Goal: Information Seeking & Learning: Learn about a topic

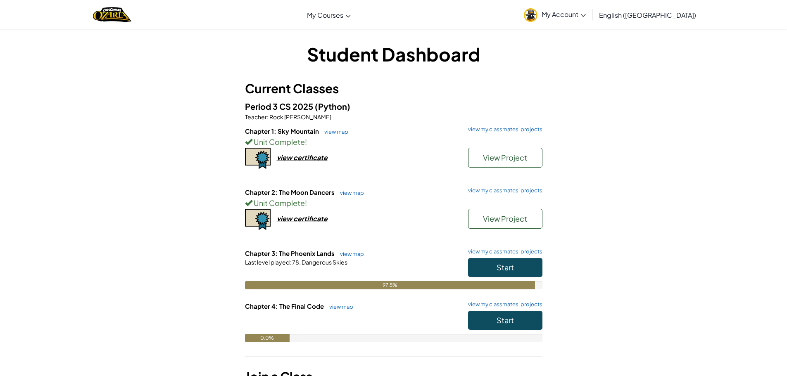
click at [498, 277] on div "Start" at bounding box center [501, 269] width 83 height 23
click at [509, 275] on button "Start" at bounding box center [505, 267] width 74 height 19
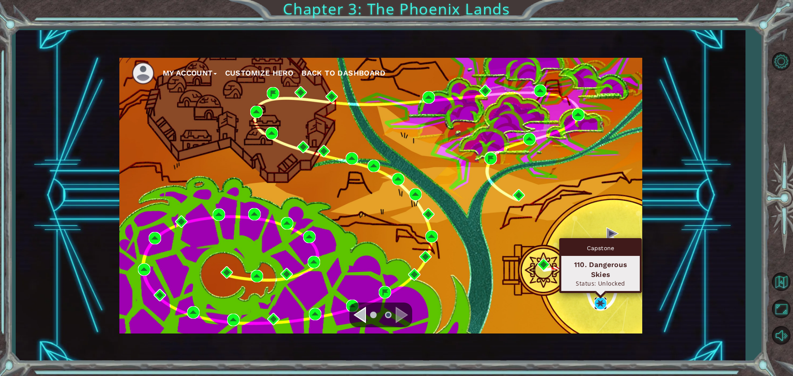
click at [604, 297] on img at bounding box center [600, 303] width 12 height 12
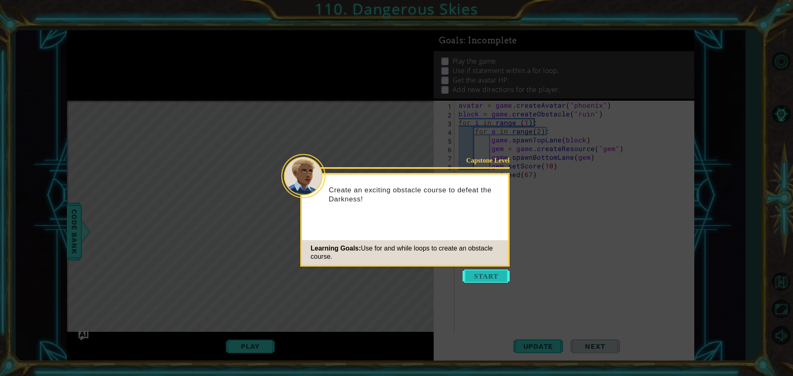
click at [484, 278] on button "Start" at bounding box center [486, 276] width 47 height 13
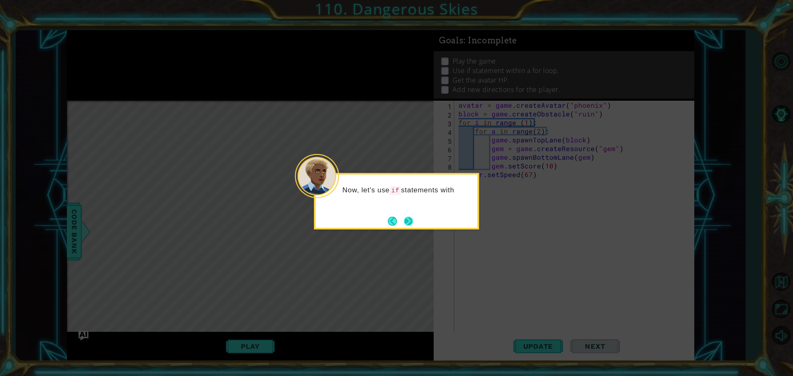
click at [412, 221] on button "Next" at bounding box center [408, 221] width 15 height 15
click at [412, 221] on button "Next" at bounding box center [409, 222] width 12 height 12
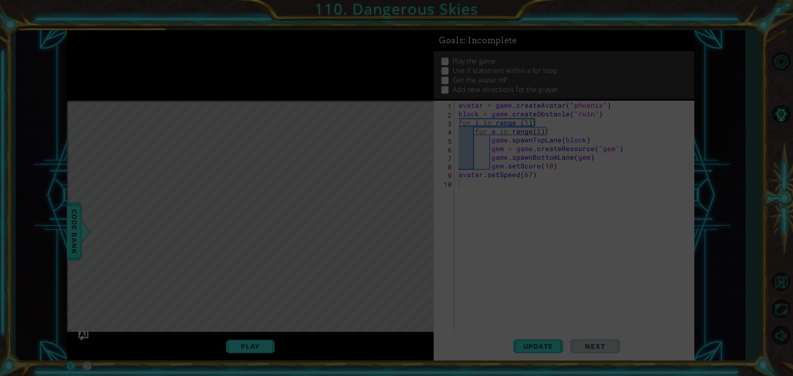
click at [412, 221] on div "Level Map" at bounding box center [258, 222] width 382 height 243
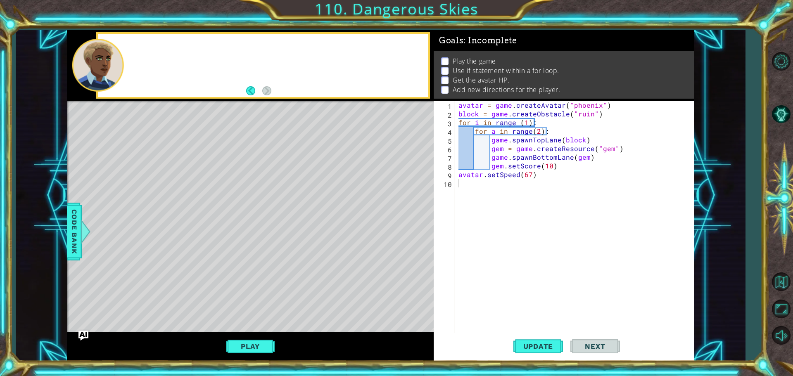
click at [412, 221] on div "Level Map" at bounding box center [258, 222] width 382 height 243
click at [546, 348] on span "Update" at bounding box center [538, 346] width 47 height 8
click at [259, 351] on button "Play" at bounding box center [250, 347] width 48 height 16
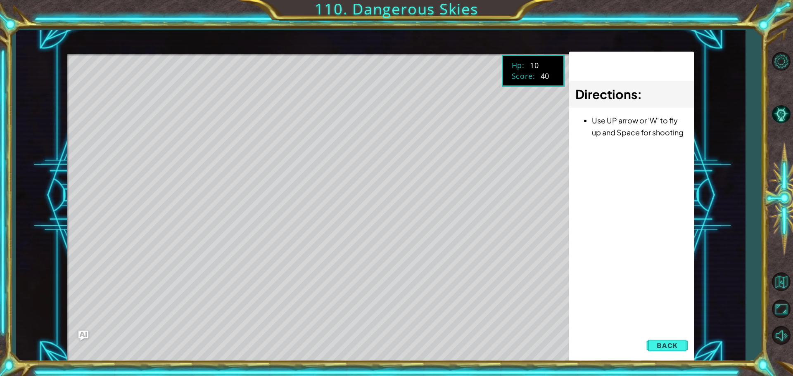
drag, startPoint x: 215, startPoint y: 365, endPoint x: 309, endPoint y: 184, distance: 204.1
click at [309, 184] on div "Level Map" at bounding box center [258, 175] width 382 height 243
click at [659, 347] on span "Back" at bounding box center [667, 346] width 21 height 8
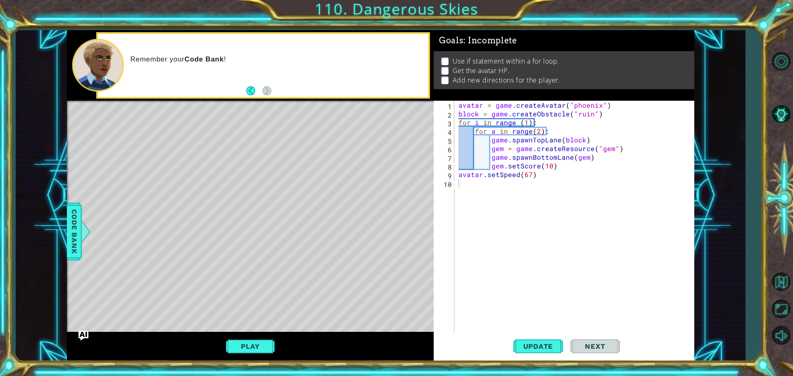
click at [82, 213] on div "Level Map" at bounding box center [258, 222] width 382 height 243
click at [69, 239] on div "Code Bank" at bounding box center [74, 232] width 15 height 58
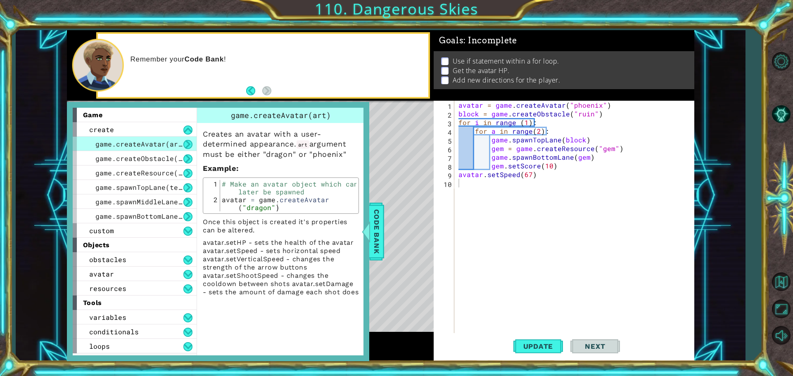
click at [69, 239] on div "game create game.createAvatar(art) game.createObstacle(art) game.createResource…" at bounding box center [218, 231] width 302 height 259
click at [116, 269] on div "avatar" at bounding box center [135, 274] width 124 height 14
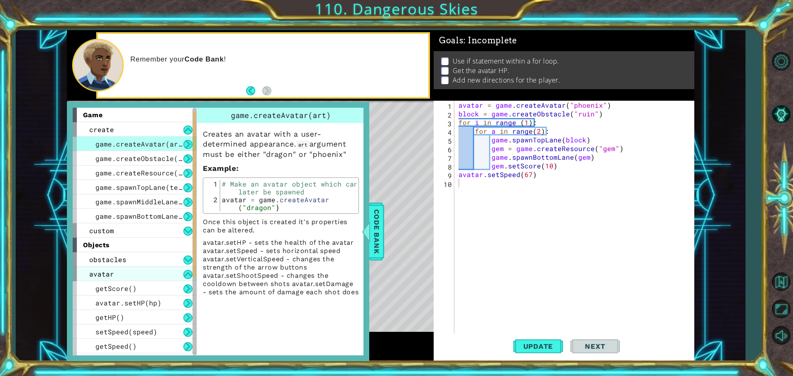
scroll to position [124, 0]
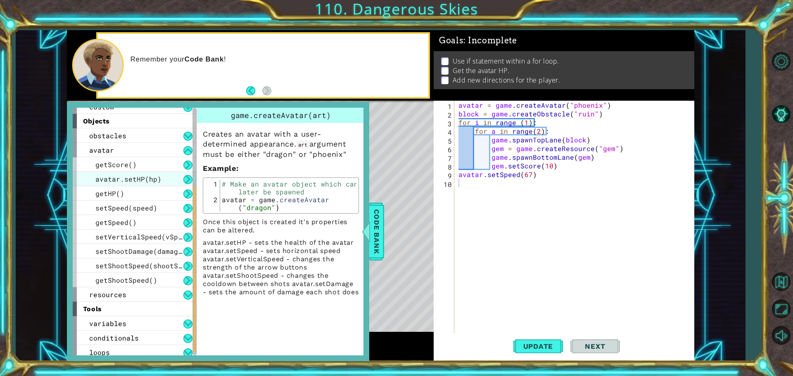
click at [140, 179] on span "avatar.setHP(hp)" at bounding box center [128, 179] width 66 height 9
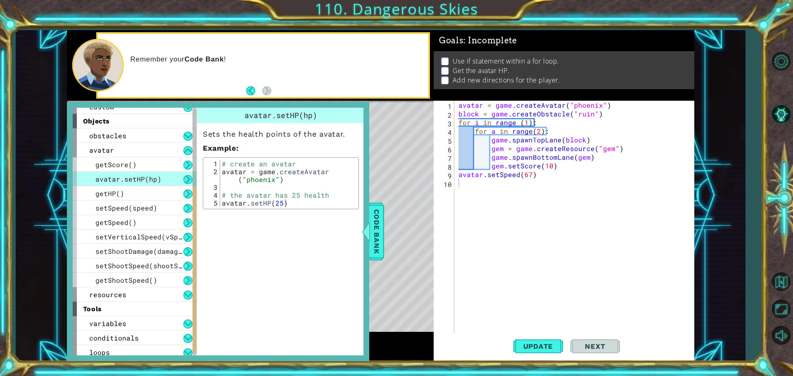
type textarea "avatar.setHP(25)"
drag, startPoint x: 307, startPoint y: 202, endPoint x: 217, endPoint y: 204, distance: 90.0
click at [217, 204] on div "avatar.setHP(25) 1 2 3 4 5 # create an avatar avatar = game . createAvatar ( "p…" at bounding box center [280, 183] width 151 height 47
type textarea "avatar.setSpeed(67)"
click at [470, 171] on div "avatar = game . createAvatar ( "phoenix" ) block = game . createObstacle ( "rui…" at bounding box center [576, 227] width 239 height 252
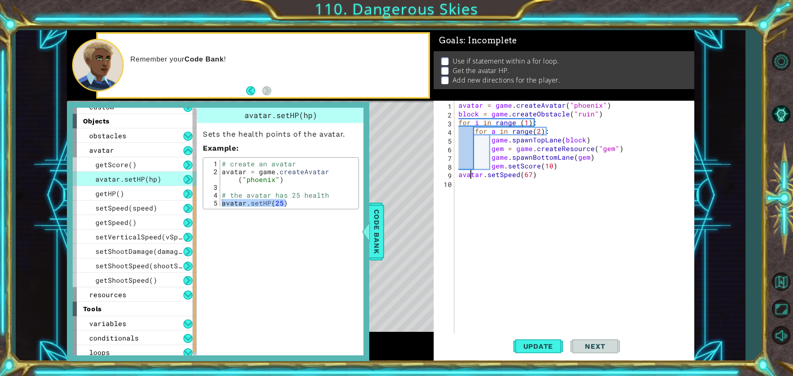
click at [470, 173] on div "avatar = game . createAvatar ( "phoenix" ) block = game . createObstacle ( "rui…" at bounding box center [576, 227] width 239 height 252
click at [480, 183] on div "avatar = game . createAvatar ( "phoenix" ) block = game . createObstacle ( "rui…" at bounding box center [576, 227] width 239 height 252
paste textarea "avatar.setHP(25)"
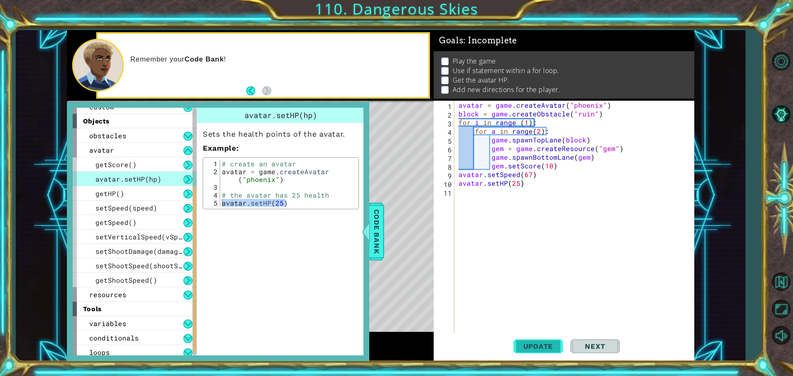
drag, startPoint x: 536, startPoint y: 360, endPoint x: 544, endPoint y: 336, distance: 25.2
click at [537, 359] on div "avatar.setHP(25) 1 2 3 4 5 6 7 8 9 10 11 avatar = game . createAvatar ( "phoeni…" at bounding box center [564, 231] width 261 height 261
click at [544, 336] on button "Update" at bounding box center [538, 346] width 50 height 26
click at [559, 348] on span "Update" at bounding box center [538, 346] width 47 height 8
click at [377, 230] on span "Code Bank" at bounding box center [376, 231] width 13 height 50
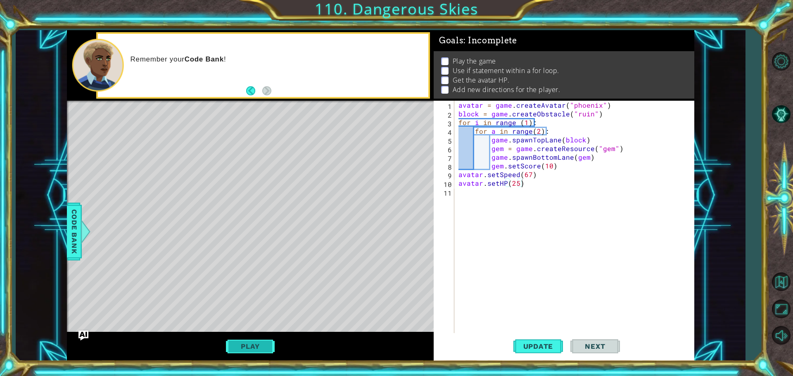
click at [237, 342] on button "Play" at bounding box center [250, 347] width 48 height 16
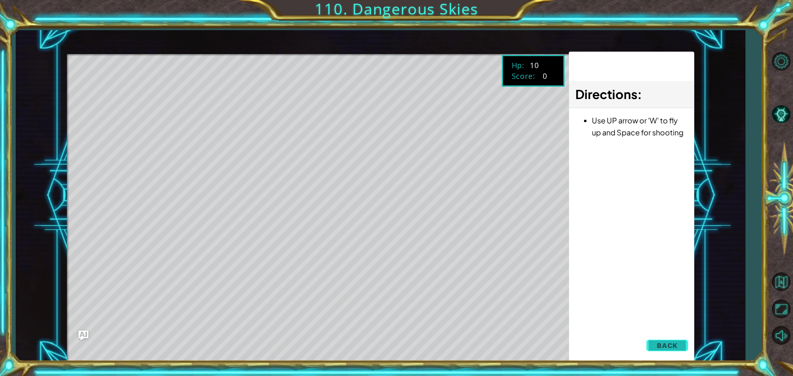
click at [665, 347] on span "Back" at bounding box center [667, 346] width 21 height 8
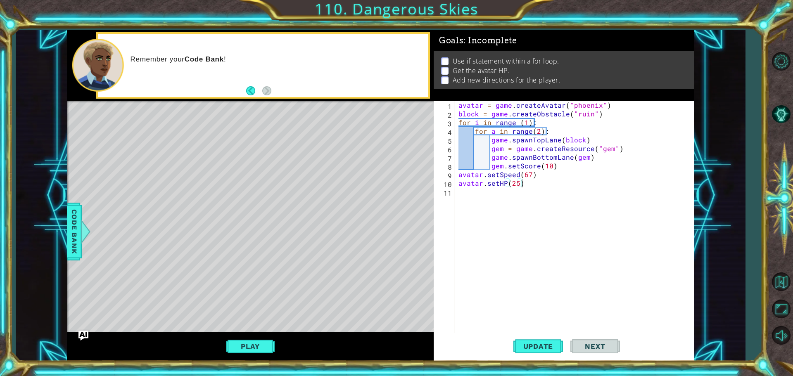
click at [539, 185] on div "avatar = game . createAvatar ( "phoenix" ) block = game . createObstacle ( "rui…" at bounding box center [576, 227] width 239 height 252
type textarea "avatar.setHP(25)"
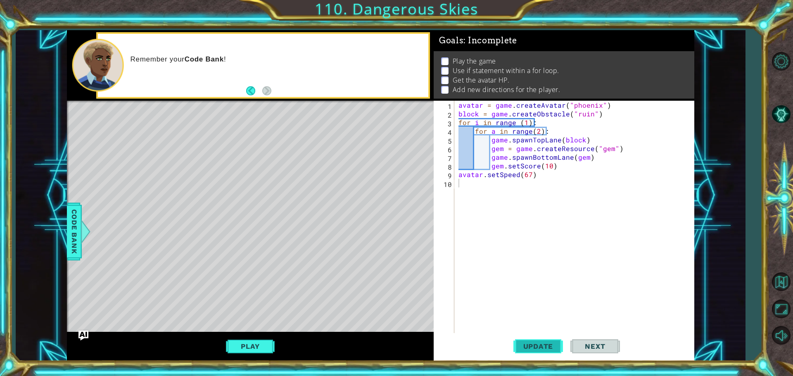
click at [520, 342] on span "Update" at bounding box center [538, 346] width 47 height 8
click at [68, 240] on span "Code Bank" at bounding box center [74, 231] width 13 height 50
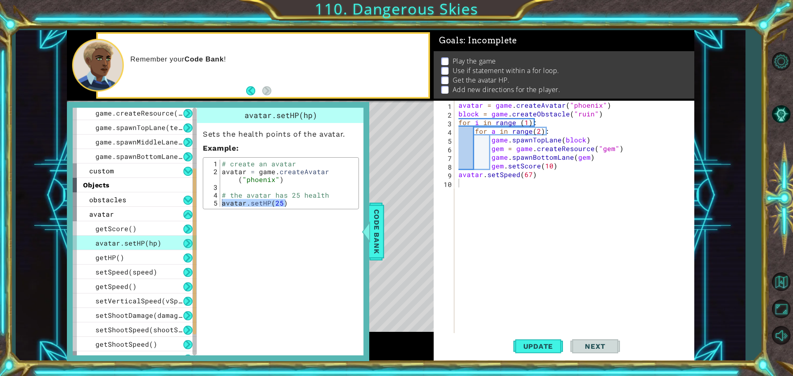
scroll to position [45, 0]
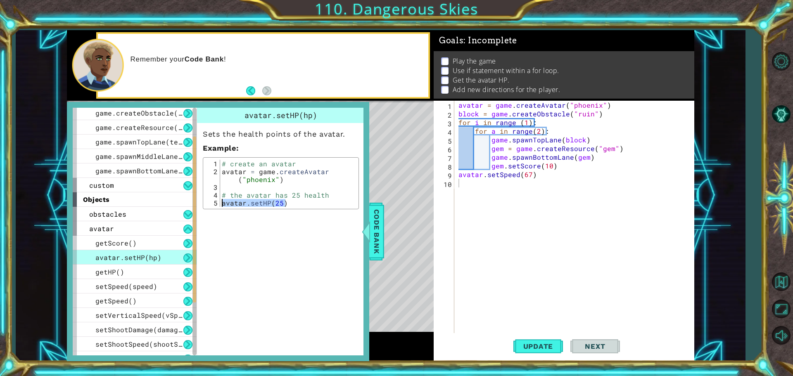
click at [251, 204] on div "# create an avatar avatar = game . createAvatar ( "phoenix" ) # the avatar has …" at bounding box center [288, 183] width 136 height 47
click at [463, 187] on div "avatar = game . createAvatar ( "phoenix" ) block = game . createObstacle ( "rui…" at bounding box center [576, 227] width 239 height 252
paste textarea "avatar.setHP(25)"
type textarea "avatar.setHP(25)"
click at [536, 340] on button "Update" at bounding box center [538, 346] width 50 height 26
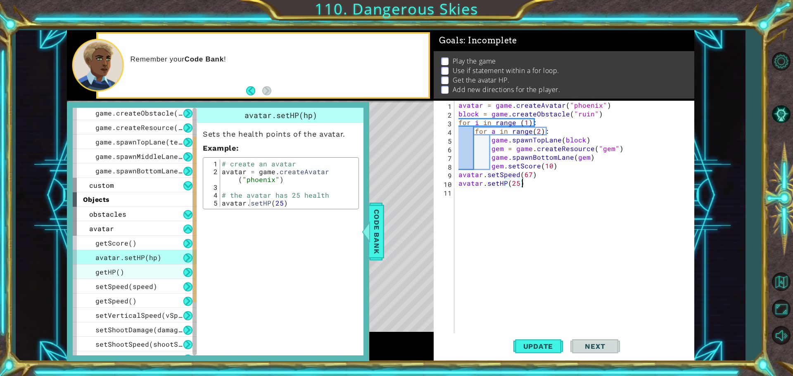
click at [123, 270] on span "getHP()" at bounding box center [109, 272] width 29 height 9
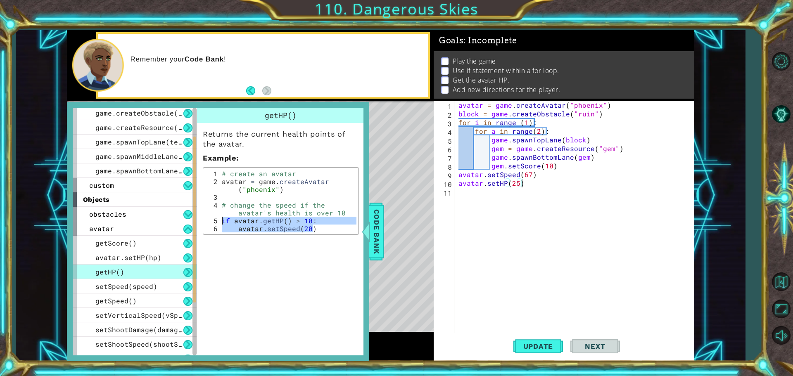
drag, startPoint x: 318, startPoint y: 228, endPoint x: 223, endPoint y: 218, distance: 94.6
click at [223, 218] on div "# create an avatar avatar = game . createAvatar ( "phoenix" ) # change the spee…" at bounding box center [288, 209] width 136 height 78
click at [223, 218] on div "# create an avatar avatar = game . createAvatar ( "phoenix" ) # change the spee…" at bounding box center [288, 201] width 136 height 63
type textarea "if avatar.getHP() > 10:"
drag, startPoint x: 223, startPoint y: 218, endPoint x: 368, endPoint y: 252, distance: 148.3
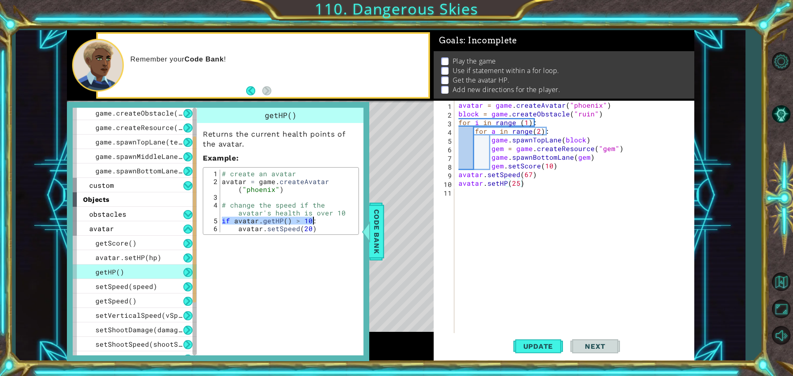
click at [342, 221] on div "# create an avatar avatar = game . createAvatar ( "phoenix" ) # change the spee…" at bounding box center [288, 209] width 136 height 78
click at [482, 195] on div "avatar = game . createAvatar ( "phoenix" ) block = game . createObstacle ( "rui…" at bounding box center [576, 227] width 239 height 252
paste textarea "if avatar.getHP() > 10:"
type textarea "if avatar.getHP() > 10:"
click at [527, 343] on span "Update" at bounding box center [538, 346] width 47 height 8
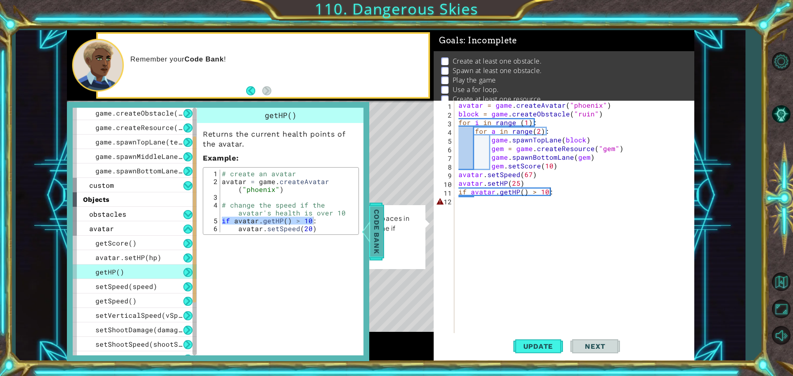
click at [381, 252] on span "Code Bank" at bounding box center [376, 231] width 13 height 50
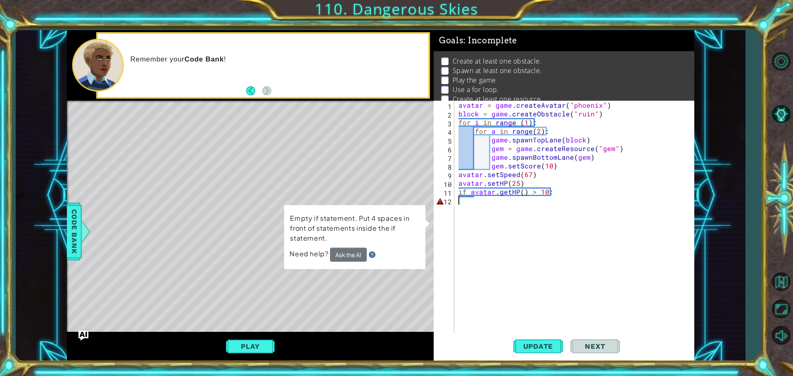
click at [509, 201] on div "avatar = game . createAvatar ( "phoenix" ) block = game . createObstacle ( "rui…" at bounding box center [576, 227] width 239 height 252
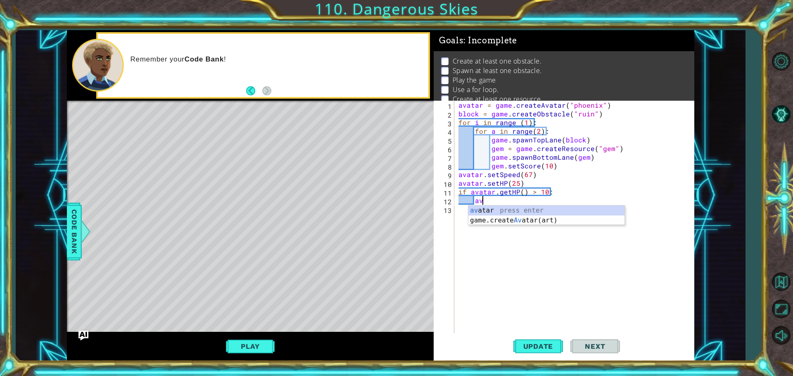
scroll to position [0, 1]
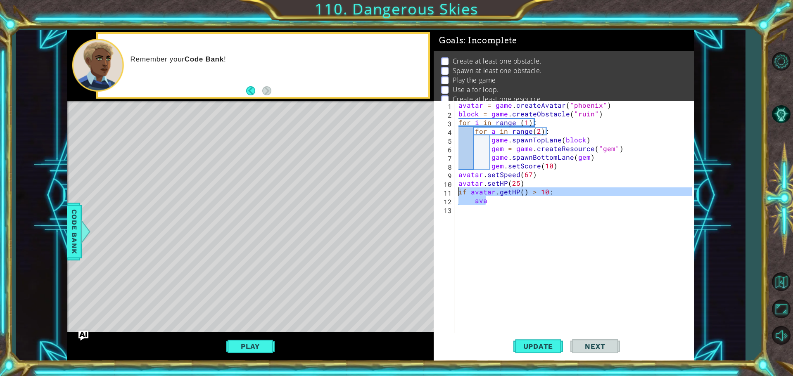
drag, startPoint x: 503, startPoint y: 200, endPoint x: 446, endPoint y: 193, distance: 57.9
click at [446, 193] on div "ava 1 2 3 4 5 6 7 8 9 10 11 12 13 avatar = game . createAvatar ( "phoenix" ) bl…" at bounding box center [563, 218] width 258 height 234
type textarea "if avatar.getHP() > 10: ava"
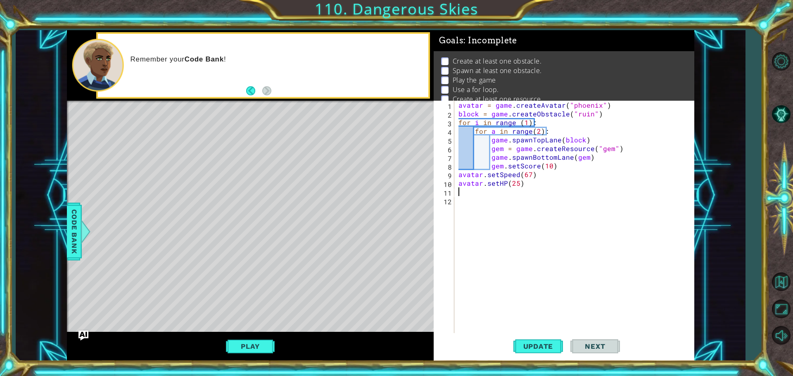
scroll to position [0, 0]
click at [78, 258] on div "Code Bank" at bounding box center [74, 232] width 15 height 58
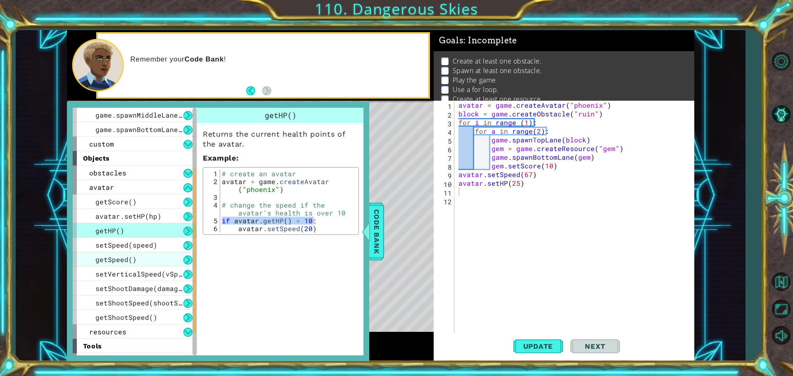
scroll to position [128, 0]
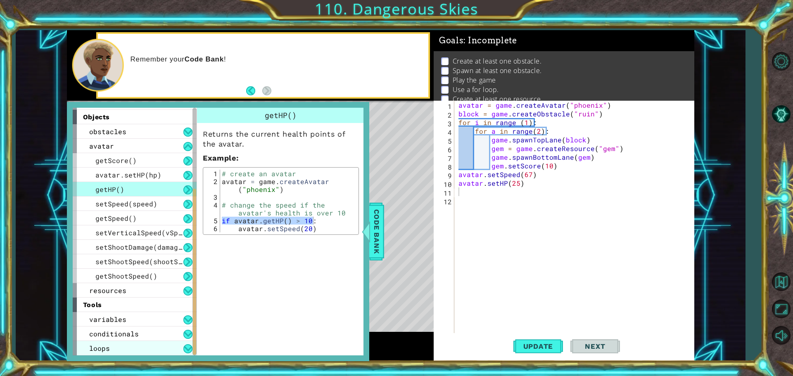
click at [99, 344] on span "loops" at bounding box center [99, 348] width 21 height 9
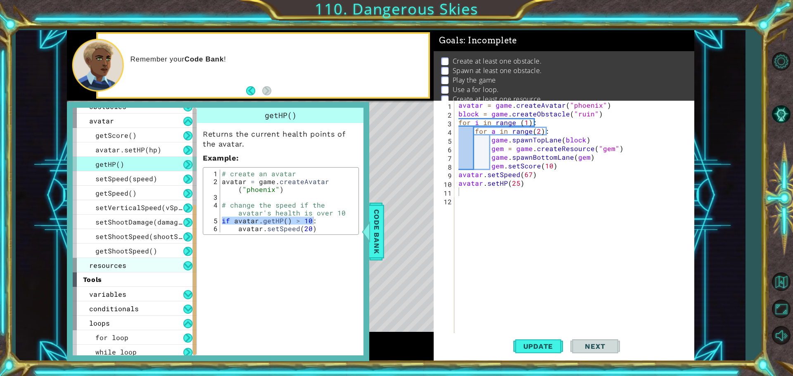
scroll to position [157, 0]
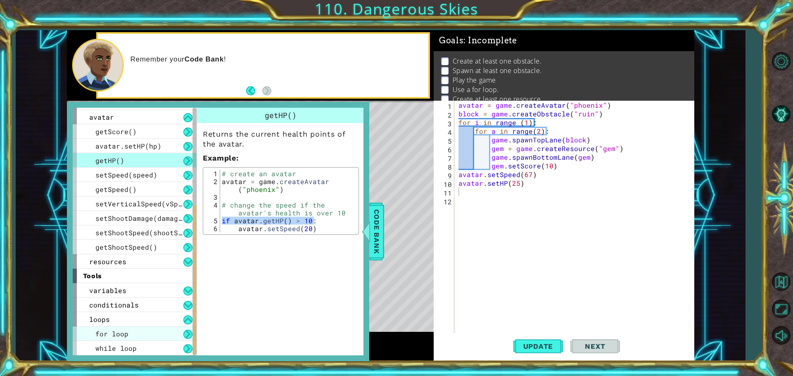
click at [102, 333] on span "for loop" at bounding box center [111, 334] width 33 height 9
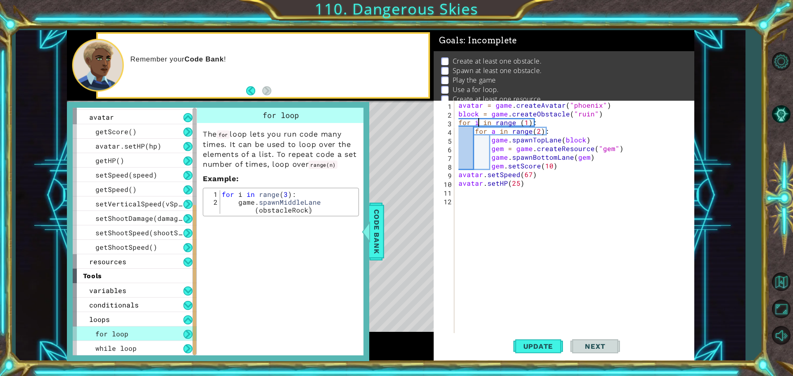
click at [478, 123] on div "avatar = game . createAvatar ( "phoenix" ) block = game . createObstacle ( "rui…" at bounding box center [576, 227] width 239 height 252
click at [548, 350] on span "Update" at bounding box center [538, 346] width 47 height 8
click at [611, 112] on div "avatar = game . createAvatar ( "phoenix" ) block = game . createObstacle ( "rui…" at bounding box center [576, 227] width 239 height 252
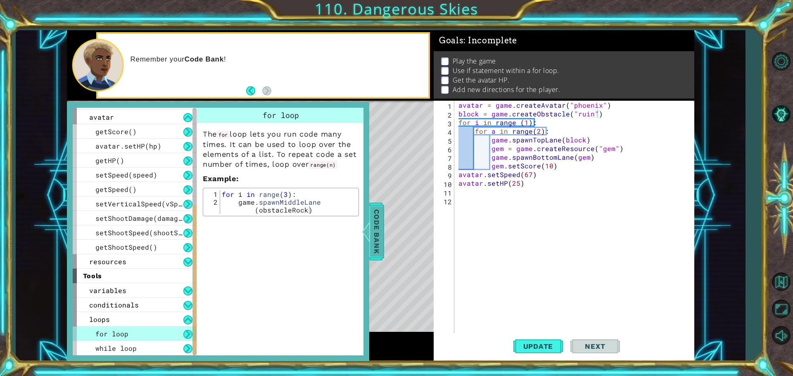
click at [381, 238] on span "Code Bank" at bounding box center [376, 231] width 13 height 50
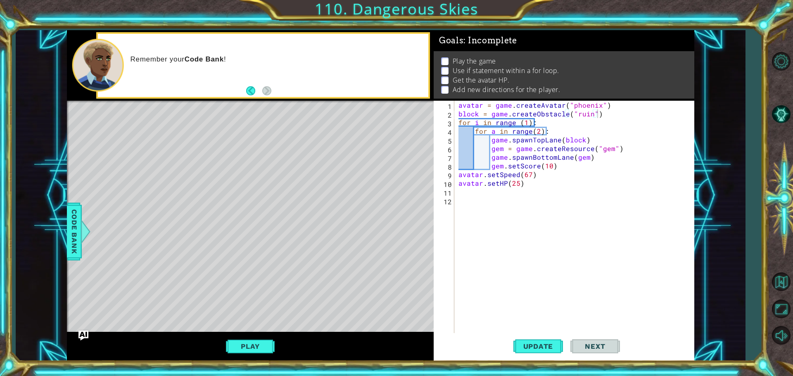
scroll to position [0, 0]
drag, startPoint x: 58, startPoint y: 235, endPoint x: 199, endPoint y: 236, distance: 140.4
click at [60, 235] on div "1 ההההההההההההההההההההההההההההההההההההההההההההההההההההההההההההההההההההההההההההה…" at bounding box center [380, 195] width 729 height 331
click at [76, 218] on span "Code Bank" at bounding box center [74, 231] width 13 height 50
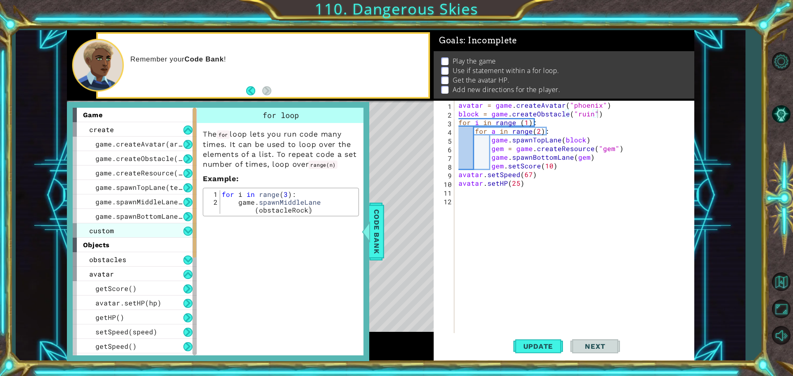
click at [154, 229] on div "custom" at bounding box center [135, 230] width 124 height 14
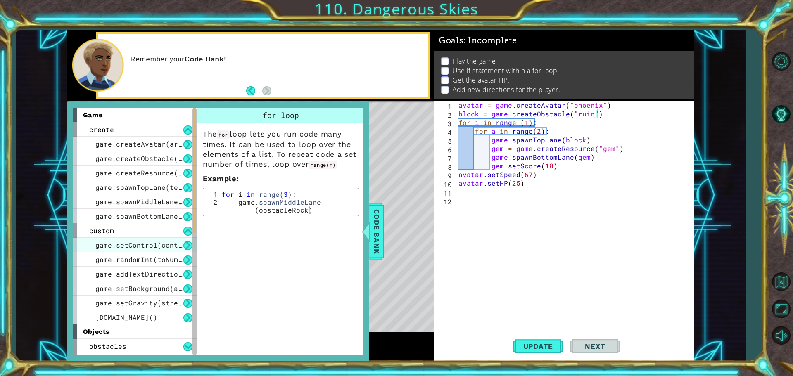
click at [157, 248] on span "game.setControl(controlType)" at bounding box center [153, 245] width 116 height 9
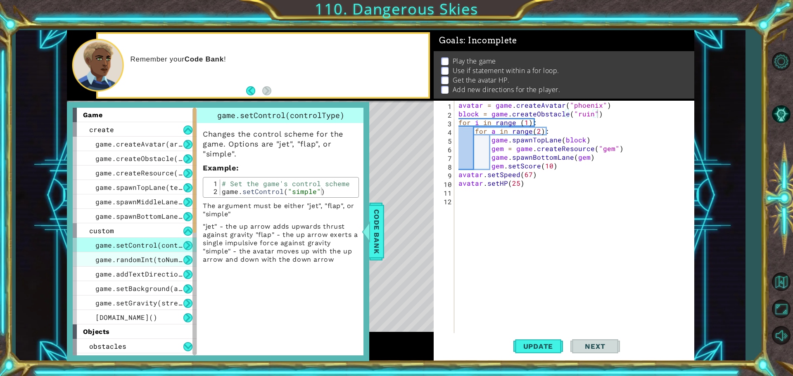
click at [158, 256] on span "game.randomInt(toNumber)" at bounding box center [144, 259] width 99 height 9
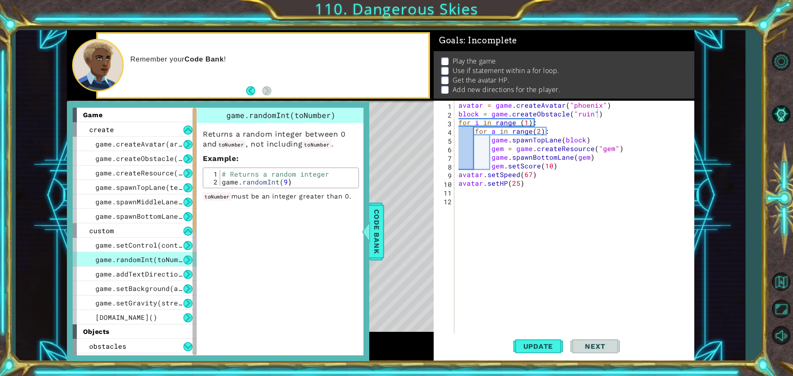
click at [156, 264] on div "game.randomInt(toNumber)" at bounding box center [135, 259] width 124 height 14
click at [156, 274] on span "game.addTextDirections(text)" at bounding box center [153, 274] width 116 height 9
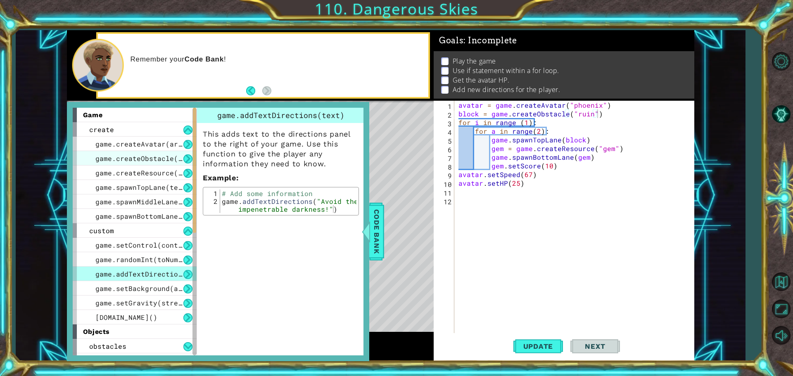
click at [159, 152] on div "game.createObstacle(art)" at bounding box center [135, 158] width 124 height 14
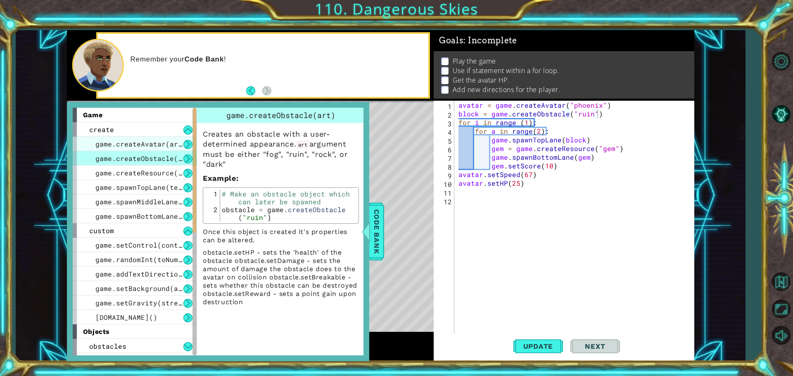
click at [162, 140] on span "game.createAvatar(art)" at bounding box center [140, 144] width 91 height 9
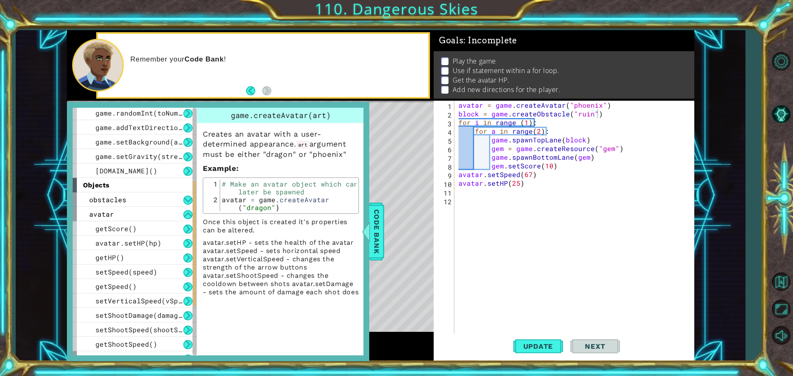
scroll to position [165, 0]
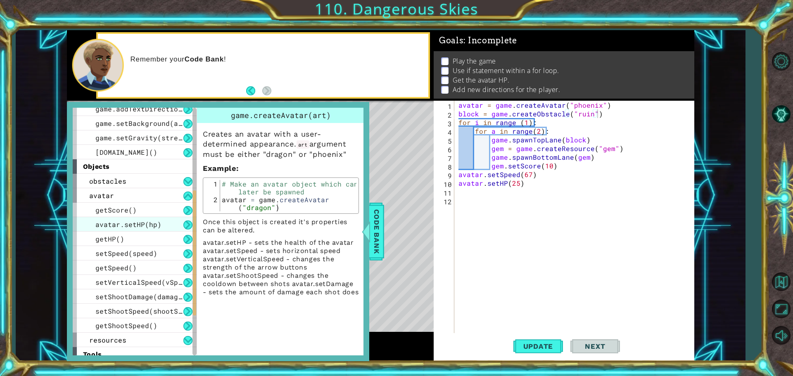
click at [152, 230] on div "avatar.setHP(hp)" at bounding box center [135, 224] width 124 height 14
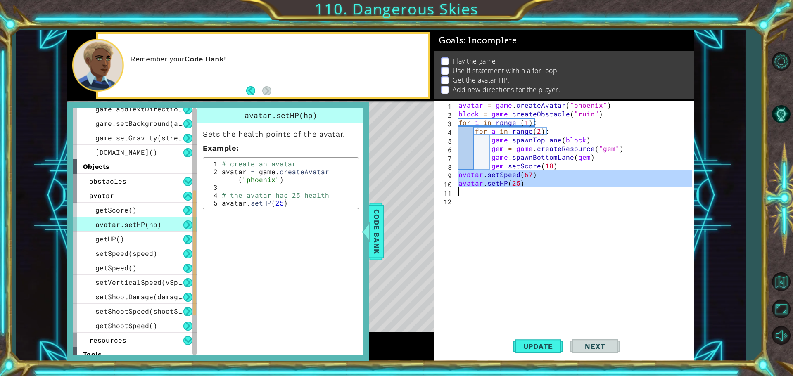
drag, startPoint x: 459, startPoint y: 172, endPoint x: 539, endPoint y: 192, distance: 82.5
click at [539, 192] on div "avatar = game . createAvatar ( "phoenix" ) block = game . createObstacle ( "rui…" at bounding box center [576, 227] width 239 height 252
type textarea "avatar.setHP(25)"
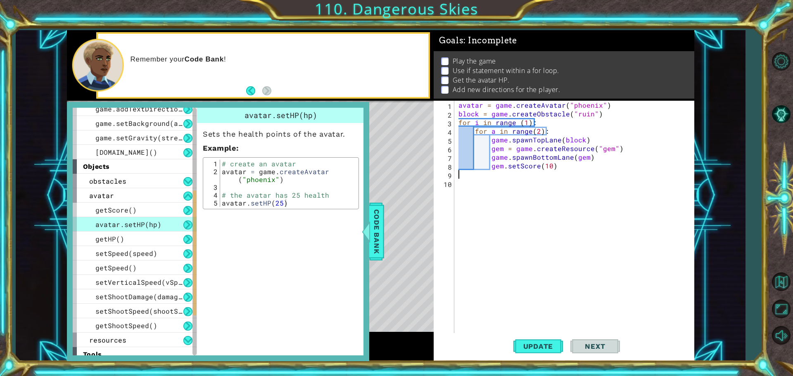
click at [615, 104] on div "avatar = game . createAvatar ( "phoenix" ) block = game . createObstacle ( "rui…" at bounding box center [576, 227] width 239 height 252
type textarea "avatar = game.createAvatar("phoenix")"
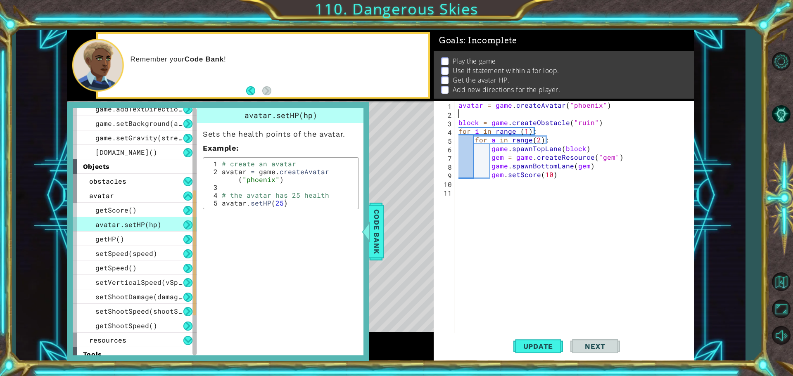
paste textarea "avatar.setHP(25)"
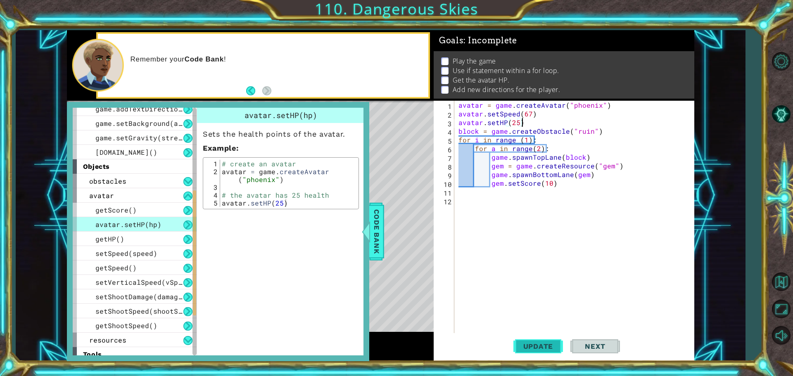
click at [522, 341] on button "Update" at bounding box center [538, 346] width 50 height 26
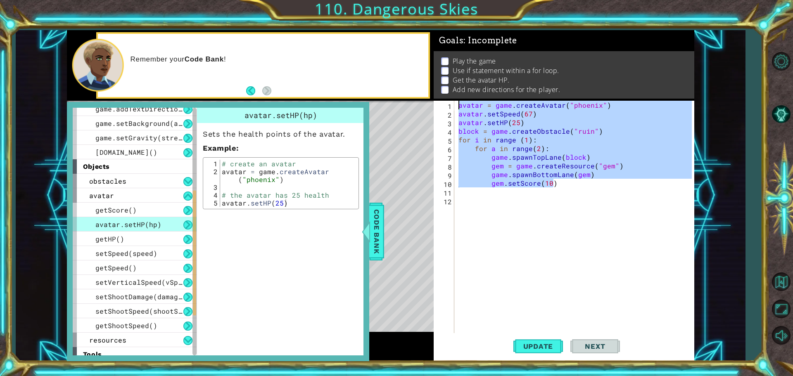
drag, startPoint x: 572, startPoint y: 185, endPoint x: 456, endPoint y: 107, distance: 139.4
click at [456, 107] on div "avatar.setHP(25) 1 2 3 4 5 6 7 8 9 10 11 12 avatar = game . createAvatar ( "pho…" at bounding box center [563, 218] width 258 height 234
type textarea "avatar = game.createAvatar("phoenix") avatar.setSpeed(67)"
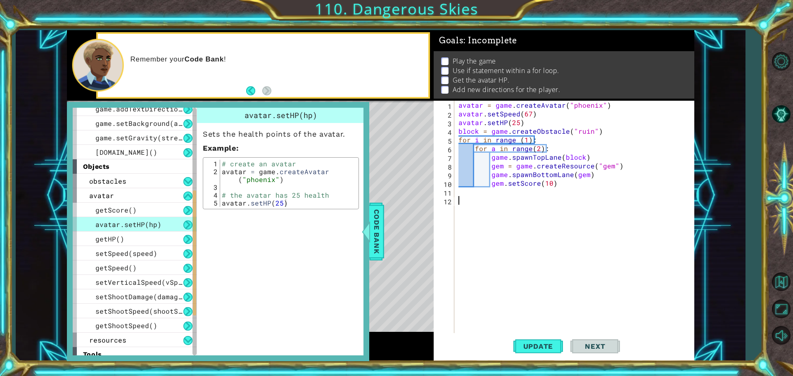
click at [629, 260] on div "avatar = game . createAvatar ( "phoenix" ) avatar . setSpeed ( 67 ) avatar . se…" at bounding box center [576, 227] width 239 height 252
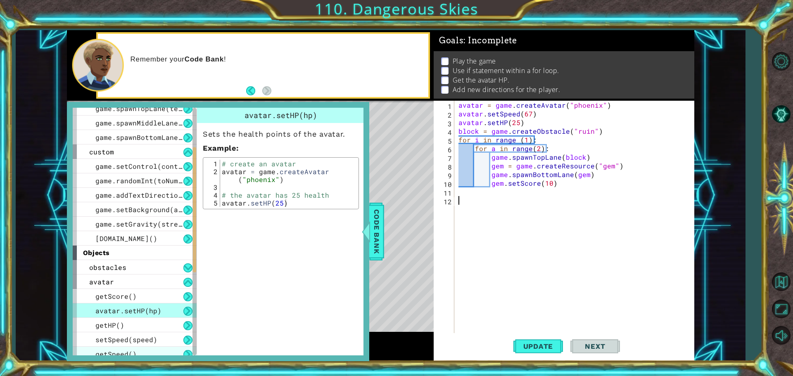
scroll to position [78, 0]
click at [158, 192] on span "game.addTextDirections(text)" at bounding box center [153, 195] width 116 height 9
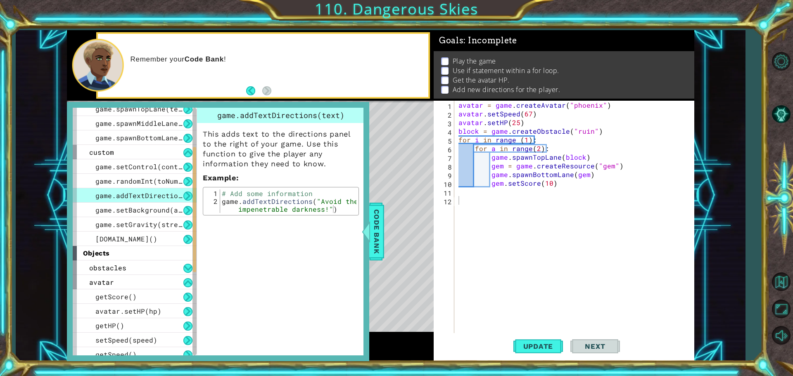
type textarea "game.addTextDirections("Avoid the impenetrable darkness!")"
drag, startPoint x: 222, startPoint y: 200, endPoint x: 337, endPoint y: 216, distance: 116.3
click at [337, 216] on div "game.addTextDirections(text) This adds text to the directions panel to the righ…" at bounding box center [281, 164] width 168 height 112
click at [465, 189] on div "avatar = game . createAvatar ( "phoenix" ) avatar . setSpeed ( 67 ) avatar . se…" at bounding box center [576, 227] width 239 height 252
paste textarea "game.addTextDirections("Avoid the impenetrable darkness!")"
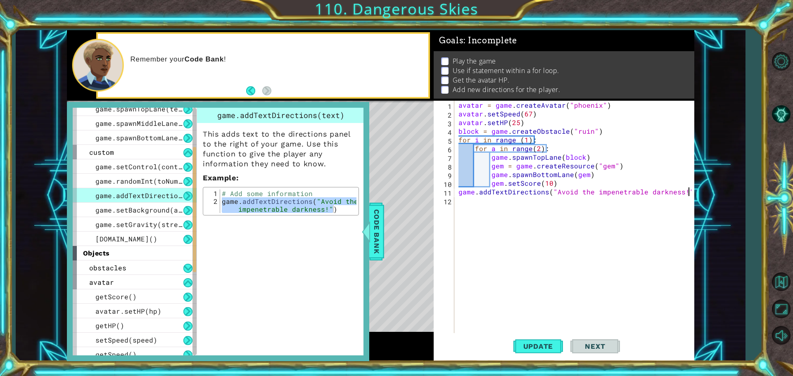
type textarea "game.addTextDirections("Avoid the impenetrable darkness!")"
click at [524, 347] on span "Update" at bounding box center [538, 346] width 47 height 8
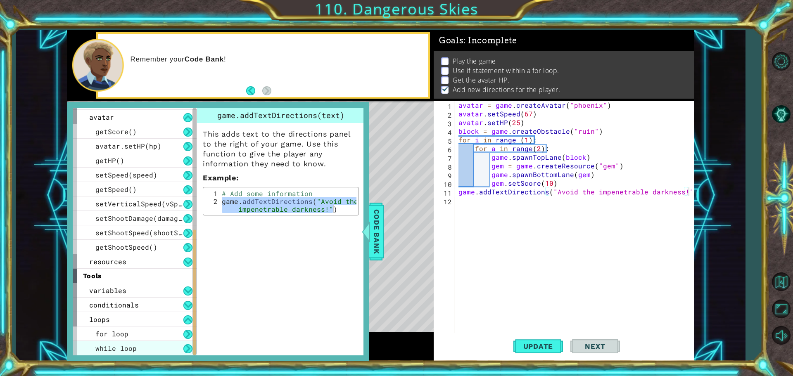
click at [131, 346] on span "while loop" at bounding box center [115, 348] width 41 height 9
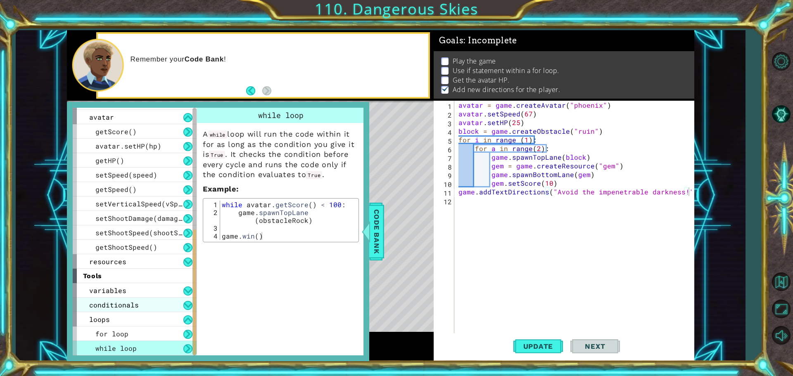
click at [130, 301] on span "conditionals" at bounding box center [114, 305] width 50 height 9
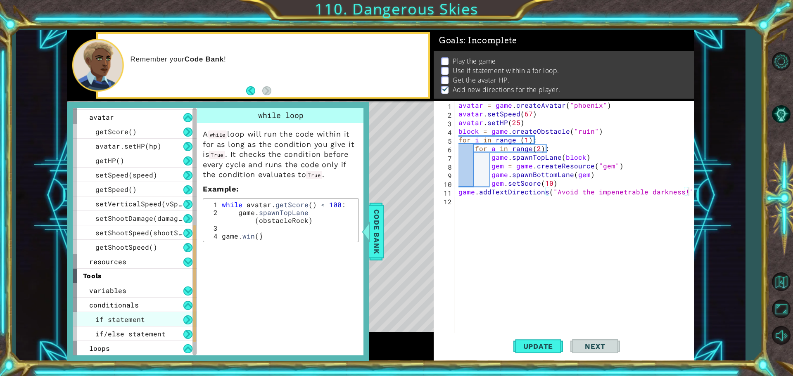
drag, startPoint x: 122, startPoint y: 320, endPoint x: 128, endPoint y: 318, distance: 6.7
click at [128, 319] on span "if statement" at bounding box center [120, 319] width 50 height 9
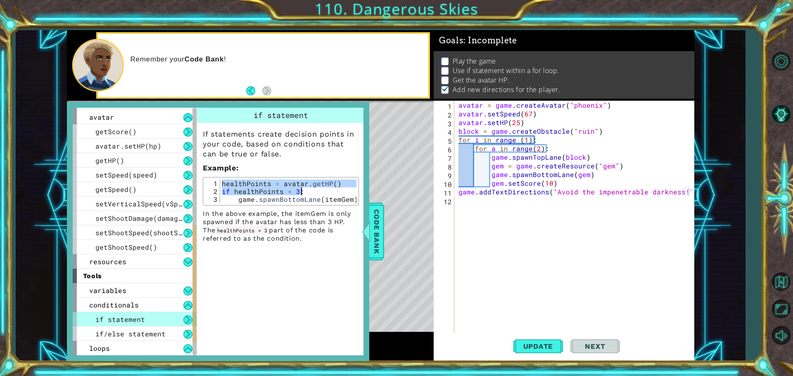
drag, startPoint x: 221, startPoint y: 181, endPoint x: 338, endPoint y: 194, distance: 117.2
click at [338, 194] on div "healthPoints = avatar . getHP ( ) if healthPoints < 3 : game . spawnBottomLane …" at bounding box center [288, 199] width 136 height 39
type textarea "healthPoints = avatar.getHP() if healthPoints < 3:"
click at [514, 202] on div "avatar = game . createAvatar ( "phoenix" ) avatar . setSpeed ( 67 ) avatar . se…" at bounding box center [576, 227] width 239 height 252
paste textarea "if healthPoints < 3:"
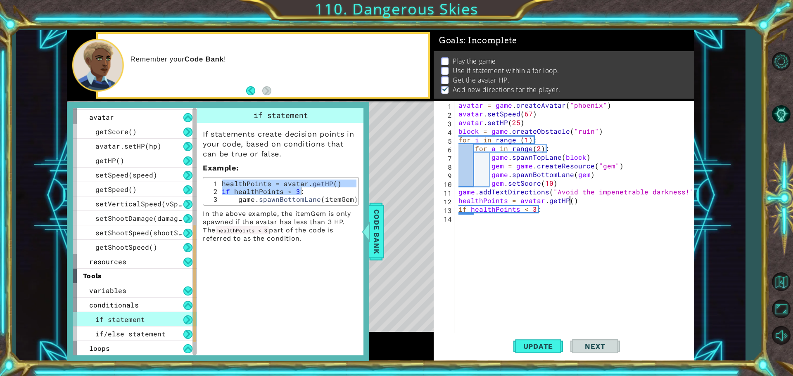
click at [570, 198] on div "avatar = game . createAvatar ( "phoenix" ) avatar . setSpeed ( 67 ) avatar . se…" at bounding box center [576, 227] width 239 height 252
type textarea "healthPoints = avatar.getHP(10)"
click at [526, 215] on div "avatar = game . createAvatar ( "phoenix" ) avatar . setSpeed ( 67 ) avatar . se…" at bounding box center [576, 227] width 239 height 252
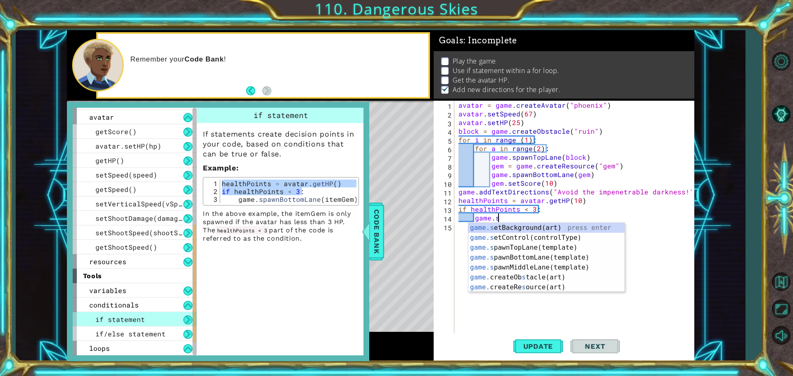
scroll to position [0, 2]
click at [530, 262] on div "game.s etBackground(art) press enter game.s etControl(controlType) press enter …" at bounding box center [546, 267] width 156 height 89
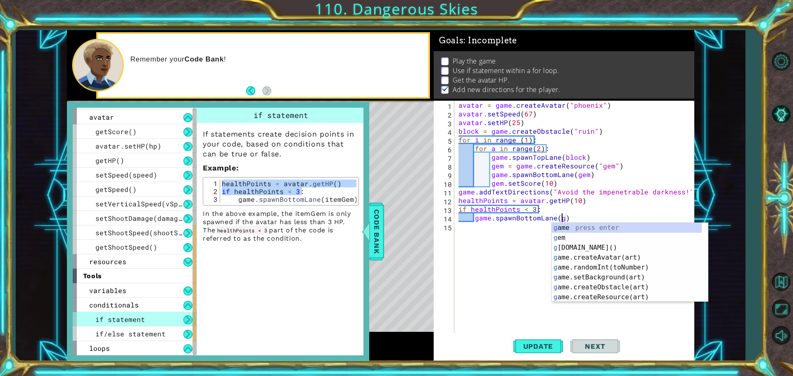
scroll to position [0, 6]
click at [563, 249] on div "ge m press enter g am e press enter " ge m" press enter g am e .win() press ent…" at bounding box center [627, 272] width 150 height 99
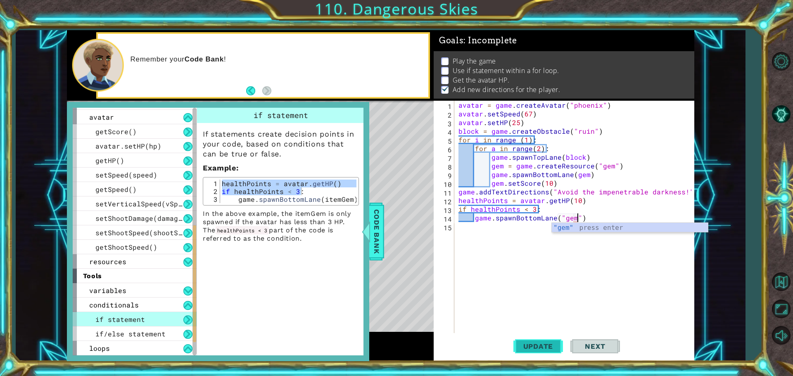
scroll to position [0, 7]
click at [522, 360] on div "game.spawnBottomLane("gem") 1 2 3 4 5 6 7 8 9 10 11 12 13 14 15 avatar = game .…" at bounding box center [564, 231] width 261 height 261
click at [544, 354] on button "Update" at bounding box center [538, 346] width 50 height 26
click at [554, 151] on div "avatar = game . createAvatar ( "phoenix" ) avatar . setSpeed ( 67 ) avatar . se…" at bounding box center [576, 227] width 239 height 252
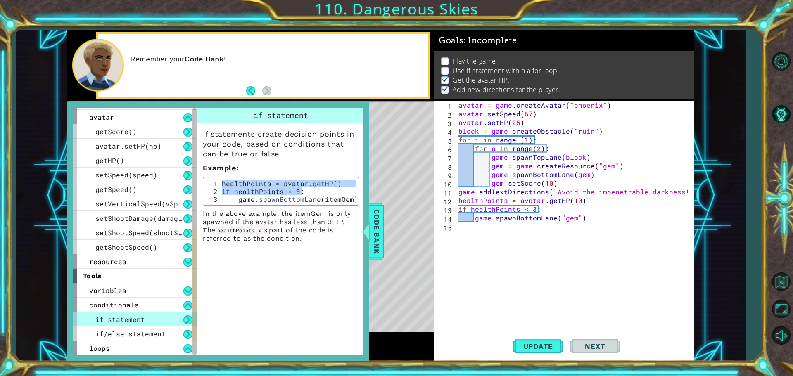
click at [534, 142] on div "avatar = game . createAvatar ( "phoenix" ) avatar . setSpeed ( 67 ) avatar . se…" at bounding box center [576, 227] width 239 height 252
type textarea "for i in range (1):"
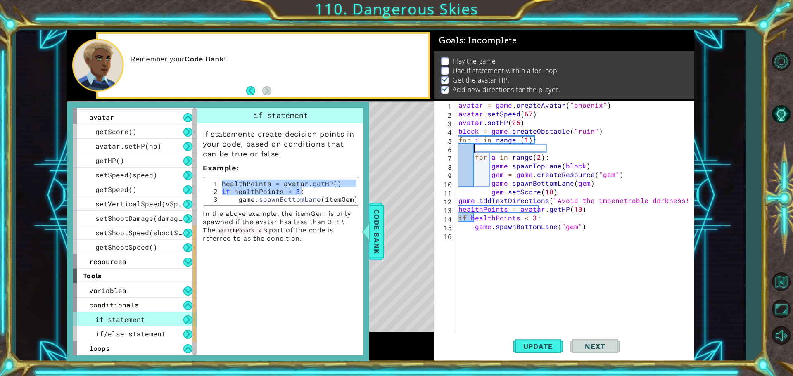
scroll to position [0, 0]
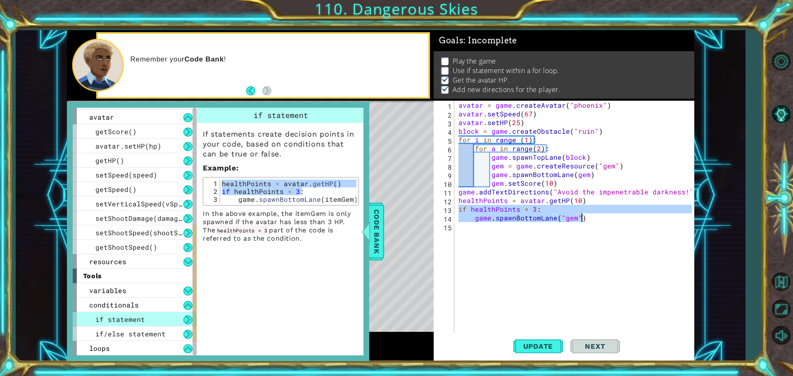
drag, startPoint x: 460, startPoint y: 207, endPoint x: 602, endPoint y: 220, distance: 143.1
click at [602, 220] on div "avatar = game . createAvatar ( "phoenix" ) avatar . setSpeed ( 67 ) avatar . se…" at bounding box center [576, 227] width 239 height 252
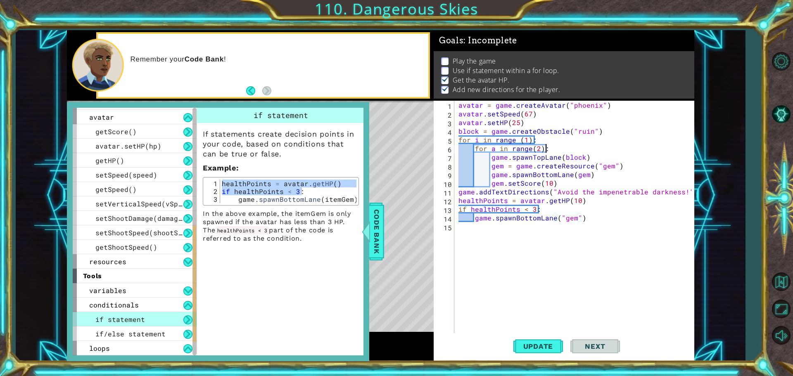
click at [577, 152] on div "avatar = game . createAvatar ( "phoenix" ) avatar . setSpeed ( 67 ) avatar . se…" at bounding box center [576, 227] width 239 height 252
type textarea "for a in range(2):"
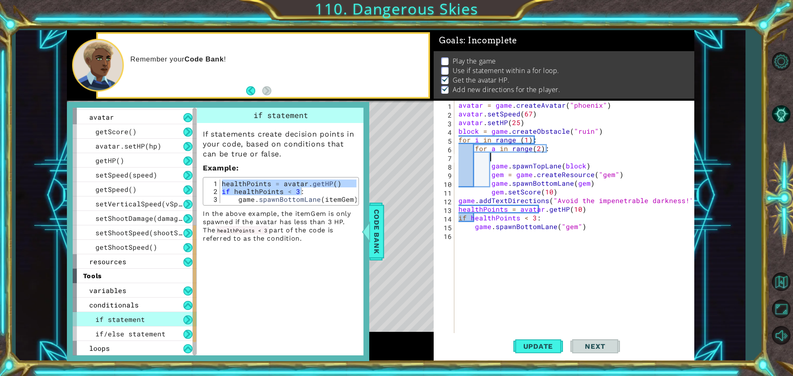
paste textarea "game.spawnBottomLane("gem")"
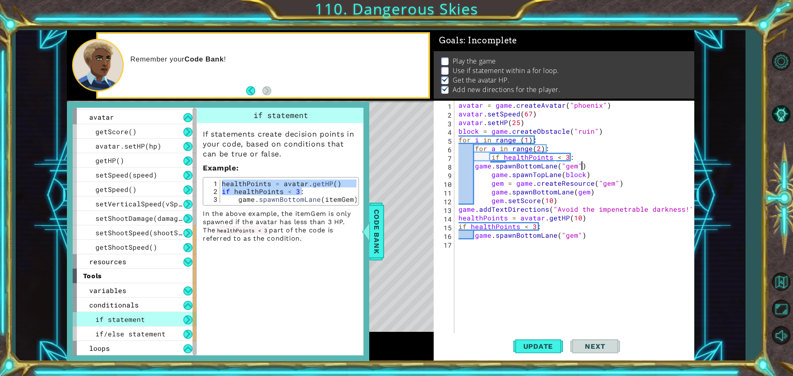
click at [475, 167] on div "avatar = game . createAvatar ( "phoenix" ) avatar . setSpeed ( 67 ) avatar . se…" at bounding box center [576, 227] width 239 height 252
click at [491, 176] on div "avatar = game . createAvatar ( "phoenix" ) avatar . setSpeed ( 67 ) avatar . se…" at bounding box center [576, 227] width 239 height 252
type textarea "game.spawnTopLane(block)"
click at [551, 337] on button "Update" at bounding box center [538, 346] width 50 height 26
click at [379, 248] on span "Code Bank" at bounding box center [376, 231] width 13 height 50
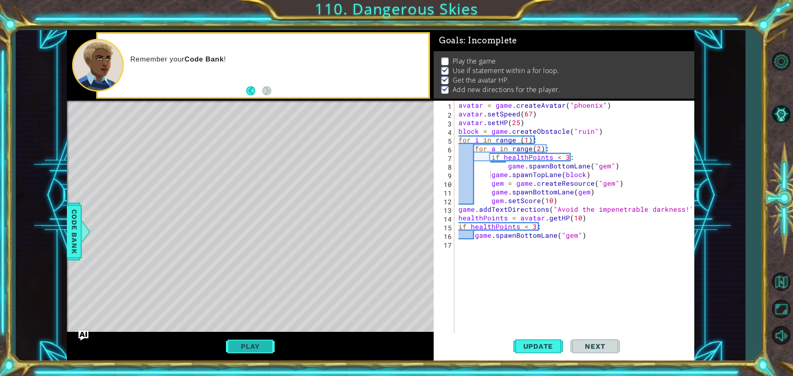
click at [236, 348] on button "Play" at bounding box center [250, 347] width 48 height 16
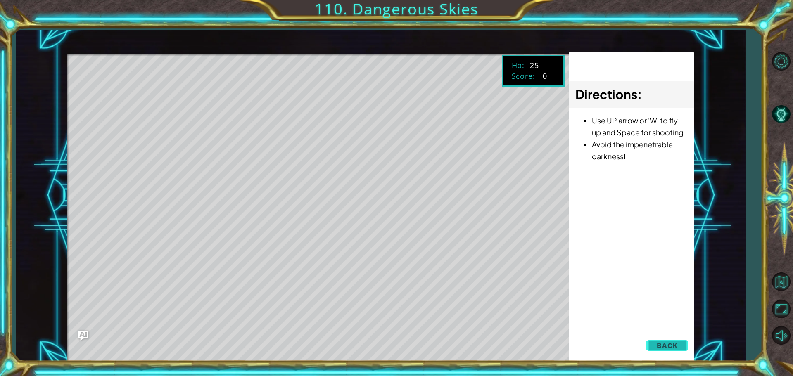
click at [679, 349] on button "Back" at bounding box center [667, 345] width 42 height 17
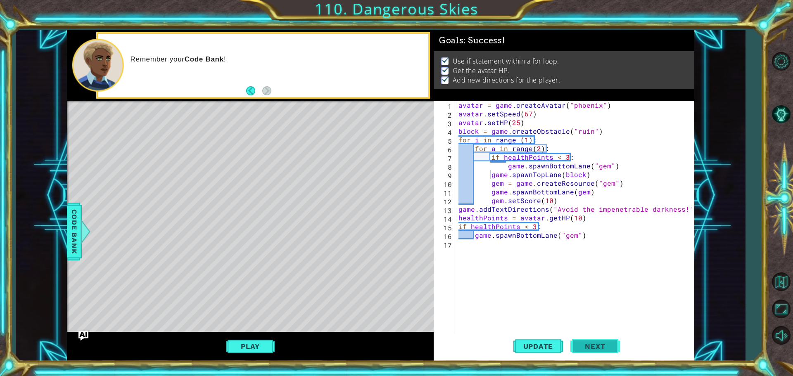
click at [613, 347] on span "Next" at bounding box center [595, 345] width 37 height 8
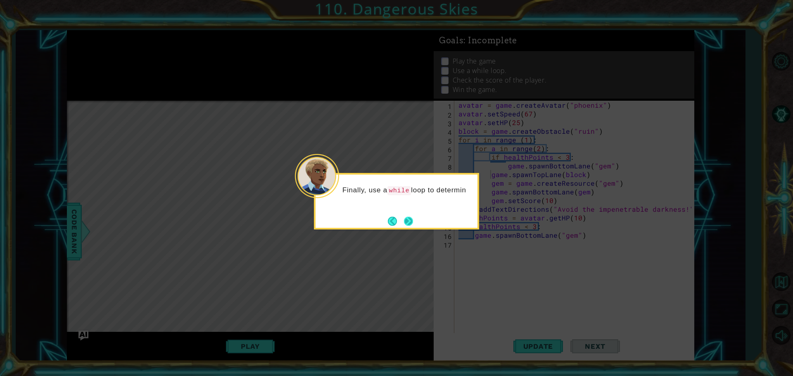
click at [408, 221] on button "Next" at bounding box center [409, 222] width 12 height 12
click at [408, 221] on button "Next" at bounding box center [408, 221] width 10 height 10
click at [414, 227] on button "Next" at bounding box center [408, 221] width 15 height 15
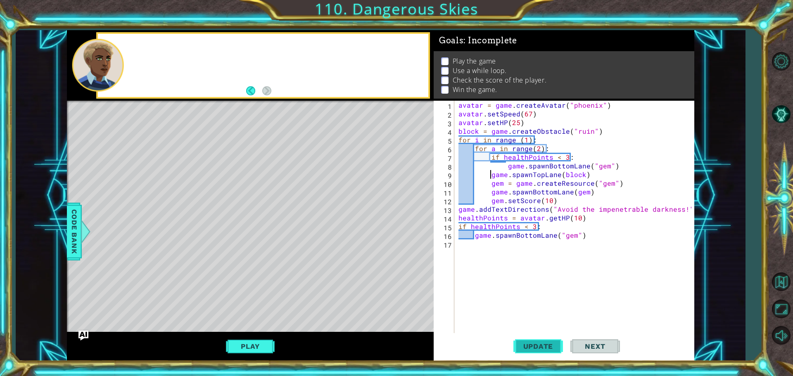
click at [524, 343] on span "Update" at bounding box center [538, 346] width 47 height 8
click at [74, 250] on span "Code Bank" at bounding box center [74, 231] width 13 height 50
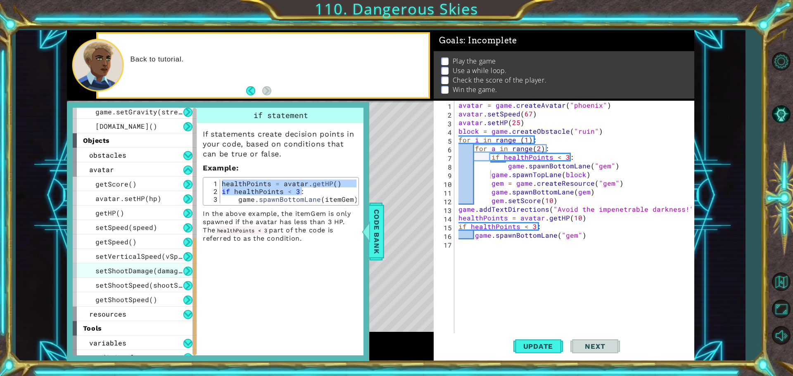
scroll to position [273, 0]
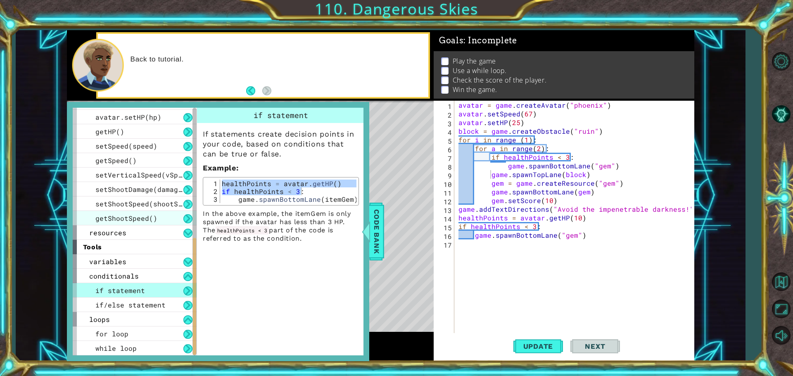
click at [142, 222] on span "getShootSpeed()" at bounding box center [126, 218] width 62 height 9
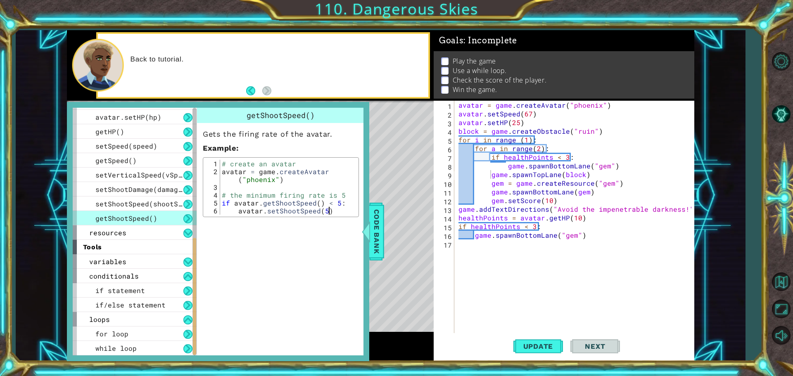
click at [221, 201] on div "# create an avatar avatar = game . createAvatar ( "phoenix" ) # the minimum fir…" at bounding box center [288, 195] width 136 height 71
drag, startPoint x: 235, startPoint y: 212, endPoint x: 305, endPoint y: 205, distance: 70.1
click at [305, 205] on div "# create an avatar avatar = game . createAvatar ( "phoenix" ) # the minimum fir…" at bounding box center [288, 195] width 136 height 71
click at [237, 213] on div "# create an avatar avatar = game . createAvatar ( "phoenix" ) # the minimum fir…" at bounding box center [288, 195] width 136 height 71
type textarea "avatar.setShootSpeed(5)"
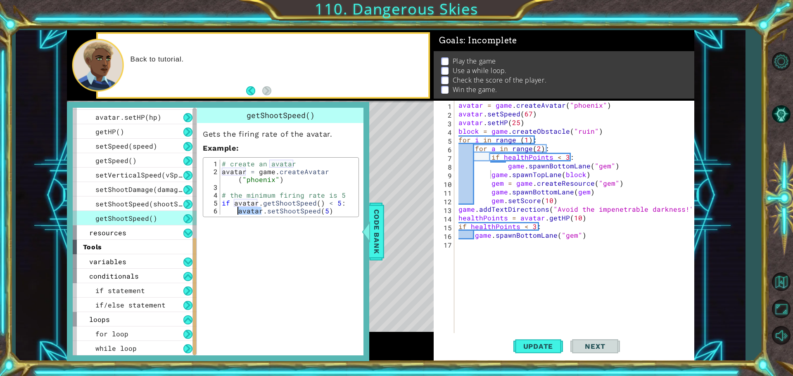
drag, startPoint x: 237, startPoint y: 213, endPoint x: 351, endPoint y: 221, distance: 115.1
click at [351, 221] on div "getShootSpeed() Gets the firing rate of the avatar. Example : avatar.setShootSp…" at bounding box center [281, 165] width 168 height 114
type textarea "healthPoints = avatar.getHP(10)"
click at [582, 217] on div "avatar = game . createAvatar ( "phoenix" ) avatar . setSpeed ( 67 ) avatar . se…" at bounding box center [576, 227] width 239 height 252
paste textarea "avatar.setShootSpeed(5)"
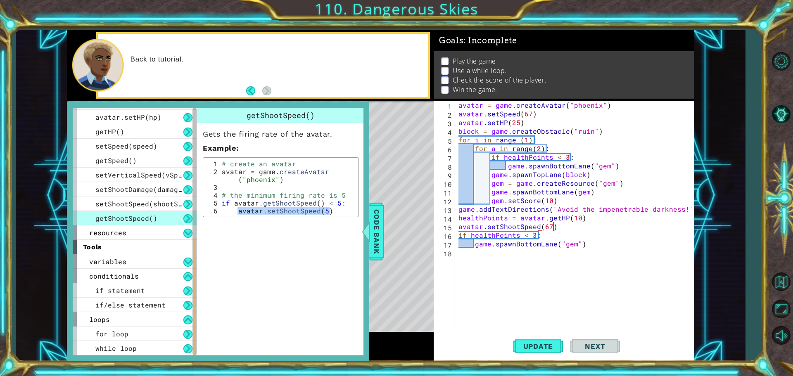
scroll to position [0, 5]
type textarea "avatar.setShootSpeed(67)"
click at [544, 354] on button "Update" at bounding box center [538, 346] width 50 height 26
click at [503, 259] on div "avatar = game . createAvatar ( "phoenix" ) avatar . setSpeed ( 67 ) avatar . se…" at bounding box center [576, 227] width 239 height 252
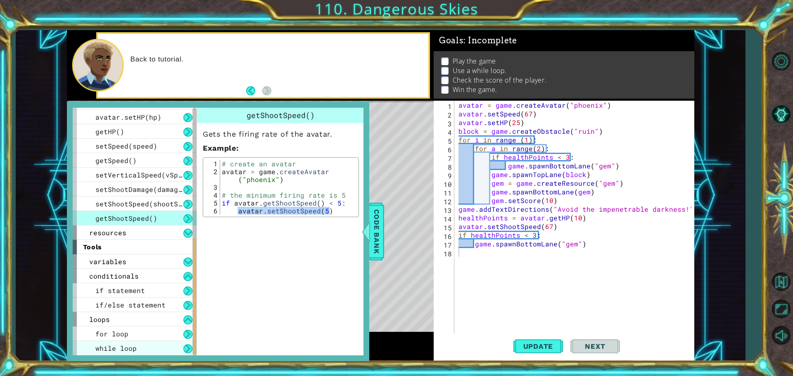
click at [108, 344] on span "while loop" at bounding box center [115, 348] width 41 height 9
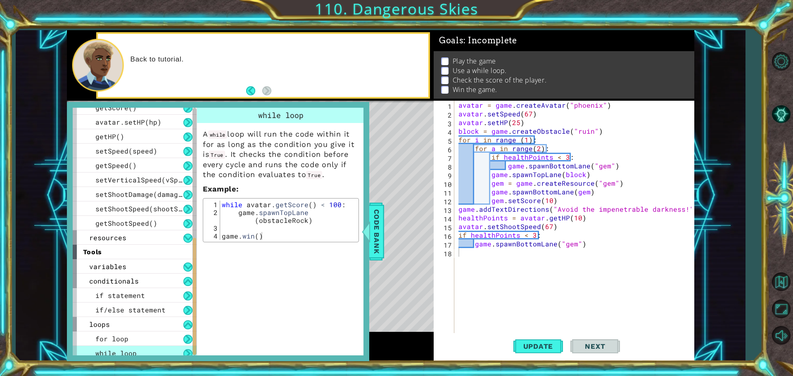
scroll to position [273, 0]
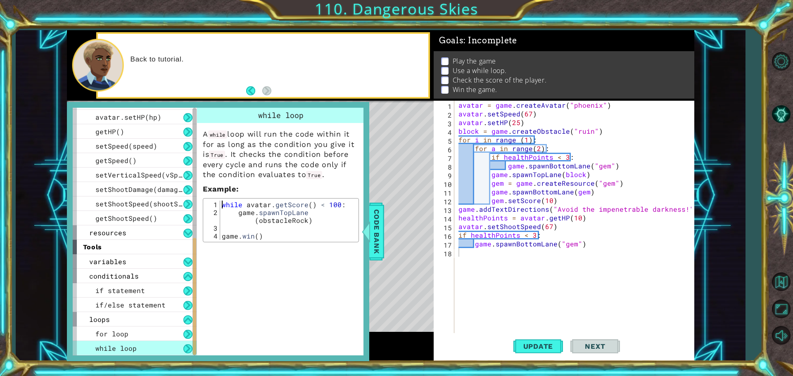
drag, startPoint x: 222, startPoint y: 202, endPoint x: 287, endPoint y: 197, distance: 65.0
click at [287, 197] on div "A while loop will run the code within it for as long as the condition you give …" at bounding box center [281, 182] width 168 height 119
click at [225, 205] on div "while avatar . getScore ( ) < 100 : game . spawnTopLane ( obstacleRock ) game .…" at bounding box center [288, 228] width 136 height 55
drag, startPoint x: 227, startPoint y: 204, endPoint x: 307, endPoint y: 210, distance: 80.3
click at [307, 210] on div "while avatar . getScore ( ) < 100 : game . spawnTopLane ( obstacleRock ) game .…" at bounding box center [288, 228] width 136 height 55
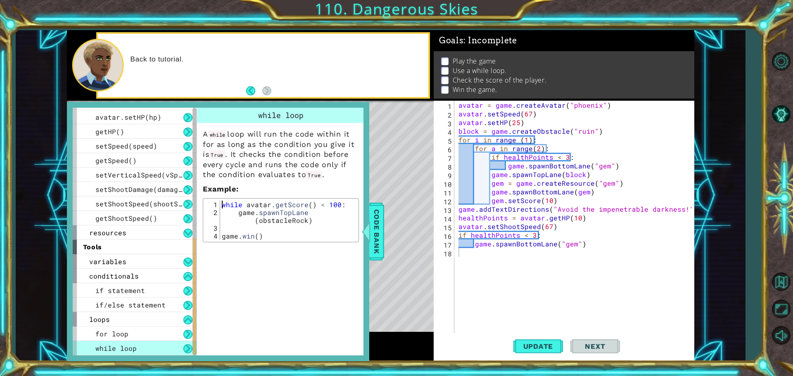
type textarea "while avatar.getScore() < 100: game.spawnTopLane(obstacleRock)"
drag, startPoint x: 307, startPoint y: 222, endPoint x: 219, endPoint y: 201, distance: 90.5
click at [219, 201] on div "while avatar.getScore() < 100: game.spawnTopLane(obstacleRock) 1 2 3 4 while av…" at bounding box center [280, 220] width 151 height 39
click at [503, 250] on div "avatar = game . createAvatar ( "phoenix" ) avatar . setSpeed ( 67 ) avatar . se…" at bounding box center [576, 227] width 239 height 252
paste textarea "game.spawnTopLane(obstacleRock)"
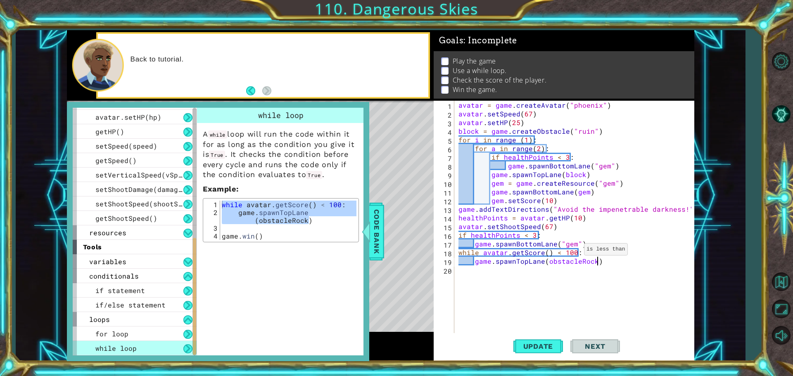
click at [574, 252] on div "avatar = game . createAvatar ( "phoenix" ) avatar . setSpeed ( 67 ) avatar . se…" at bounding box center [576, 227] width 239 height 252
click at [576, 261] on div "avatar = game . createAvatar ( "phoenix" ) avatar . setSpeed ( 67 ) avatar . se…" at bounding box center [576, 227] width 239 height 252
click at [593, 261] on div "avatar = game . createAvatar ( "phoenix" ) avatar . setSpeed ( 67 ) avatar . se…" at bounding box center [576, 227] width 239 height 252
type textarea "game.spawnTopLane(block)"
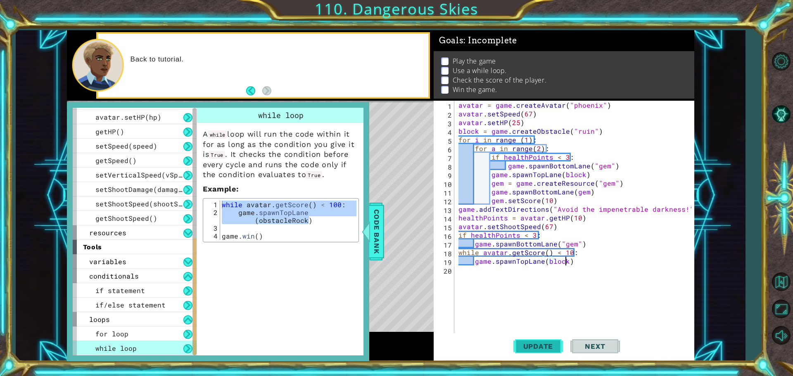
click at [552, 334] on button "Update" at bounding box center [538, 346] width 50 height 26
click at [368, 224] on div at bounding box center [366, 231] width 10 height 25
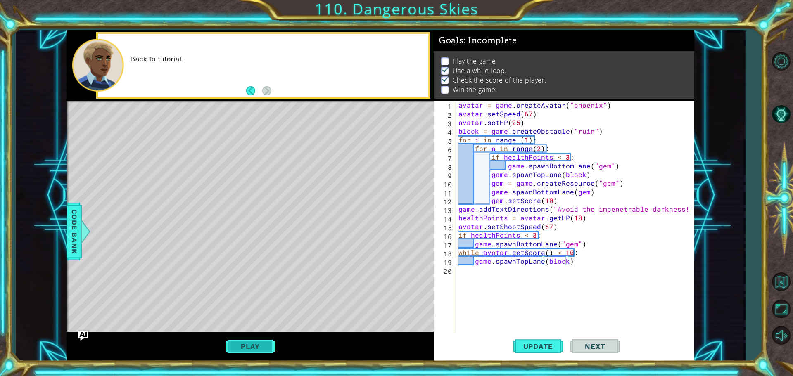
click at [230, 354] on button "Play" at bounding box center [250, 347] width 48 height 16
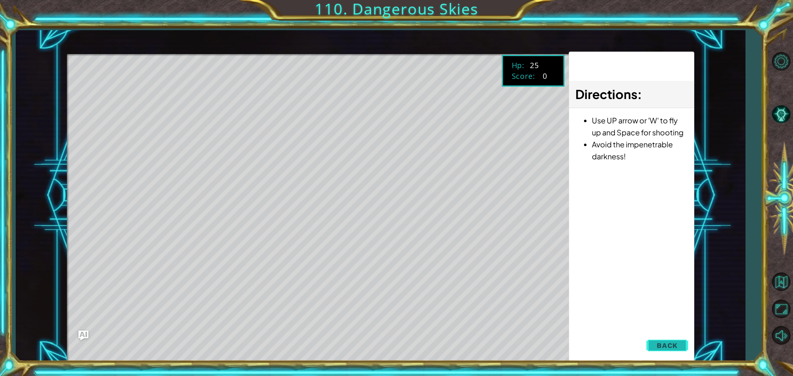
click at [667, 346] on span "Back" at bounding box center [667, 346] width 21 height 8
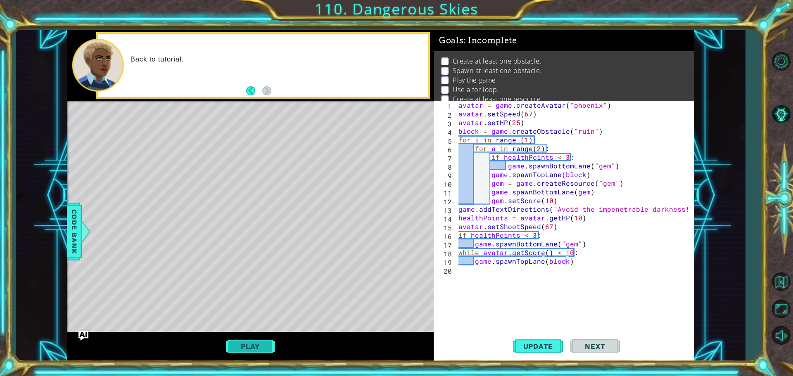
click at [256, 344] on button "Play" at bounding box center [250, 347] width 48 height 16
click at [262, 352] on button "Play" at bounding box center [250, 347] width 48 height 16
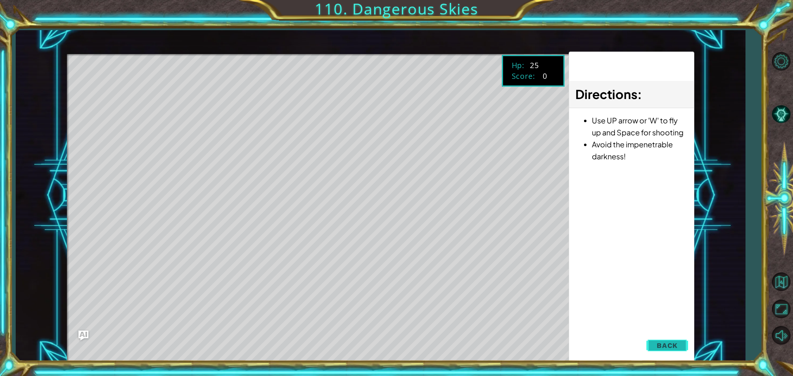
click at [657, 347] on button "Back" at bounding box center [667, 345] width 42 height 17
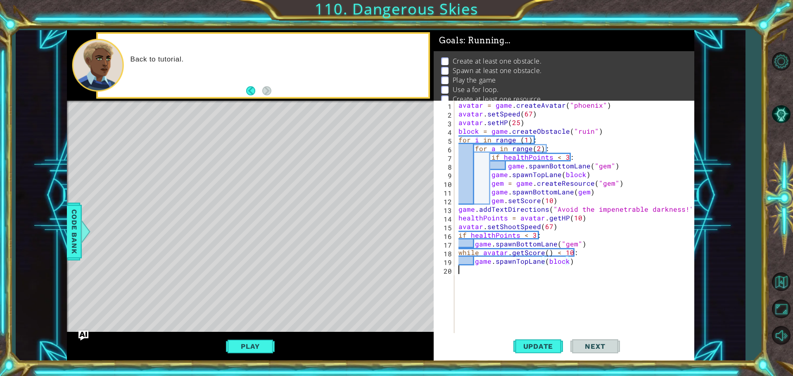
scroll to position [0, 0]
drag, startPoint x: 577, startPoint y: 273, endPoint x: 112, endPoint y: -50, distance: 566.9
click at [112, 0] on html "1 ההההההההההההההההההההההההההההההההההההההההההההההההההההההההההההההההההההההההההההה…" at bounding box center [396, 188] width 793 height 376
type textarea "avatar = game.createAvatar("phoenix") avatar.setSpeed(67)"
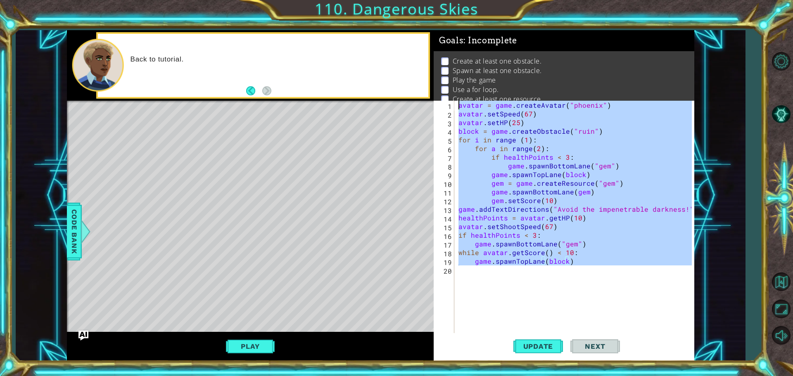
click at [588, 320] on div "avatar = game . createAvatar ( "phoenix" ) avatar . setSpeed ( 67 ) avatar . se…" at bounding box center [574, 218] width 235 height 234
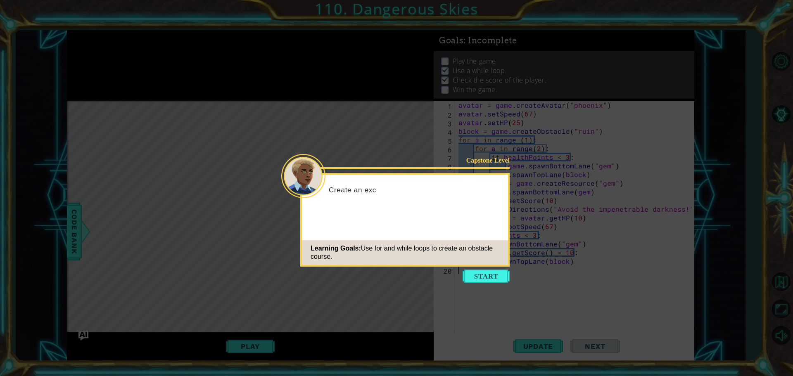
click at [476, 283] on icon at bounding box center [396, 188] width 793 height 376
click at [476, 276] on button "Start" at bounding box center [486, 276] width 47 height 13
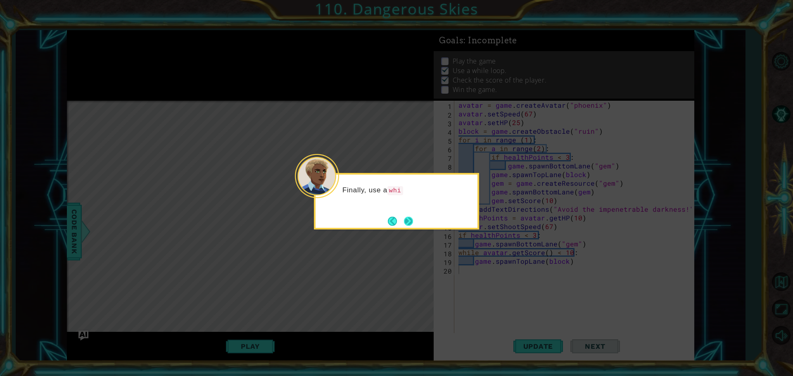
click at [406, 222] on button "Next" at bounding box center [408, 221] width 9 height 9
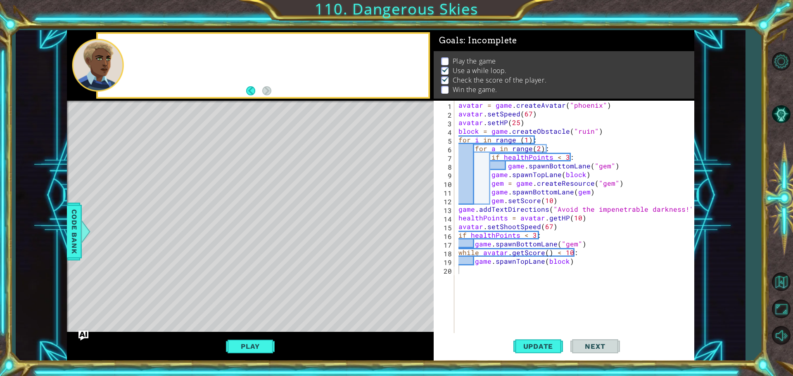
click at [406, 222] on div "Level Map" at bounding box center [258, 222] width 382 height 243
click at [233, 345] on button "Play" at bounding box center [250, 347] width 48 height 16
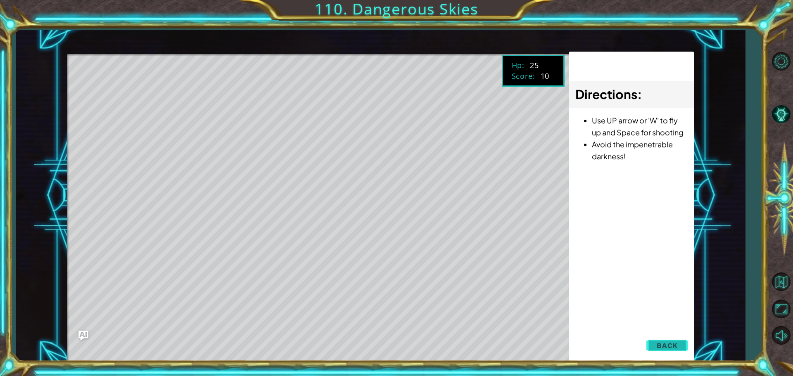
click at [655, 341] on button "Back" at bounding box center [667, 345] width 42 height 17
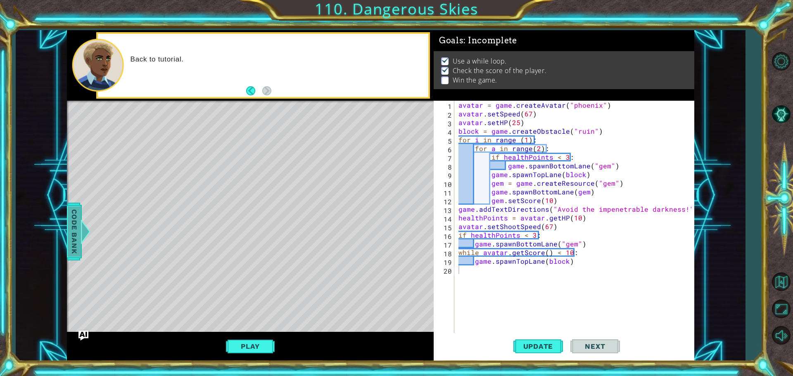
click at [67, 234] on div "Code Bank" at bounding box center [74, 232] width 15 height 58
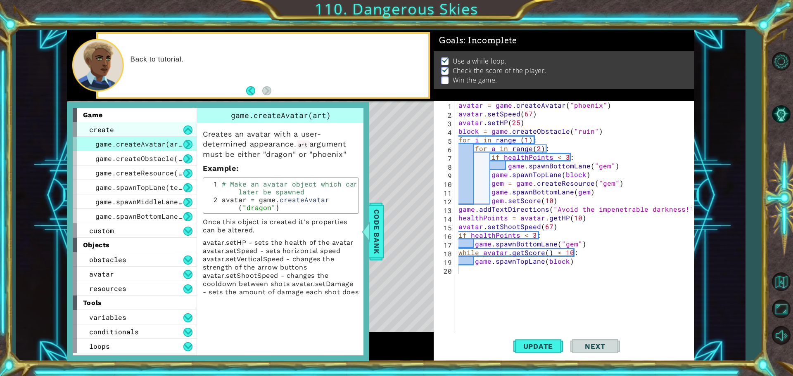
click at [166, 135] on div "create" at bounding box center [135, 129] width 124 height 14
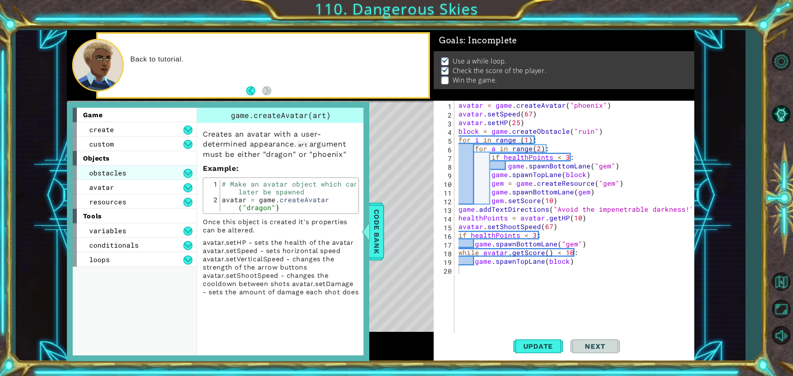
click at [158, 174] on div "obstacles" at bounding box center [135, 173] width 124 height 14
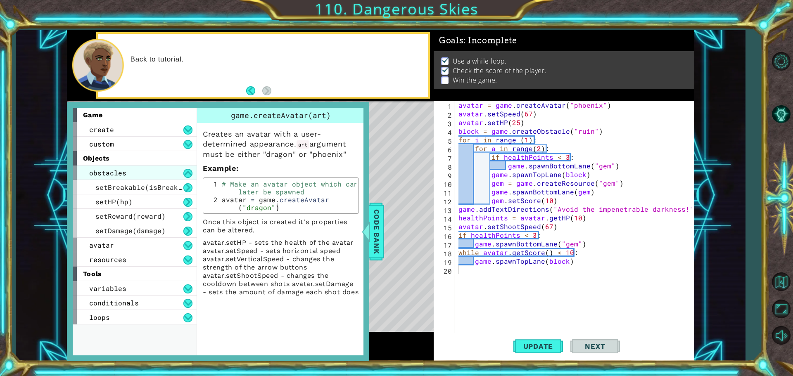
click at [156, 171] on div "obstacles" at bounding box center [135, 173] width 124 height 14
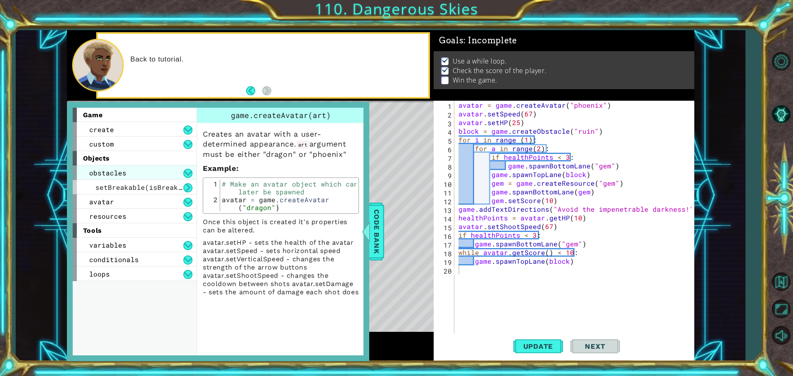
click at [156, 171] on div "obstacles" at bounding box center [135, 173] width 124 height 14
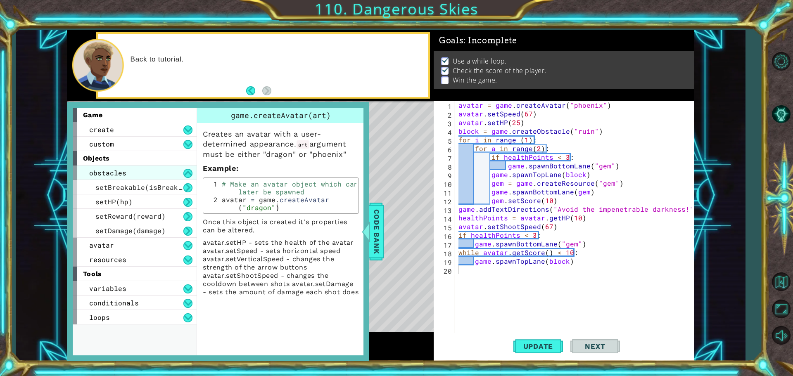
click at [156, 171] on div "obstacles" at bounding box center [135, 173] width 124 height 14
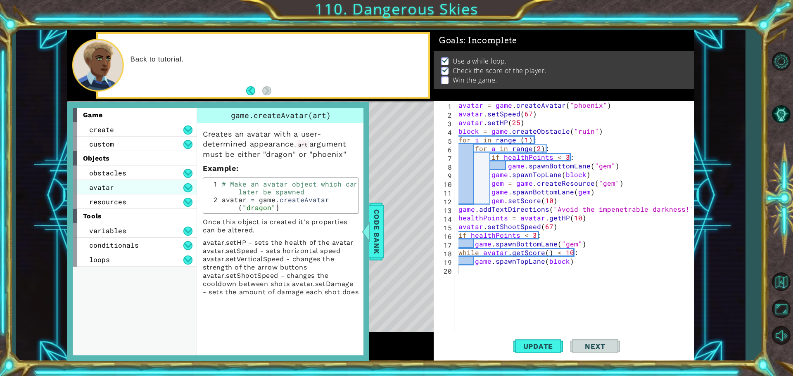
click at [145, 183] on div "avatar" at bounding box center [135, 187] width 124 height 14
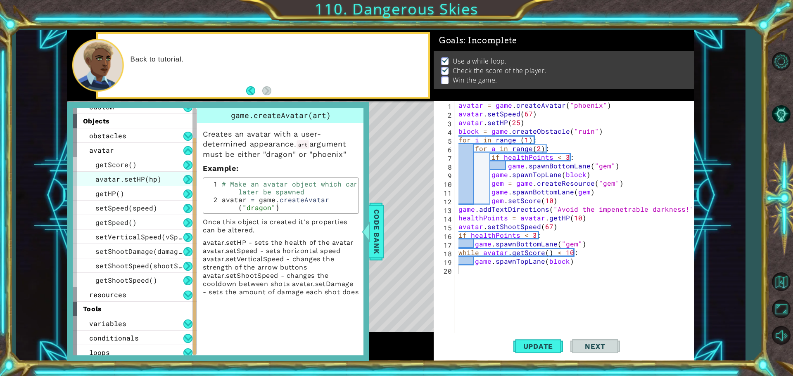
scroll to position [41, 0]
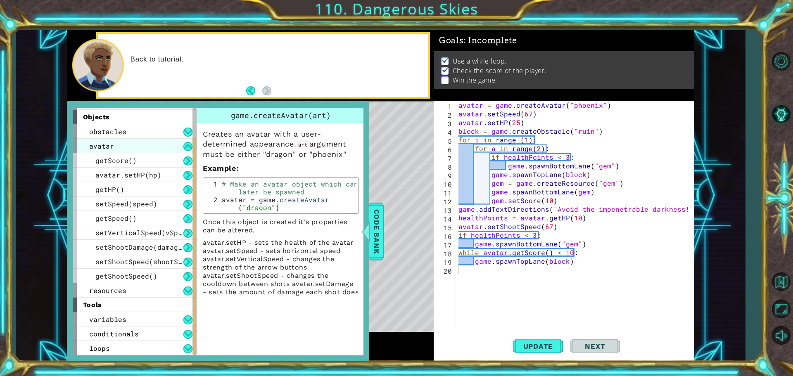
click at [147, 152] on div "avatar" at bounding box center [135, 146] width 124 height 14
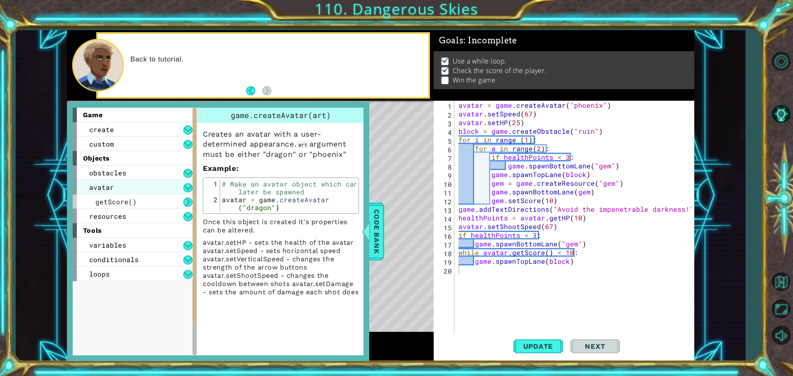
scroll to position [0, 0]
click at [147, 152] on div "objects" at bounding box center [135, 158] width 124 height 14
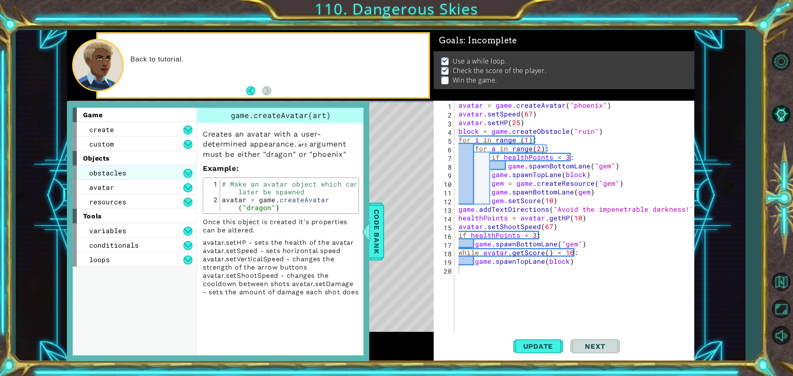
click at [147, 171] on div "obstacles" at bounding box center [135, 173] width 124 height 14
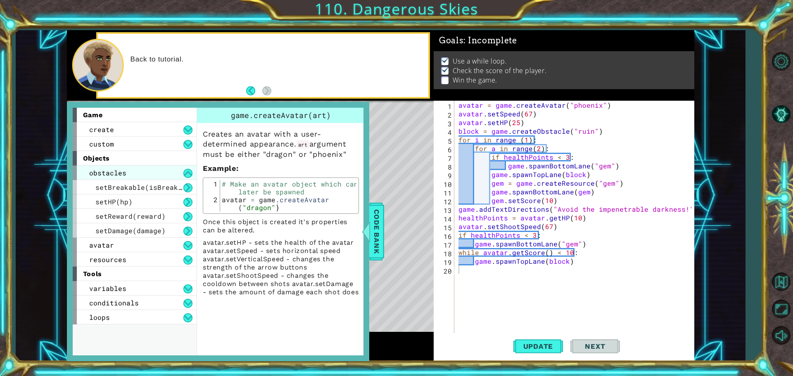
click at [147, 171] on div "obstacles" at bounding box center [135, 173] width 124 height 14
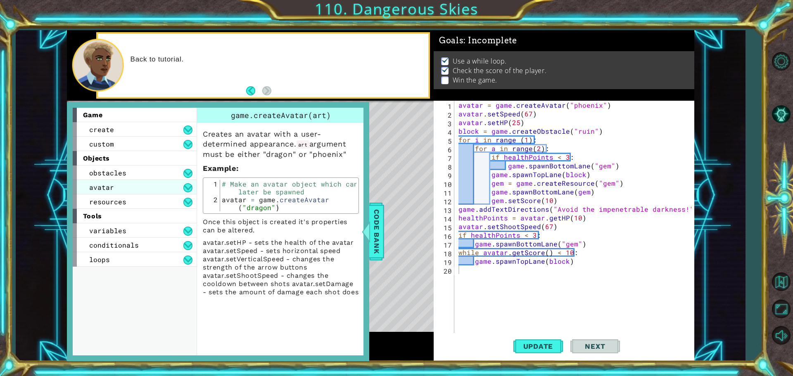
click at [150, 183] on div "avatar" at bounding box center [135, 187] width 124 height 14
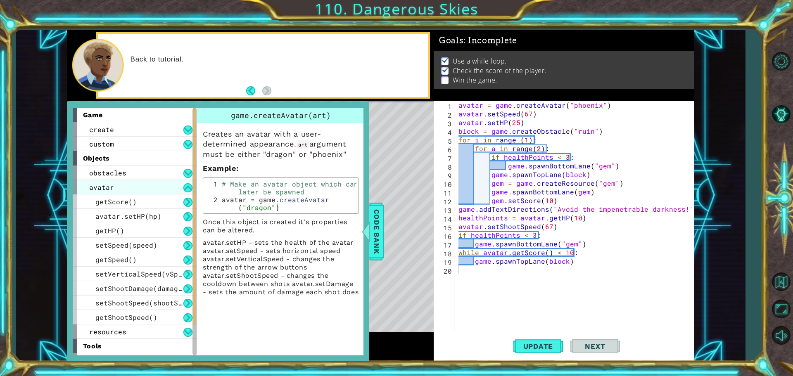
click at [150, 183] on div "avatar" at bounding box center [135, 187] width 124 height 14
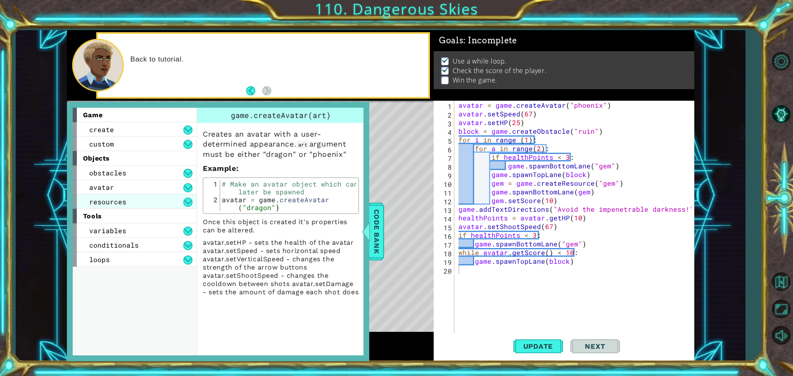
click at [143, 206] on div "resources" at bounding box center [135, 202] width 124 height 14
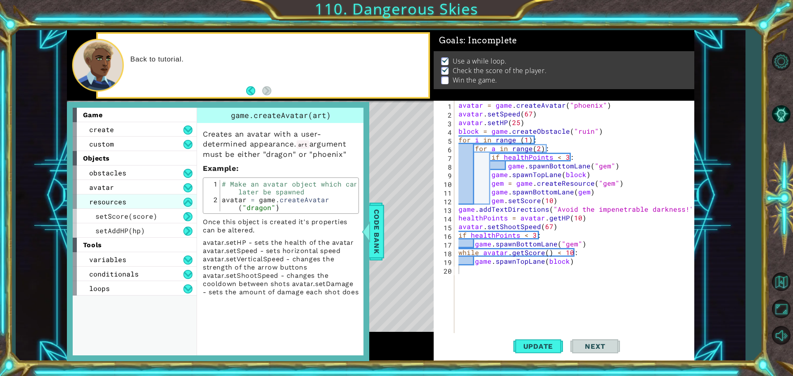
click at [143, 206] on div "resources" at bounding box center [135, 202] width 124 height 14
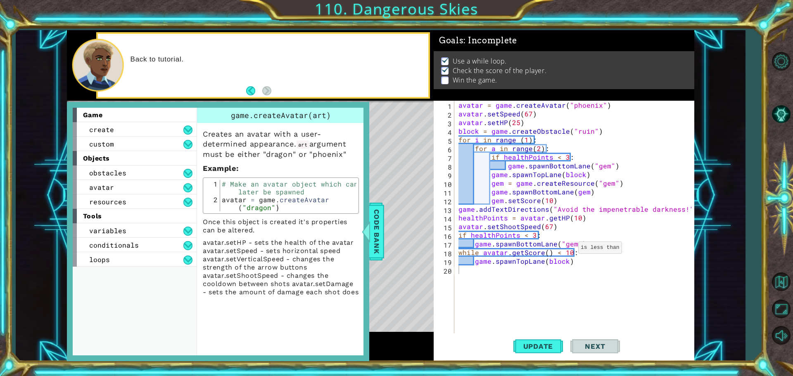
type textarea "while avatar.getScore() < 10:"
click at [568, 250] on div "avatar = game . createAvatar ( "phoenix" ) avatar . setSpeed ( 67 ) avatar . se…" at bounding box center [576, 227] width 239 height 252
click at [156, 246] on div "conditionals" at bounding box center [135, 245] width 124 height 14
click at [145, 256] on div "if statement" at bounding box center [135, 259] width 124 height 14
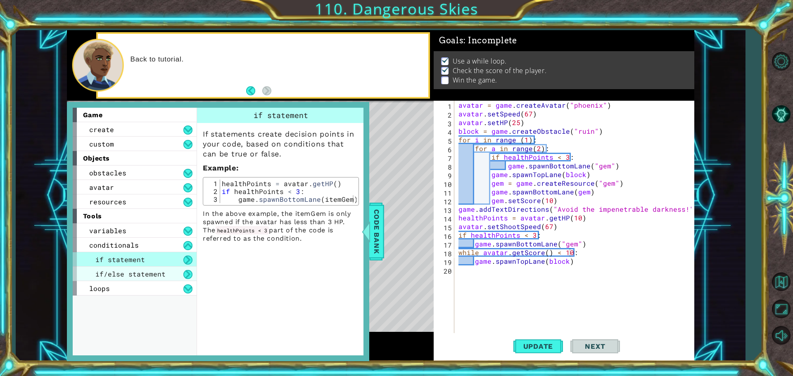
click at [152, 278] on span "if/else statement" at bounding box center [130, 274] width 70 height 9
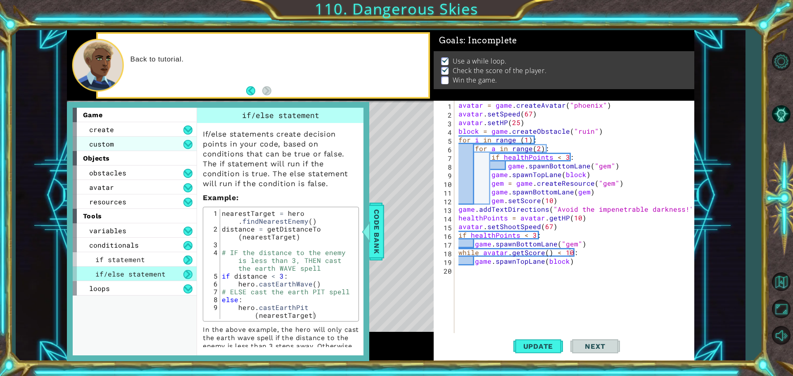
click at [101, 142] on span "custom" at bounding box center [101, 144] width 25 height 9
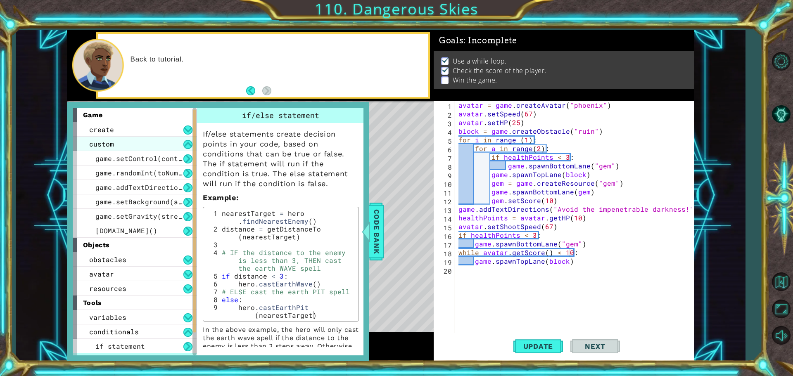
scroll to position [27, 0]
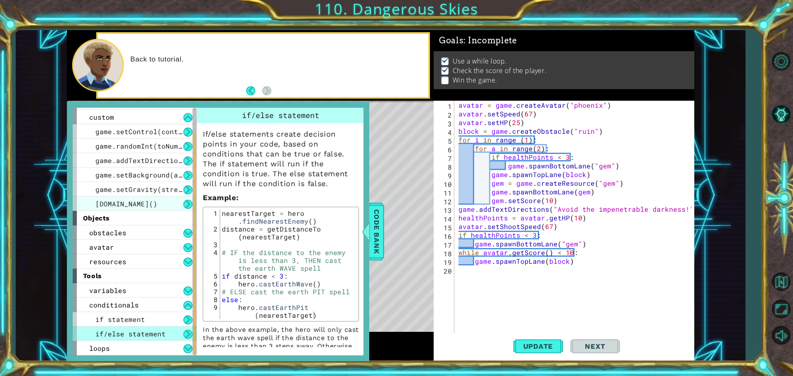
click at [128, 206] on span "[DOMAIN_NAME]()" at bounding box center [126, 203] width 62 height 9
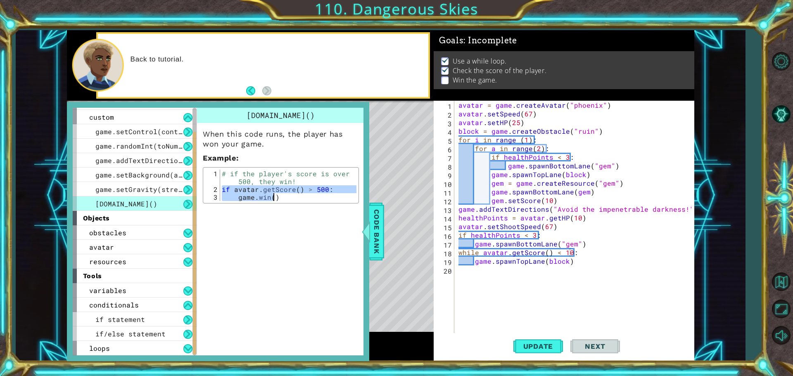
drag, startPoint x: 223, startPoint y: 191, endPoint x: 274, endPoint y: 201, distance: 52.2
click at [274, 201] on div "# if the player's score is over 500, they win! if avatar . getScore ( ) > 500 :…" at bounding box center [288, 197] width 136 height 55
drag, startPoint x: 222, startPoint y: 184, endPoint x: 227, endPoint y: 192, distance: 9.6
click at [227, 192] on div "# if the player's score is over 500, they win! if avatar . getScore ( ) > 500 :…" at bounding box center [288, 197] width 136 height 55
click at [221, 187] on div "# if the player's score is over 500, they win! if avatar . getScore ( ) > 500 :…" at bounding box center [288, 185] width 136 height 31
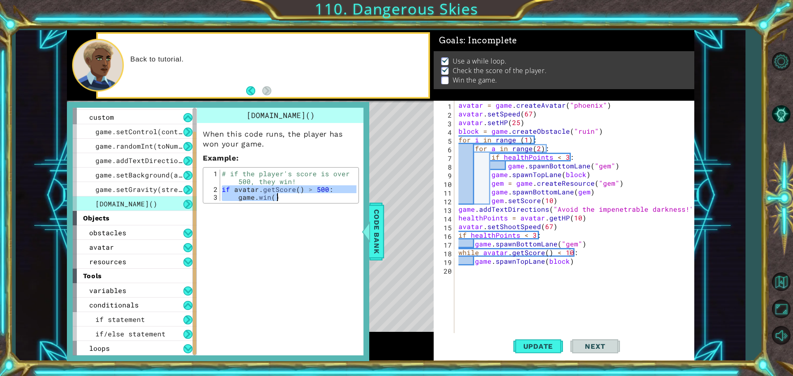
drag, startPoint x: 220, startPoint y: 187, endPoint x: 282, endPoint y: 204, distance: 64.4
click at [282, 204] on div "game.win() When this code runs, the player has won your game. Example : if avat…" at bounding box center [281, 158] width 168 height 100
type textarea "if avatar.getScore() > 500: game.win()"
click at [473, 266] on div "avatar = game . createAvatar ( "phoenix" ) avatar . setSpeed ( 67 ) avatar . se…" at bounding box center [576, 227] width 239 height 252
paste textarea "[DOMAIN_NAME]()"
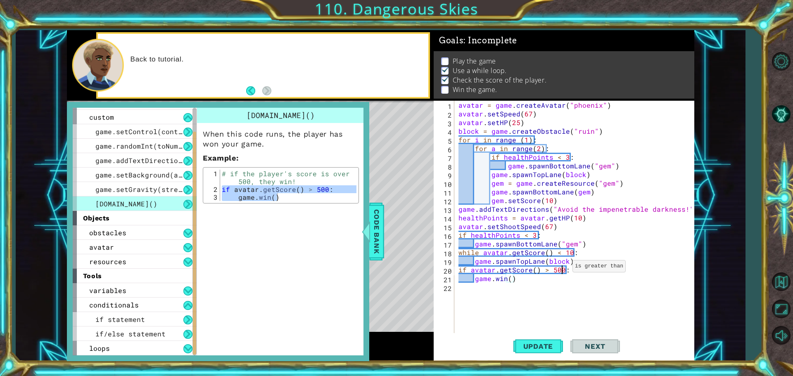
click at [563, 268] on div "avatar = game . createAvatar ( "phoenix" ) avatar . setSpeed ( 67 ) avatar . se…" at bounding box center [576, 227] width 239 height 252
type textarea "if avatar.getScore() > 9:"
click at [529, 342] on button "Update" at bounding box center [538, 346] width 50 height 26
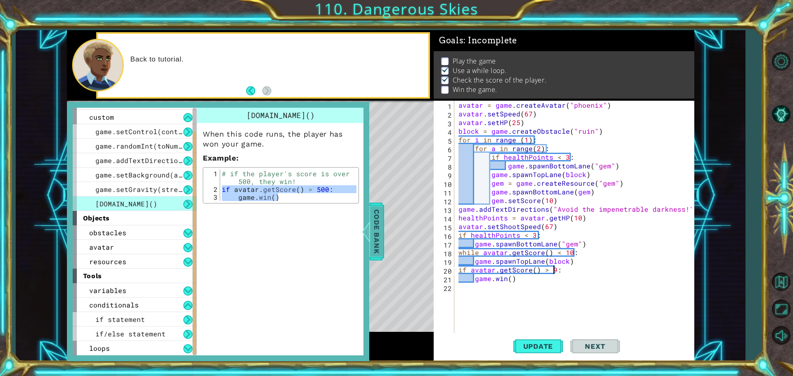
click at [377, 241] on span "Code Bank" at bounding box center [376, 231] width 13 height 50
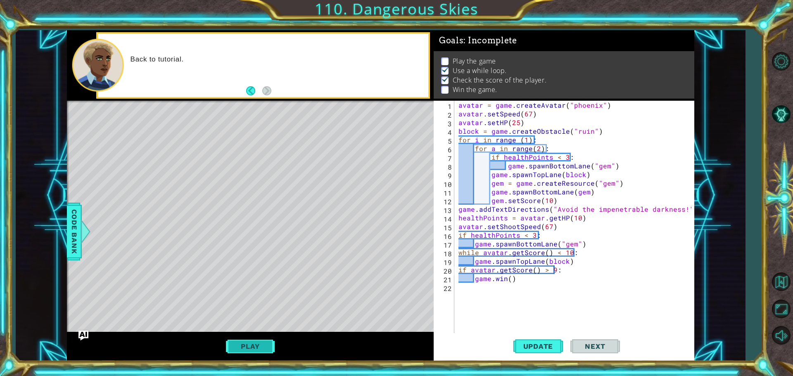
click at [243, 339] on button "Play" at bounding box center [250, 347] width 48 height 16
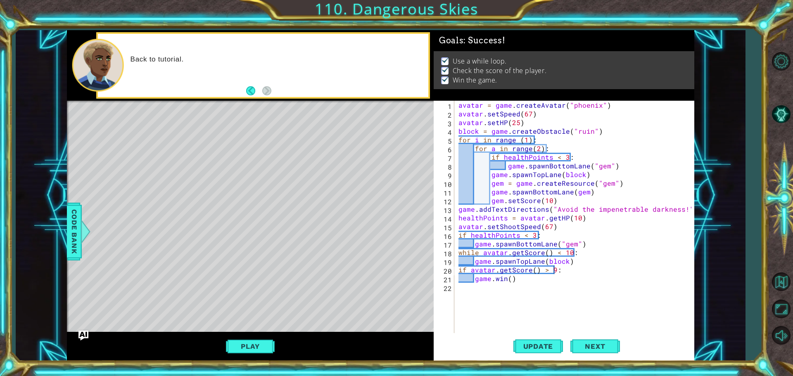
scroll to position [0, 0]
click at [594, 343] on button "Next" at bounding box center [595, 347] width 50 height 26
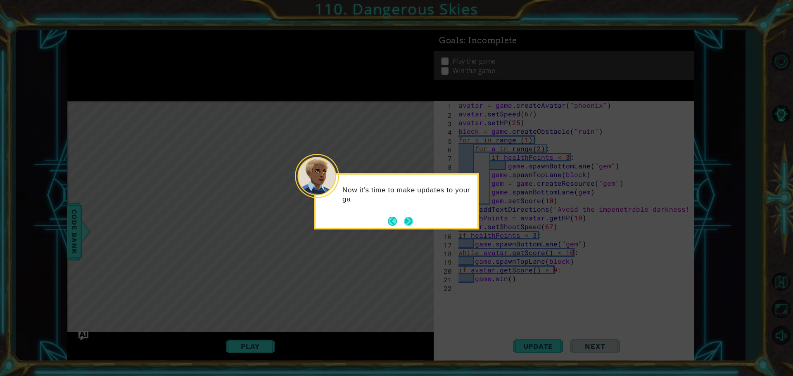
click at [409, 216] on button "Next" at bounding box center [408, 220] width 9 height 9
click at [409, 216] on div "Level Map" at bounding box center [258, 222] width 382 height 243
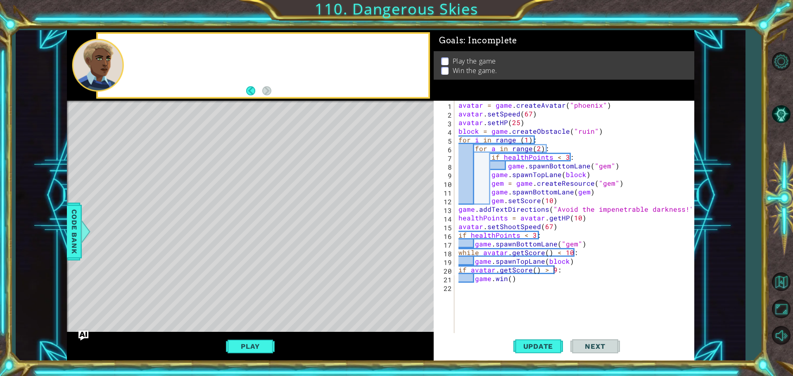
click at [409, 216] on div "Level Map" at bounding box center [258, 222] width 382 height 243
click at [242, 340] on button "Play" at bounding box center [250, 347] width 48 height 16
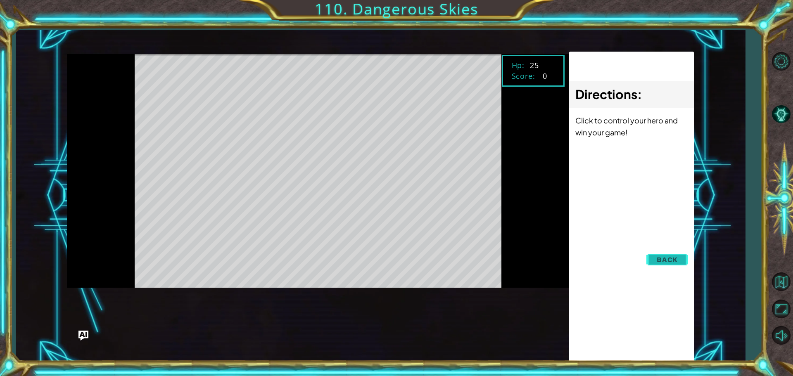
click at [664, 259] on span "Back" at bounding box center [667, 260] width 21 height 8
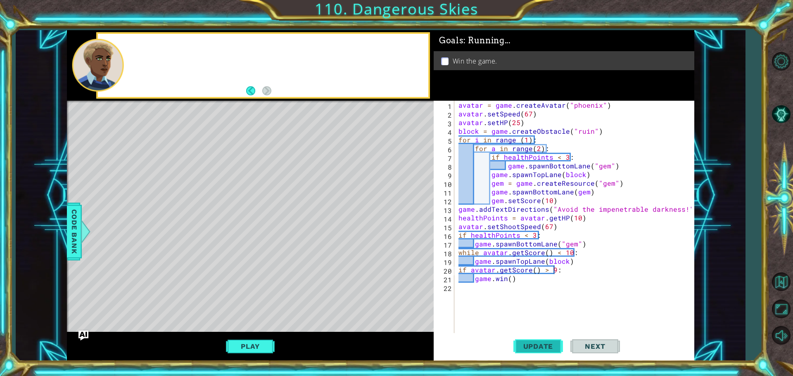
click at [532, 351] on button "Update" at bounding box center [538, 346] width 50 height 26
click at [530, 351] on button "Update" at bounding box center [538, 346] width 50 height 26
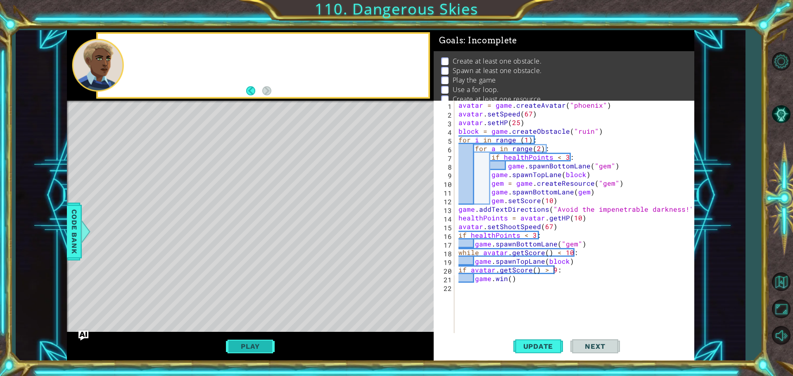
click at [227, 352] on button "Play" at bounding box center [250, 347] width 48 height 16
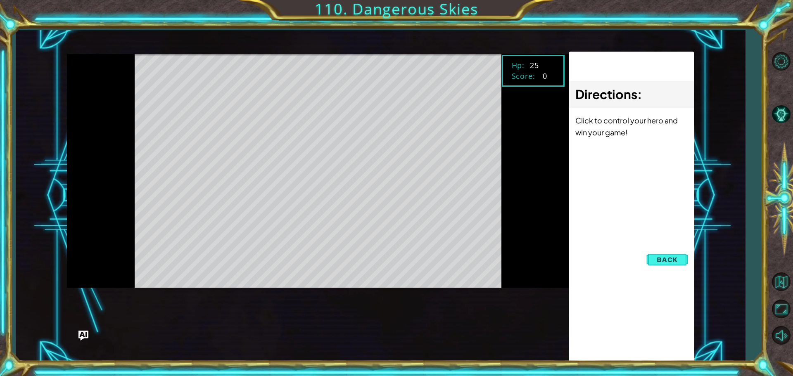
click at [325, 239] on div "Level Map" at bounding box center [258, 175] width 382 height 243
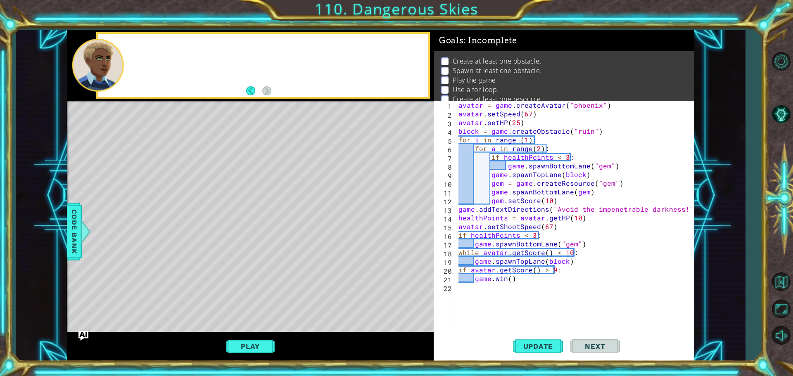
click at [254, 330] on div "Level Map" at bounding box center [258, 222] width 382 height 243
click at [254, 342] on button "Play" at bounding box center [250, 347] width 48 height 16
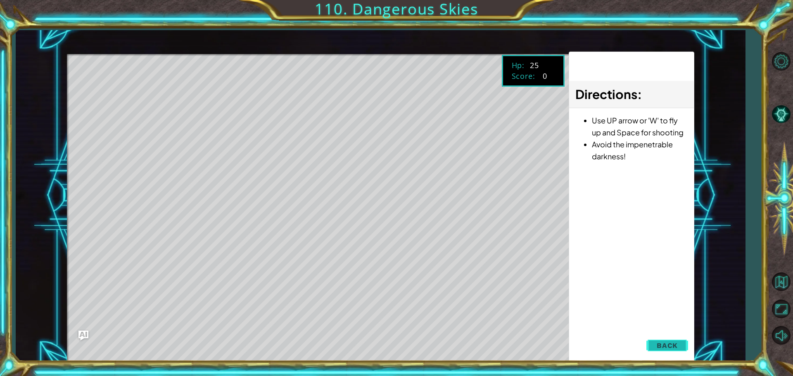
click at [681, 341] on button "Back" at bounding box center [667, 345] width 42 height 17
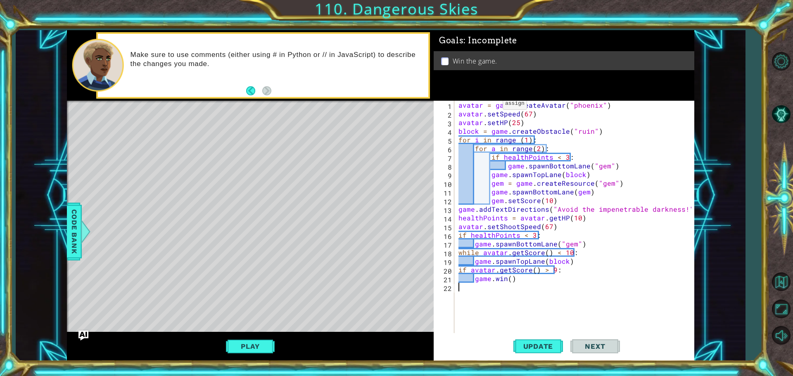
drag, startPoint x: 650, startPoint y: 294, endPoint x: 480, endPoint y: 147, distance: 223.7
click at [479, 145] on div "avatar = game . createAvatar ( "phoenix" ) avatar . setSpeed ( 67 ) avatar . se…" at bounding box center [576, 227] width 239 height 252
type textarea "for a in range(2): if healthPoints < 3:"
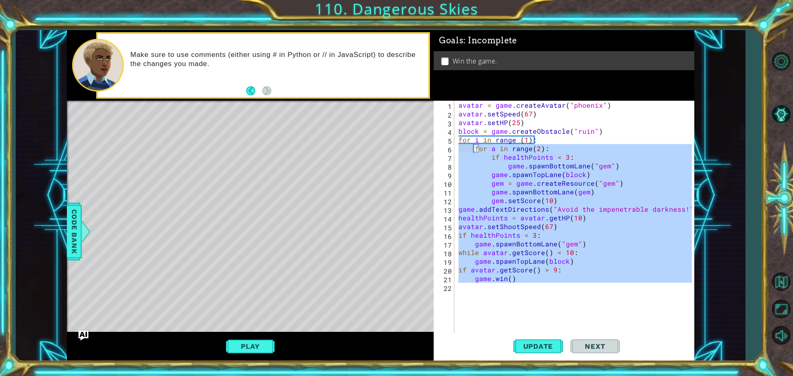
click at [526, 295] on div "avatar = game . createAvatar ( "phoenix" ) avatar . setSpeed ( 67 ) avatar . se…" at bounding box center [574, 218] width 235 height 234
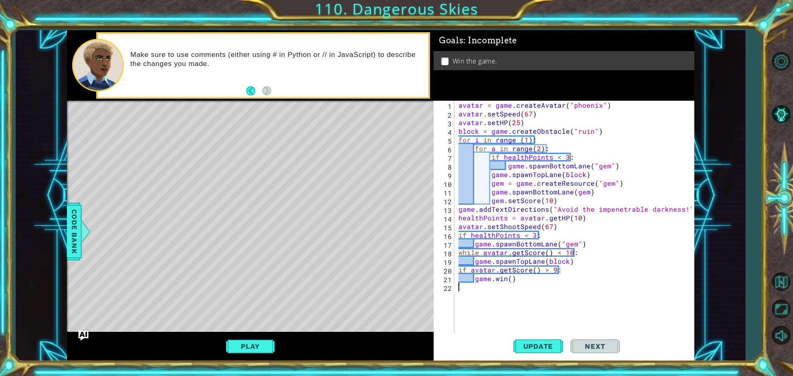
drag, startPoint x: 526, startPoint y: 295, endPoint x: 545, endPoint y: -43, distance: 338.3
click at [545, 0] on html "1 ההההההההההההההההההההההההההההההההההההההההההההההההההההההההההההההההההההההההההההה…" at bounding box center [396, 188] width 793 height 376
type textarea "avatar = game.createAvatar("phoenix") avatar.setSpeed(67)"
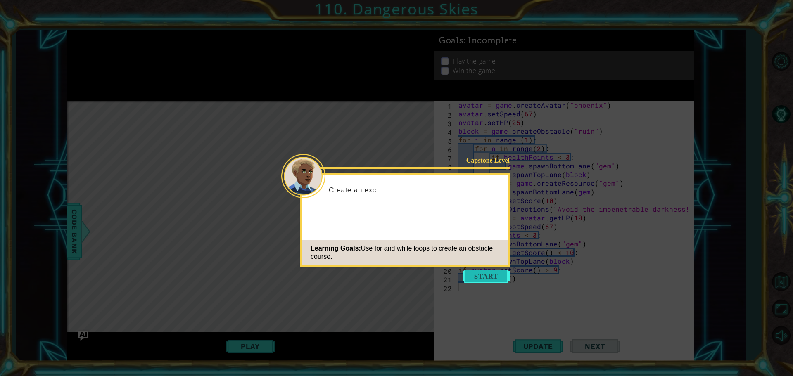
click at [481, 282] on button "Start" at bounding box center [486, 276] width 47 height 13
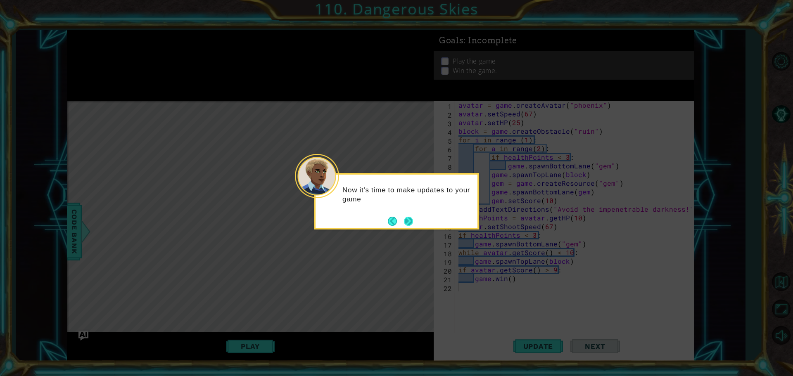
click at [405, 228] on div "Now it's time to make updates to your game" at bounding box center [396, 201] width 165 height 57
click at [406, 222] on button "Next" at bounding box center [408, 221] width 9 height 9
click at [406, 222] on div "Level Map" at bounding box center [258, 222] width 382 height 243
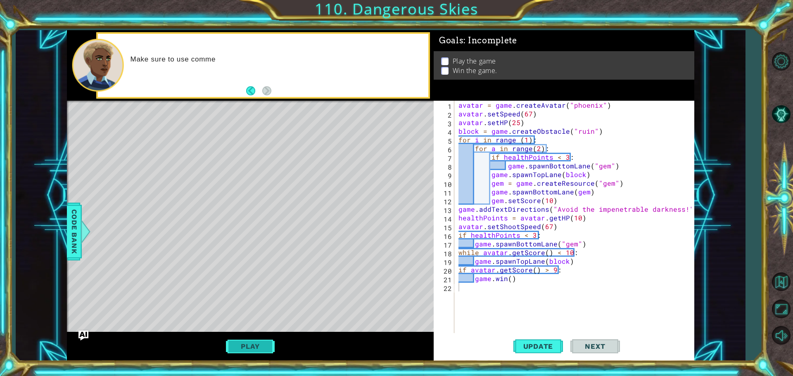
click at [243, 345] on button "Play" at bounding box center [250, 347] width 48 height 16
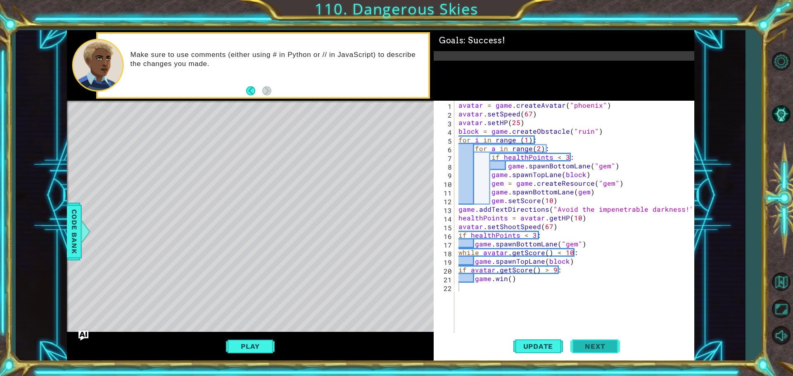
click at [606, 346] on span "Next" at bounding box center [595, 346] width 37 height 8
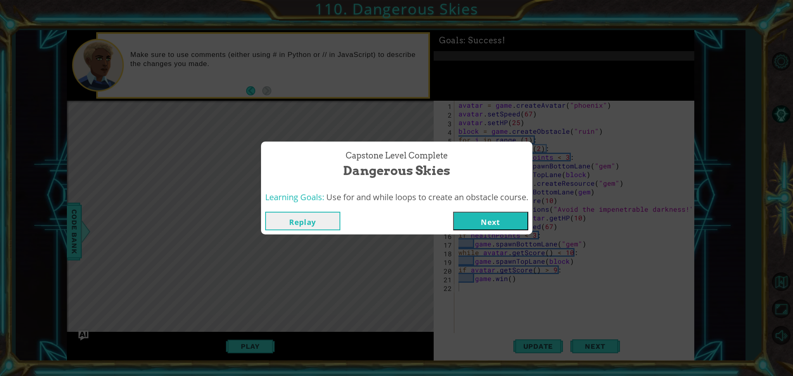
click at [492, 227] on button "Next" at bounding box center [490, 221] width 75 height 19
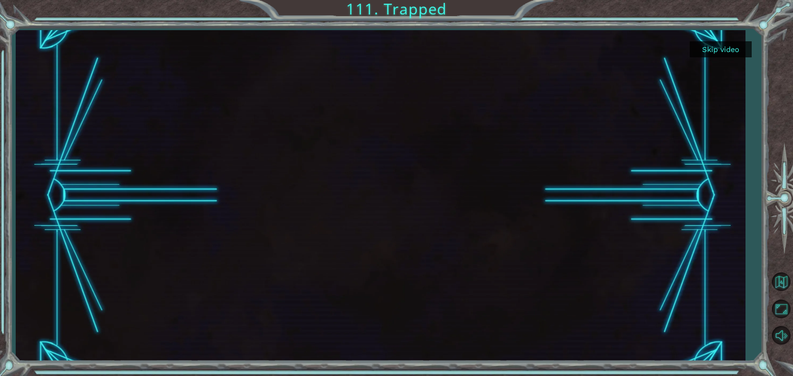
click at [716, 59] on div at bounding box center [380, 195] width 729 height 331
drag, startPoint x: 716, startPoint y: 59, endPoint x: 725, endPoint y: 42, distance: 19.4
click at [723, 44] on button "Skip video" at bounding box center [721, 49] width 62 height 16
click at [723, 0] on div "Skip video 111. Trapped" at bounding box center [396, 0] width 793 height 0
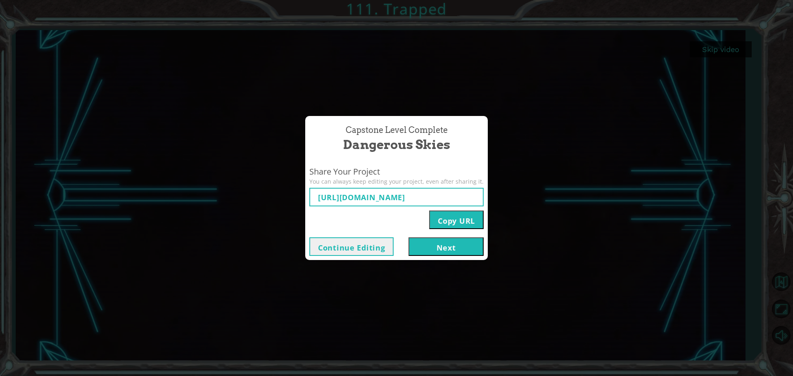
type input "https://www.ozaria.com/play/game-dev-level/ch3capstoneb/68d187d26a6fbbed72f5ec8…"
click at [439, 242] on button "Next" at bounding box center [445, 246] width 75 height 19
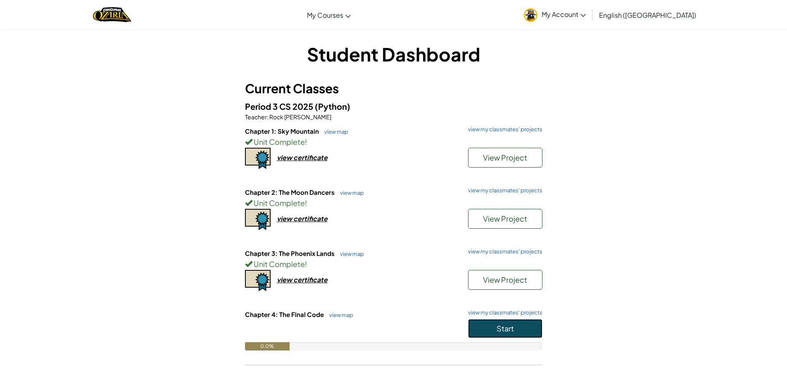
click at [477, 332] on button "Start" at bounding box center [505, 328] width 74 height 19
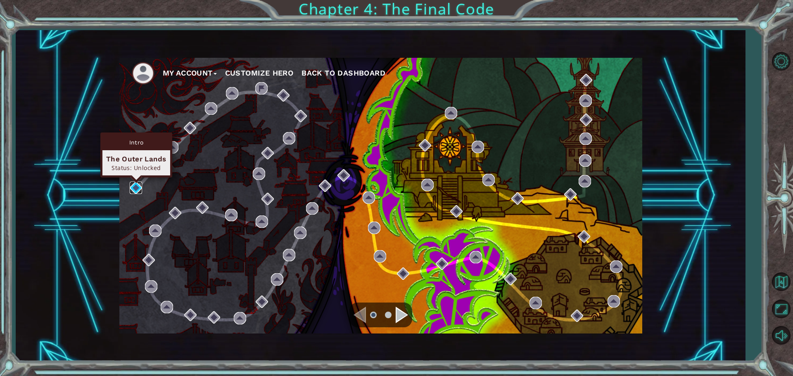
click at [133, 189] on img at bounding box center [136, 188] width 12 height 12
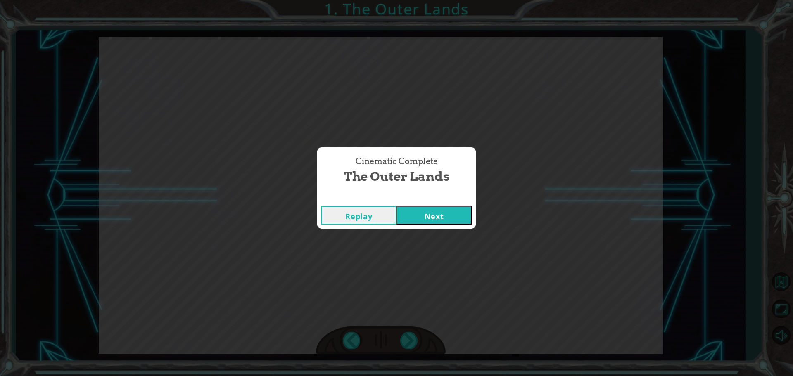
drag, startPoint x: 415, startPoint y: 228, endPoint x: 420, endPoint y: 227, distance: 4.6
click at [420, 227] on div "Replay Next" at bounding box center [396, 215] width 159 height 27
drag, startPoint x: 420, startPoint y: 227, endPoint x: 422, endPoint y: 223, distance: 4.7
click at [421, 226] on div "Replay Next" at bounding box center [396, 215] width 159 height 27
drag, startPoint x: 422, startPoint y: 223, endPoint x: 427, endPoint y: 219, distance: 6.5
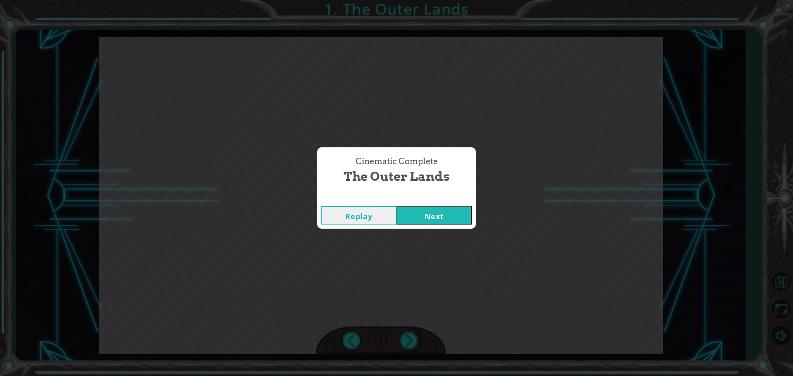
click at [427, 219] on button "Next" at bounding box center [433, 215] width 75 height 19
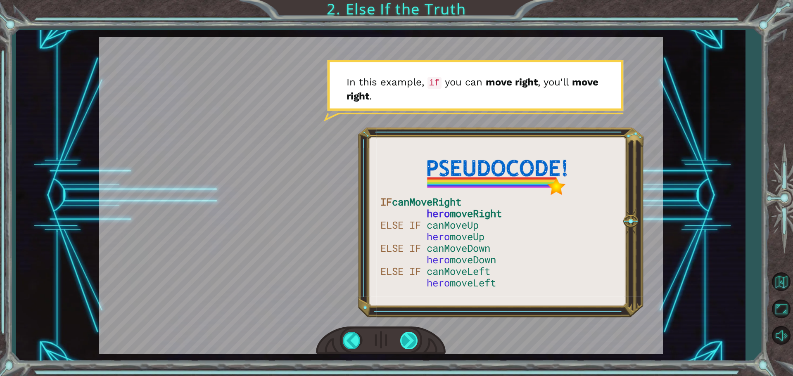
click at [417, 336] on div at bounding box center [409, 340] width 19 height 17
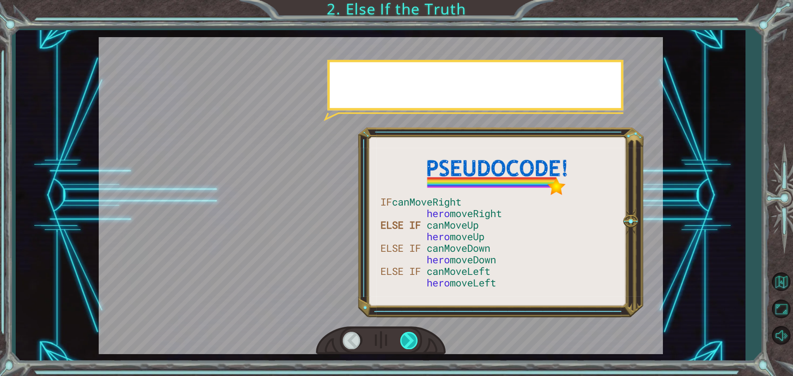
click at [417, 336] on div at bounding box center [409, 340] width 19 height 17
click at [415, 337] on div at bounding box center [409, 340] width 19 height 17
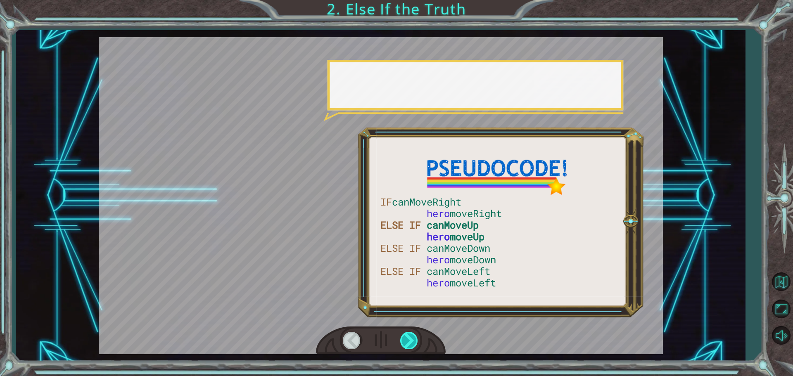
click at [415, 337] on div at bounding box center [409, 340] width 19 height 17
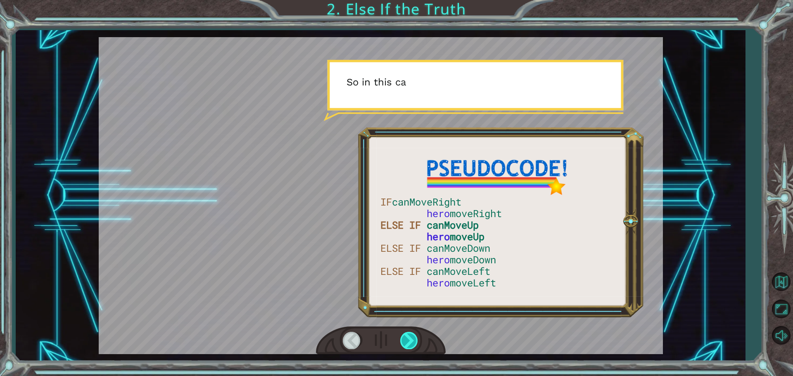
click at [409, 339] on div at bounding box center [409, 340] width 19 height 17
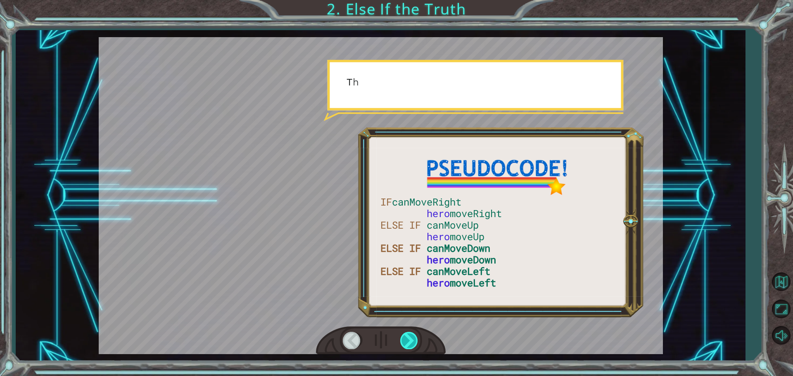
click at [409, 339] on div at bounding box center [409, 340] width 19 height 17
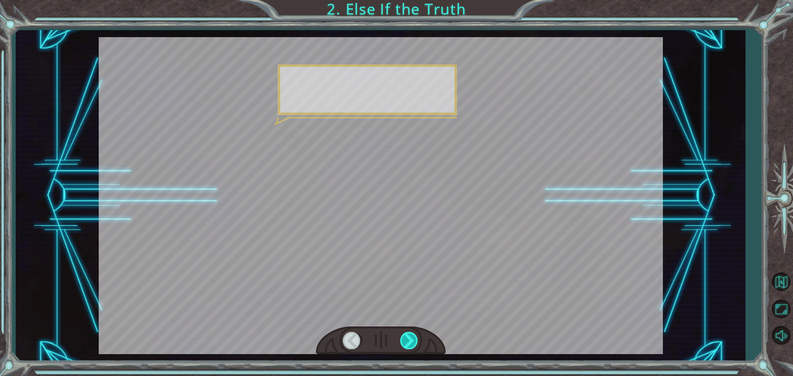
click at [409, 339] on div at bounding box center [409, 340] width 19 height 17
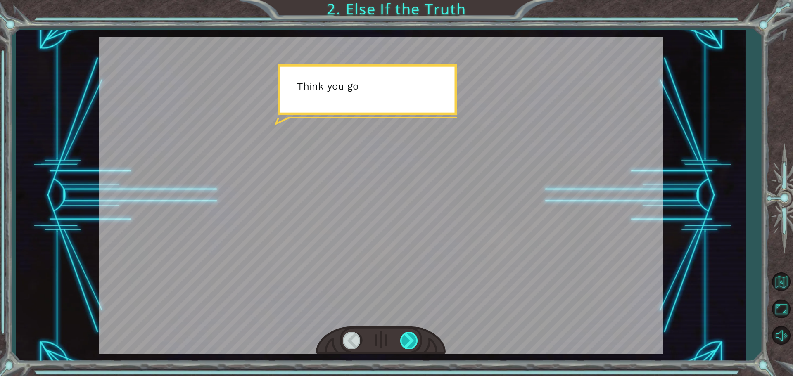
click at [409, 339] on div at bounding box center [409, 340] width 19 height 17
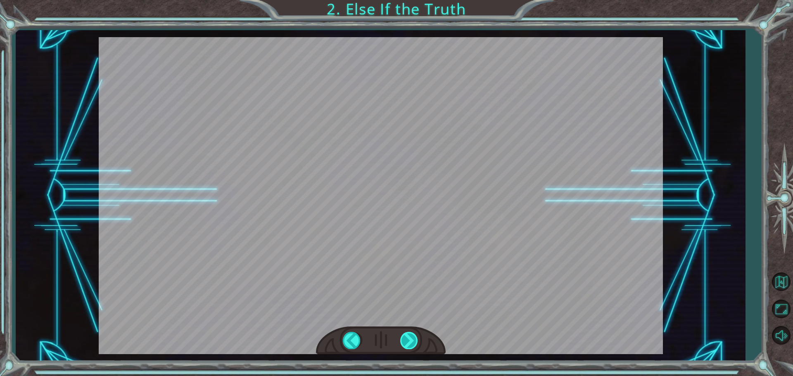
click at [409, 339] on div at bounding box center [409, 340] width 19 height 17
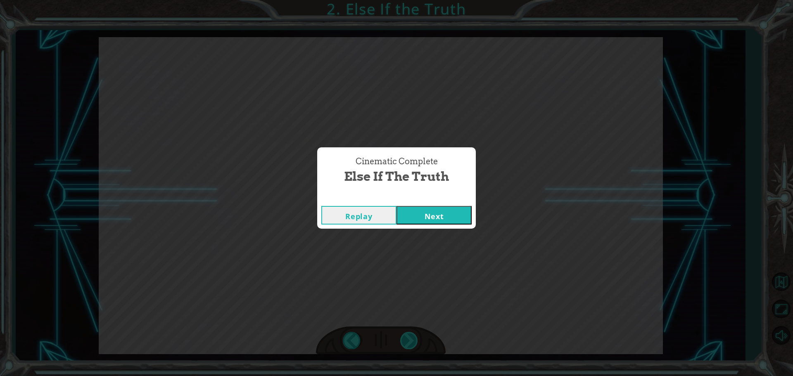
drag, startPoint x: 409, startPoint y: 339, endPoint x: 403, endPoint y: 291, distance: 48.2
click at [408, 332] on div "Cinematic Complete Else If the Truth Replay Next" at bounding box center [396, 188] width 793 height 376
click at [433, 209] on button "Next" at bounding box center [433, 215] width 75 height 19
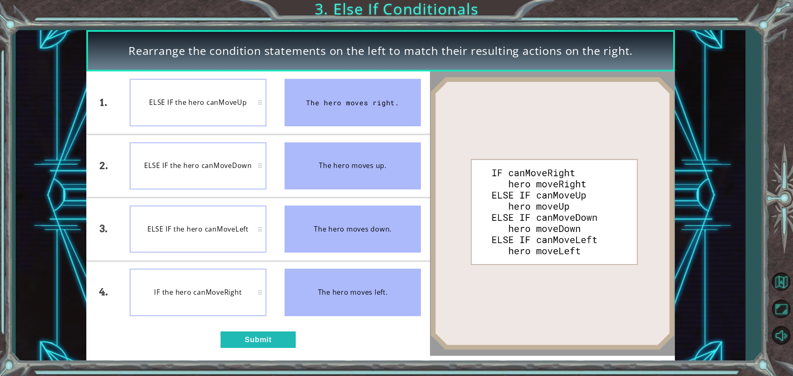
click at [188, 282] on div "IF the hero canMoveRight" at bounding box center [198, 292] width 137 height 47
click at [188, 248] on div "ELSE IF the hero canMoveLeft" at bounding box center [198, 229] width 137 height 47
click at [206, 211] on div "ELSE IF the hero canMoveLeft" at bounding box center [198, 229] width 137 height 47
click at [214, 183] on div "ELSE IF the hero canMoveDown" at bounding box center [198, 165] width 137 height 47
click at [228, 73] on li "ELSE IF the hero canMoveUp" at bounding box center [198, 102] width 155 height 62
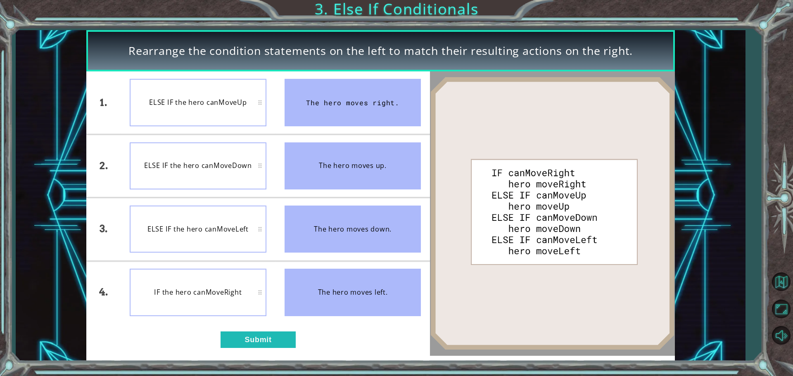
click at [216, 127] on li "ELSE IF the hero canMoveUp" at bounding box center [198, 102] width 155 height 62
click at [207, 165] on div "ELSE IF the hero canMoveDown" at bounding box center [198, 165] width 137 height 47
click at [232, 336] on button "Submit" at bounding box center [258, 340] width 75 height 17
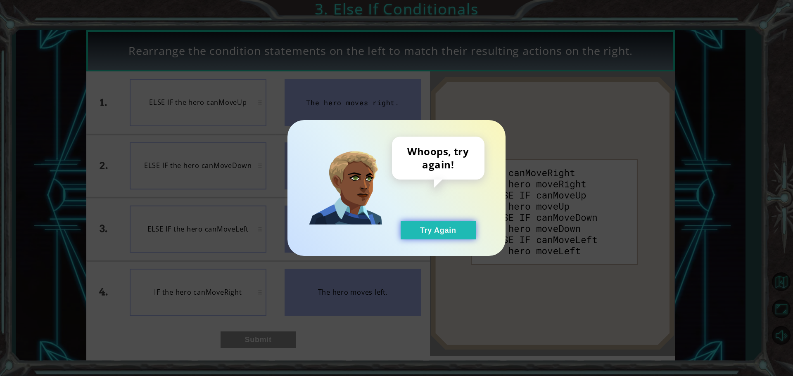
drag, startPoint x: 458, startPoint y: 194, endPoint x: 442, endPoint y: 239, distance: 47.1
click at [452, 215] on div "Whoops, try again! Try Again" at bounding box center [438, 188] width 93 height 103
click at [442, 239] on button "Try Again" at bounding box center [438, 230] width 75 height 19
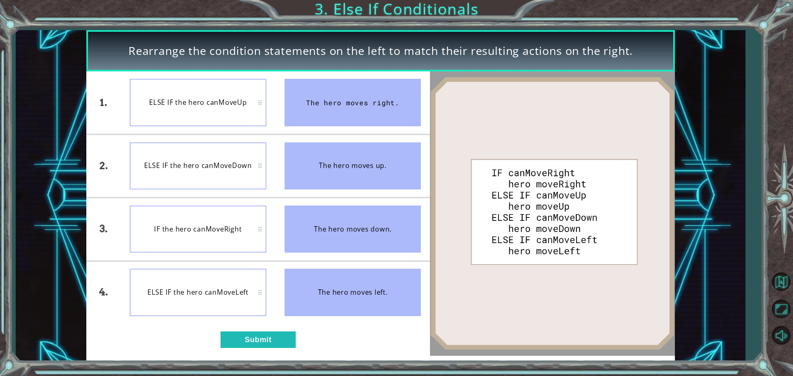
click at [224, 291] on div "ELSE IF the hero canMoveLeft" at bounding box center [198, 292] width 137 height 47
click at [254, 344] on button "Submit" at bounding box center [258, 340] width 75 height 17
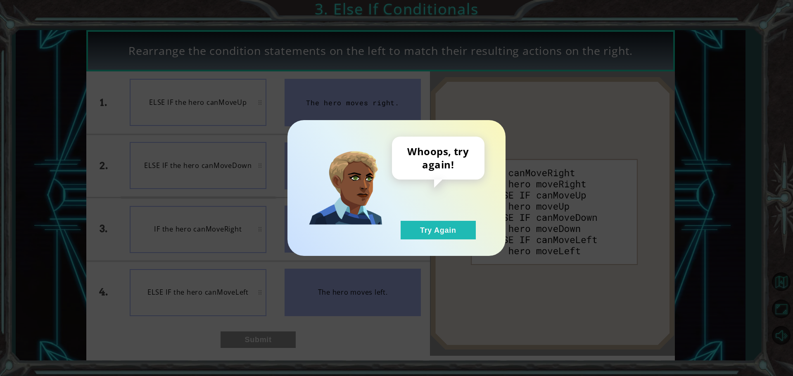
click at [433, 243] on div "Whoops, try again! Try Again" at bounding box center [396, 188] width 218 height 136
click at [434, 243] on div "Whoops, try again! Try Again" at bounding box center [396, 188] width 218 height 136
click at [411, 229] on button "Try Again" at bounding box center [438, 230] width 75 height 19
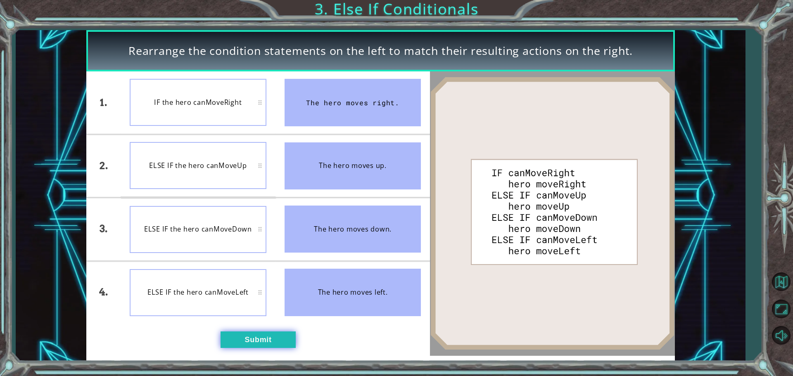
click at [246, 340] on button "Submit" at bounding box center [258, 340] width 75 height 17
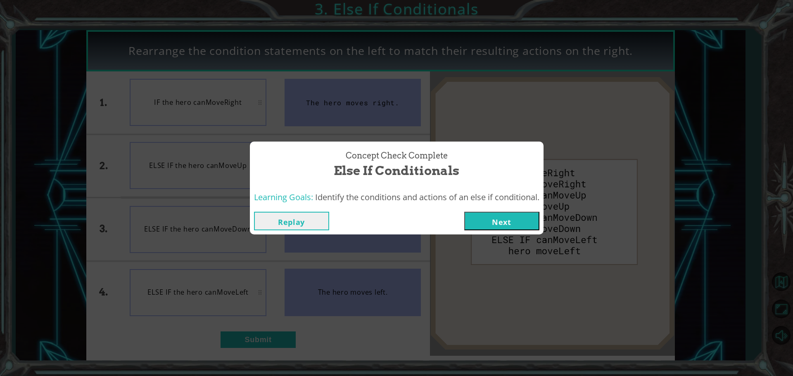
click at [483, 221] on button "Next" at bounding box center [501, 221] width 75 height 19
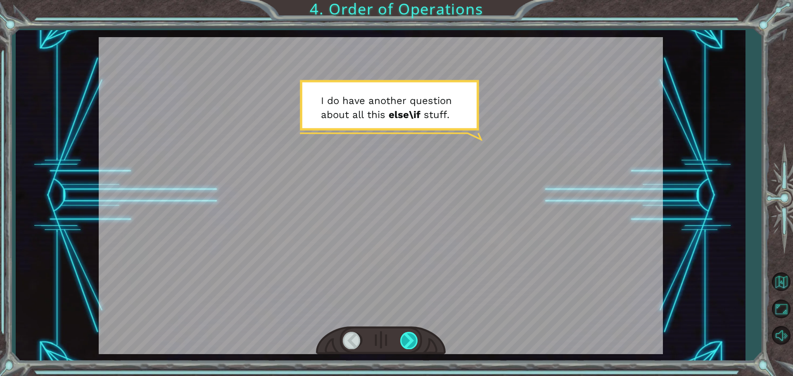
click at [410, 344] on div at bounding box center [409, 340] width 19 height 17
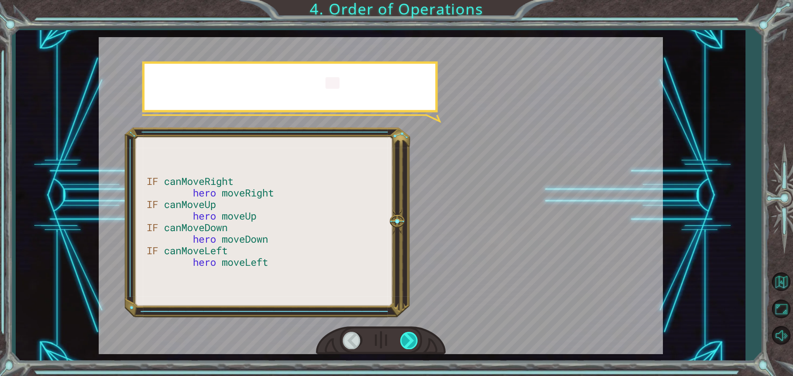
click at [406, 340] on div at bounding box center [409, 340] width 19 height 17
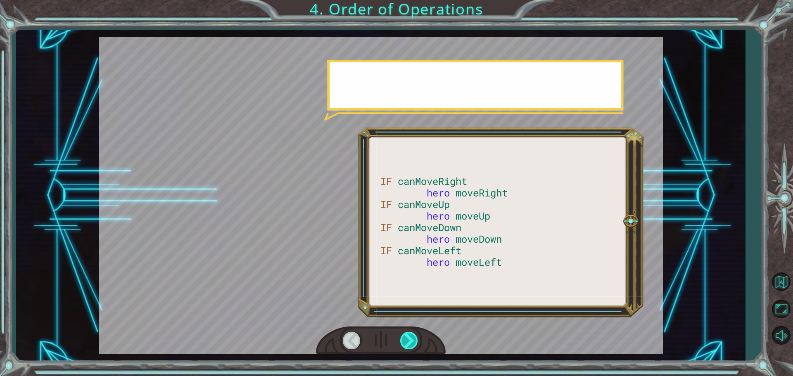
click at [406, 340] on div at bounding box center [409, 340] width 19 height 17
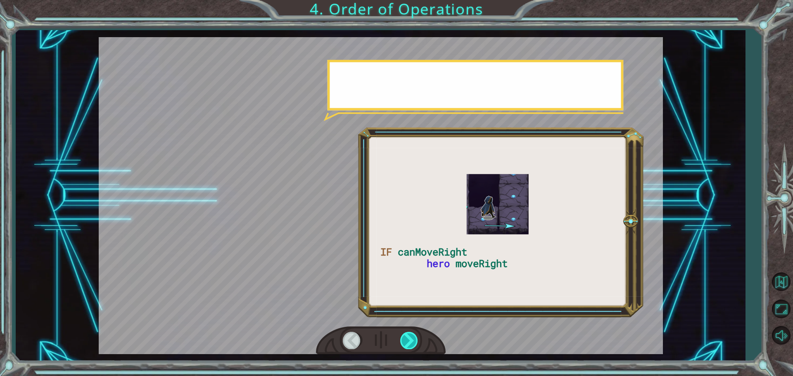
click at [405, 341] on div at bounding box center [409, 340] width 19 height 17
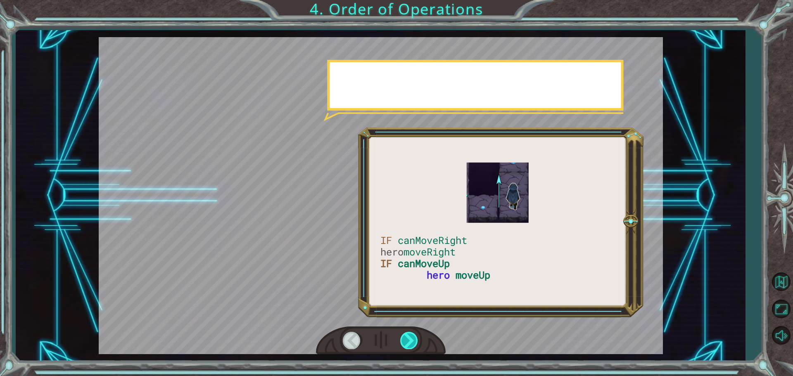
click at [405, 341] on div at bounding box center [409, 340] width 19 height 17
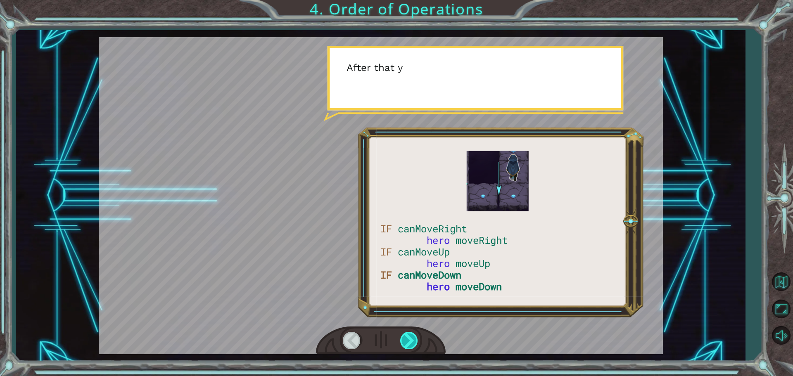
click at [405, 341] on div at bounding box center [409, 340] width 19 height 17
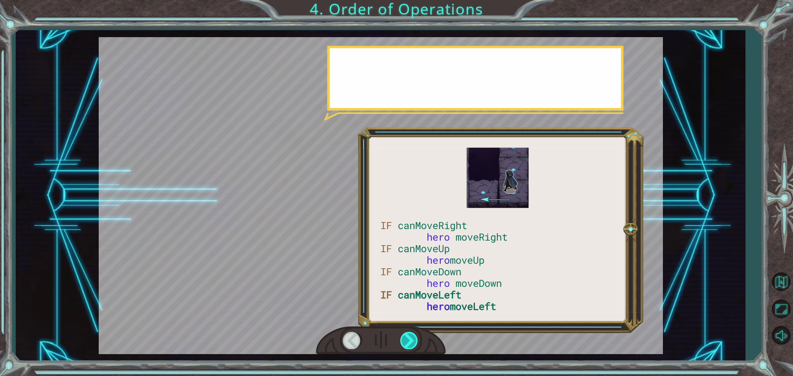
click at [405, 341] on div at bounding box center [409, 340] width 19 height 17
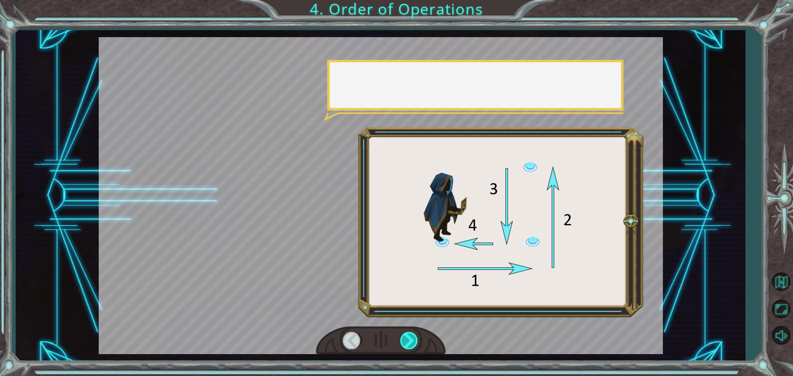
click at [405, 341] on div at bounding box center [409, 340] width 19 height 17
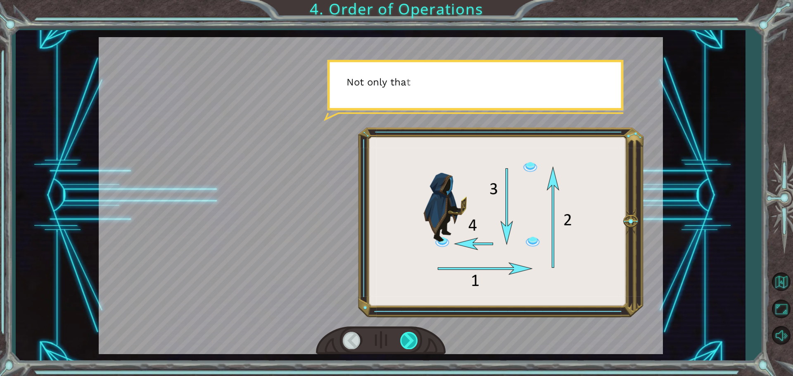
click at [405, 341] on div at bounding box center [409, 340] width 19 height 17
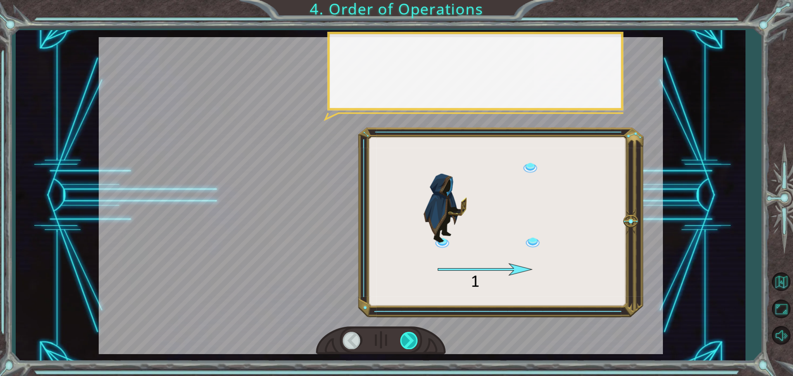
click at [405, 341] on div at bounding box center [409, 340] width 19 height 17
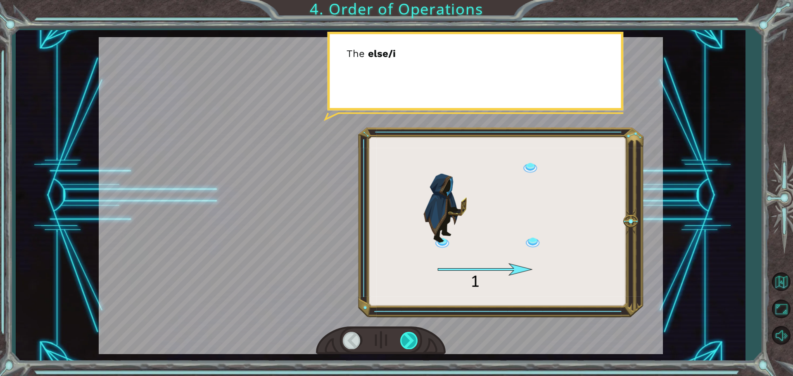
click at [405, 341] on div at bounding box center [409, 340] width 19 height 17
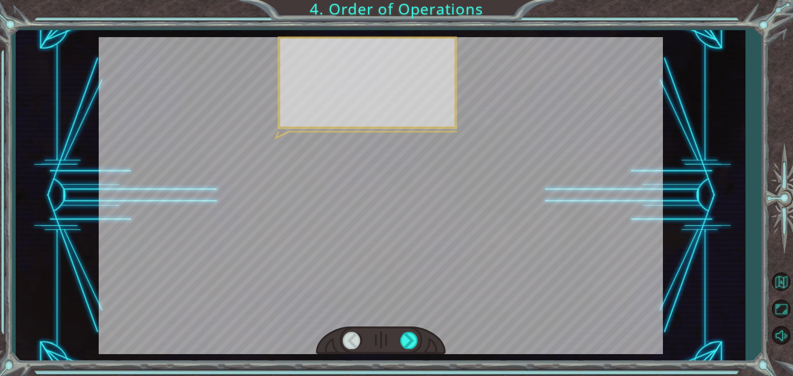
click at [460, 376] on html "I d o h a v e a n o t h e r q u e s t i o n a b o u t a l l t h i s e l s e \ i…" at bounding box center [396, 188] width 793 height 376
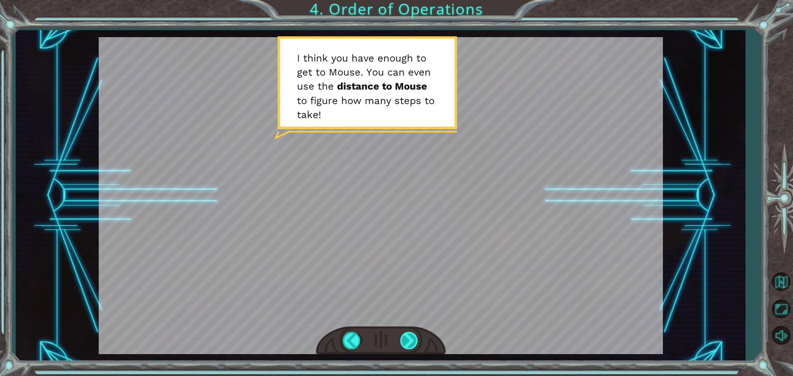
click at [407, 348] on div at bounding box center [409, 340] width 19 height 17
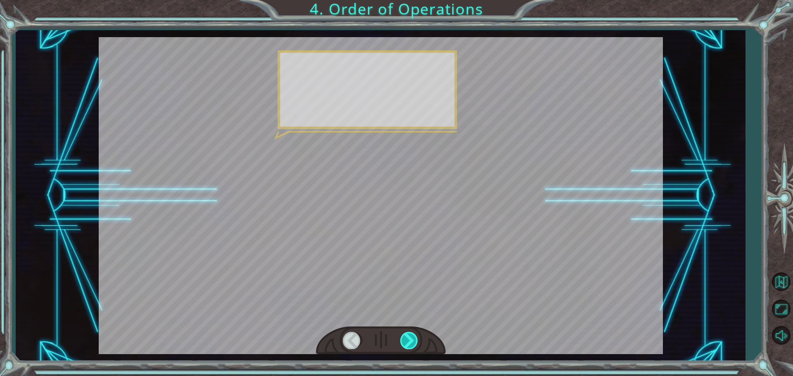
click at [406, 348] on div at bounding box center [409, 340] width 19 height 17
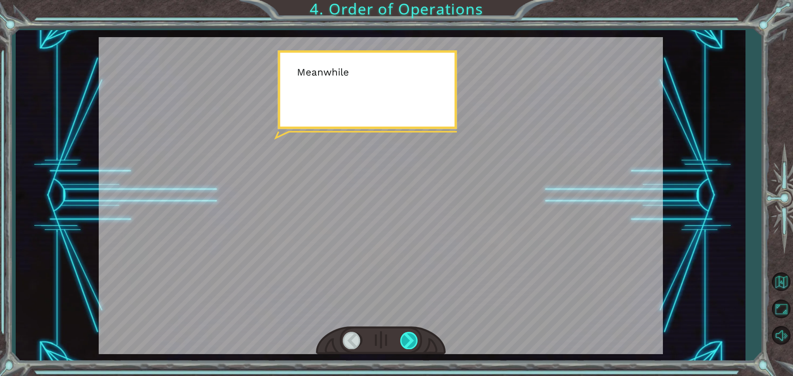
click at [407, 347] on div at bounding box center [409, 340] width 19 height 17
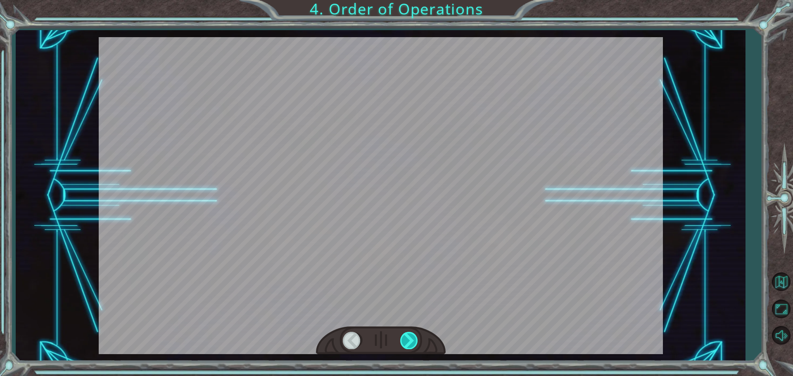
click at [411, 346] on div at bounding box center [409, 340] width 19 height 17
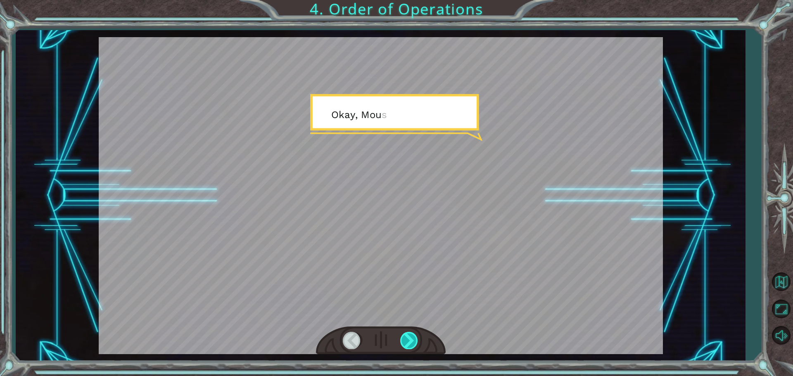
click at [411, 345] on div at bounding box center [409, 340] width 19 height 17
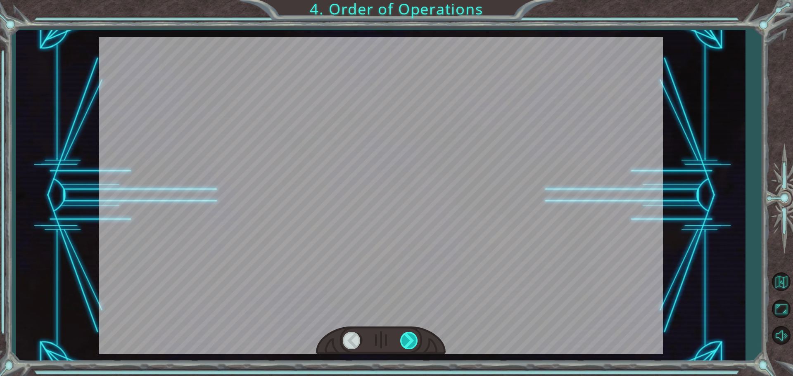
click at [411, 345] on div at bounding box center [409, 340] width 19 height 17
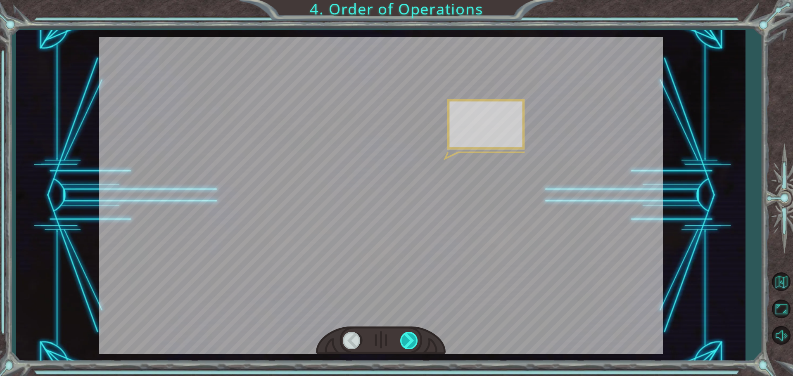
click at [411, 347] on div at bounding box center [409, 340] width 19 height 17
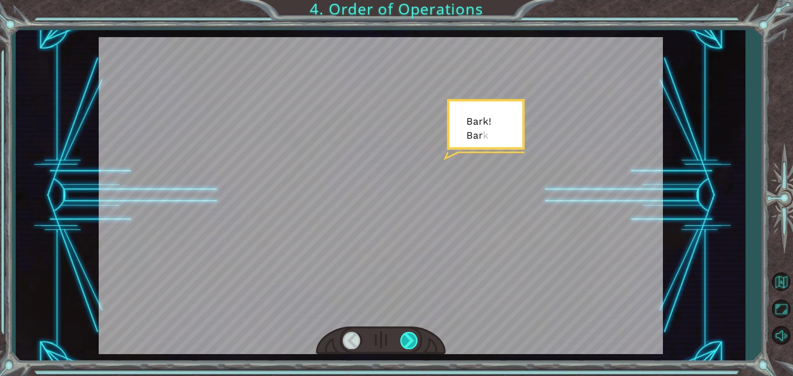
click at [411, 347] on div at bounding box center [409, 340] width 19 height 17
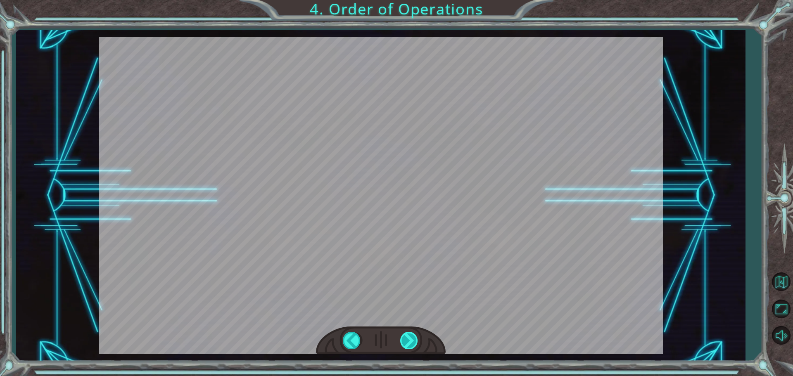
click at [412, 0] on div "I d o h a v e a n o t h e r q u e s t i o n a b o u t a l l t h i s e l s e \ i…" at bounding box center [396, 0] width 793 height 0
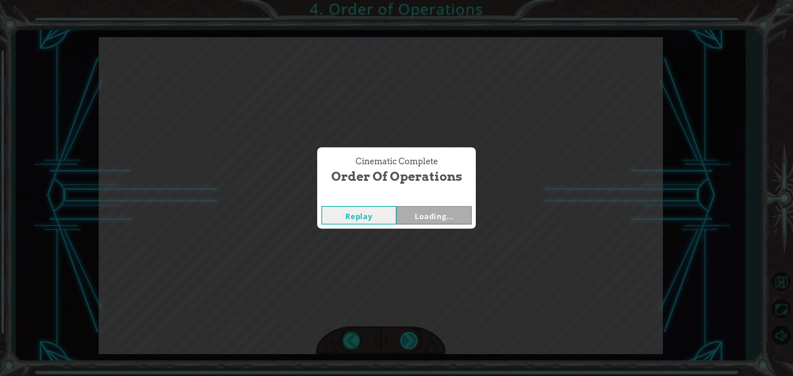
click at [412, 347] on div "Cinematic Complete Order of Operations Replay Loading..." at bounding box center [396, 188] width 793 height 376
click at [425, 217] on button "Next" at bounding box center [433, 215] width 75 height 19
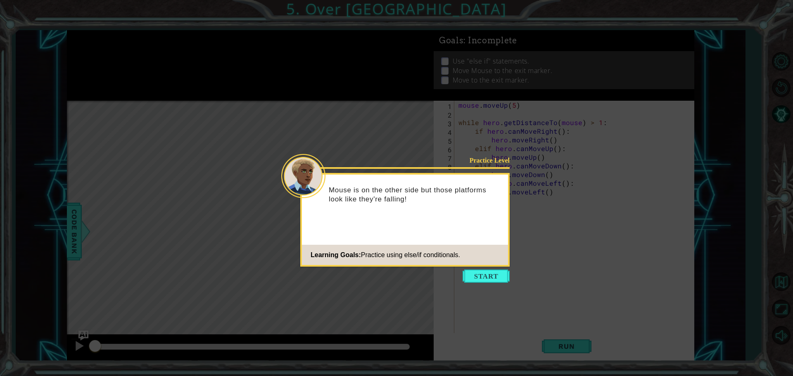
drag, startPoint x: 467, startPoint y: 247, endPoint x: 475, endPoint y: 264, distance: 19.0
click at [472, 257] on footer "Learning Goals: Practice using else/if conditionals." at bounding box center [405, 255] width 206 height 20
click at [475, 264] on footer "Learning Goals: Practice using else/if conditionals." at bounding box center [405, 255] width 206 height 20
click at [475, 265] on footer "Learning Goals: Practice using else/if conditionals." at bounding box center [405, 255] width 206 height 20
click at [474, 267] on div "Practice Level Mouse is on the other side but those platforms look like they're…" at bounding box center [404, 220] width 209 height 94
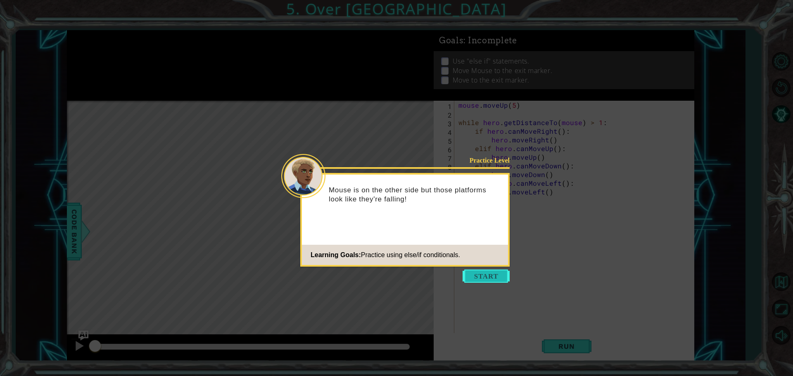
click at [474, 277] on button "Start" at bounding box center [486, 276] width 47 height 13
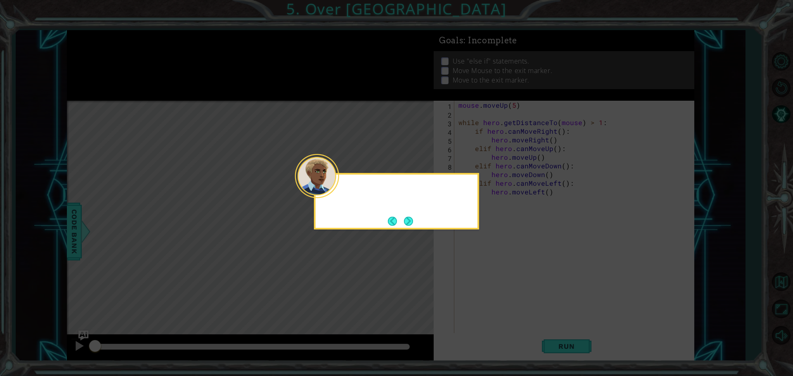
click at [474, 280] on icon at bounding box center [396, 188] width 793 height 376
click at [411, 225] on button "Next" at bounding box center [408, 221] width 9 height 9
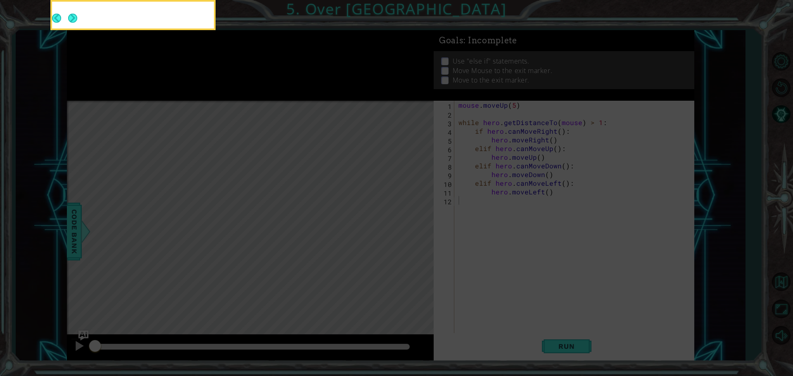
click at [411, 225] on icon at bounding box center [396, 57] width 793 height 640
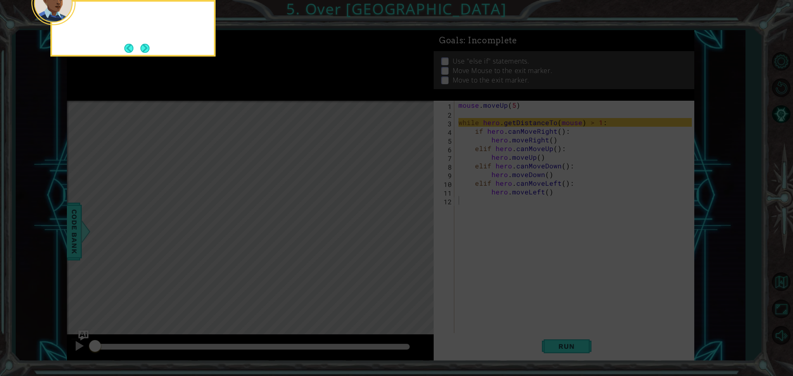
click at [411, 225] on icon at bounding box center [396, 57] width 793 height 640
click at [140, 47] on button "Next" at bounding box center [144, 48] width 9 height 9
click at [140, 47] on body "1 ההההההההההההההההההההההההההההההההההההההההההההההההההההההההההההההההההההההההההההה…" at bounding box center [396, 188] width 793 height 376
click at [140, 47] on button "Next" at bounding box center [144, 48] width 9 height 9
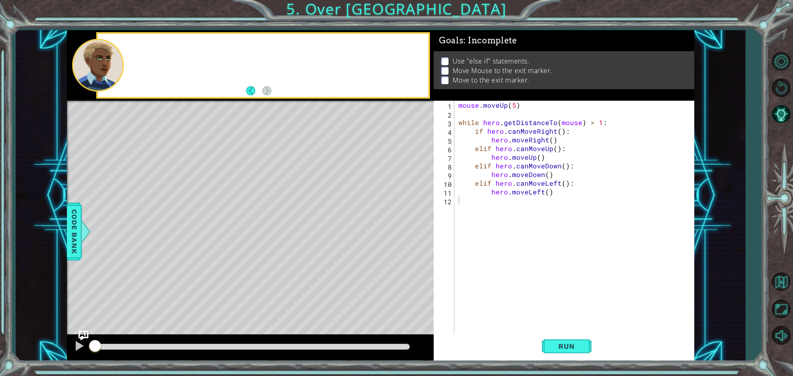
click at [140, 47] on div at bounding box center [263, 65] width 330 height 63
click at [564, 350] on span "Run" at bounding box center [566, 346] width 33 height 8
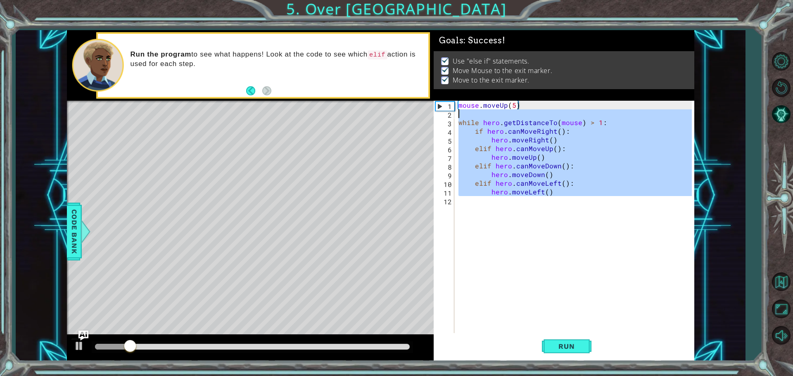
drag, startPoint x: 571, startPoint y: 295, endPoint x: 0, endPoint y: -50, distance: 667.1
click at [0, 0] on html "1 ההההההההההההההההההההההההההההההההההההההההההההההההההההההההההההההההההההההההההההה…" at bounding box center [396, 188] width 793 height 376
type textarea "mouse.moveUp(5)"
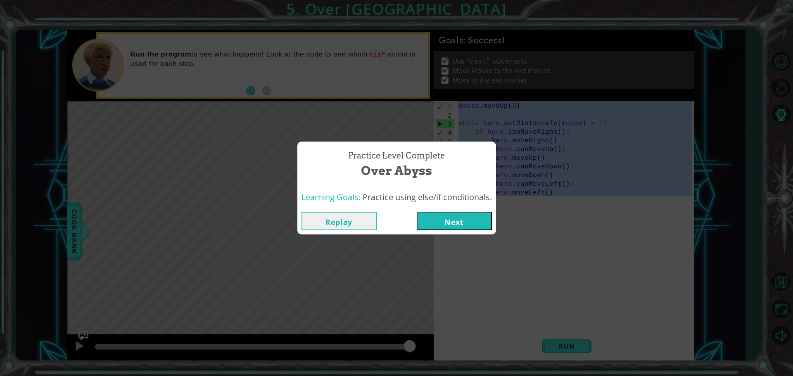
click at [454, 219] on button "Next" at bounding box center [454, 221] width 75 height 19
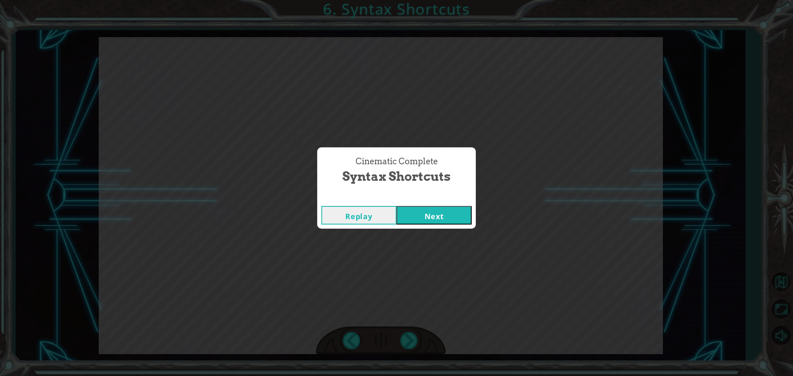
click at [437, 209] on button "Next" at bounding box center [433, 215] width 75 height 19
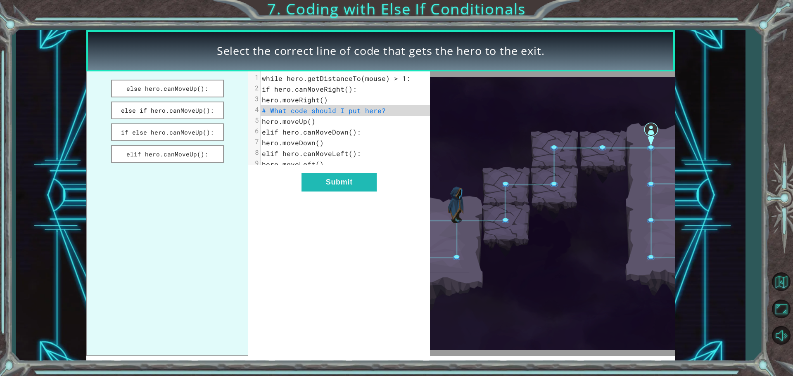
click at [155, 122] on ul "else hero.canMoveUp(): else if hero.canMoveUp(): if else hero.canMoveUp(): elif…" at bounding box center [167, 213] width 162 height 285
click at [159, 110] on button "else if hero.canMoveUp():" at bounding box center [167, 111] width 113 height 18
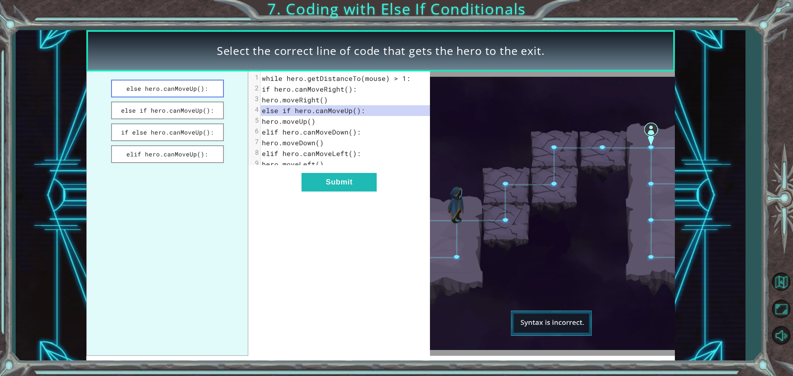
click at [163, 95] on button "else hero.canMoveUp():" at bounding box center [167, 89] width 113 height 18
click at [161, 128] on button "if else hero.canMoveUp():" at bounding box center [167, 132] width 113 height 18
click at [158, 155] on button "elif hero.canMoveUp():" at bounding box center [167, 154] width 113 height 18
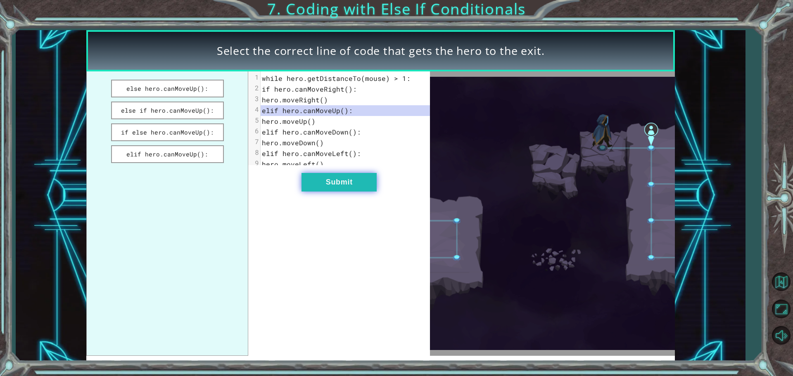
click at [336, 179] on button "Submit" at bounding box center [338, 182] width 75 height 19
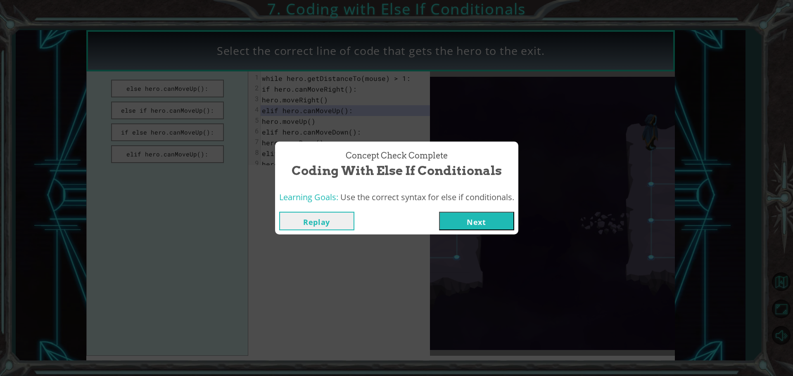
click at [493, 221] on button "Next" at bounding box center [476, 221] width 75 height 19
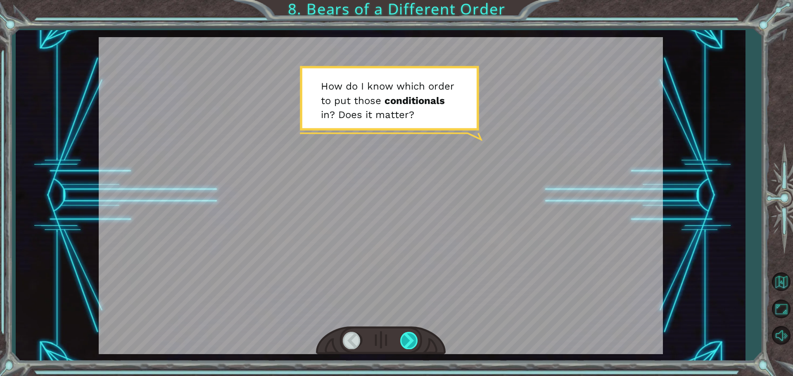
click at [402, 339] on div at bounding box center [409, 340] width 19 height 17
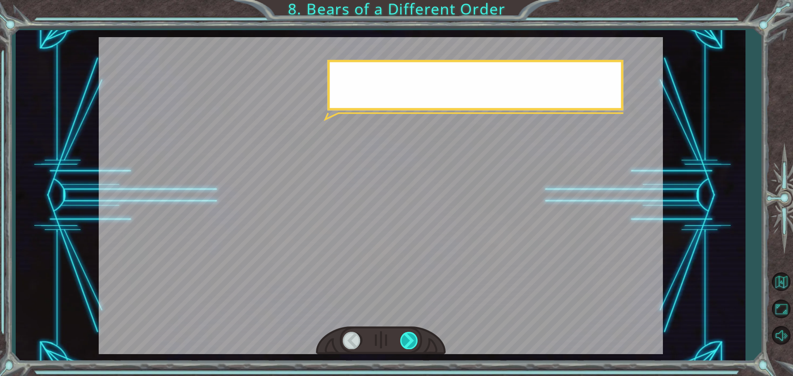
click at [402, 339] on div at bounding box center [409, 340] width 19 height 17
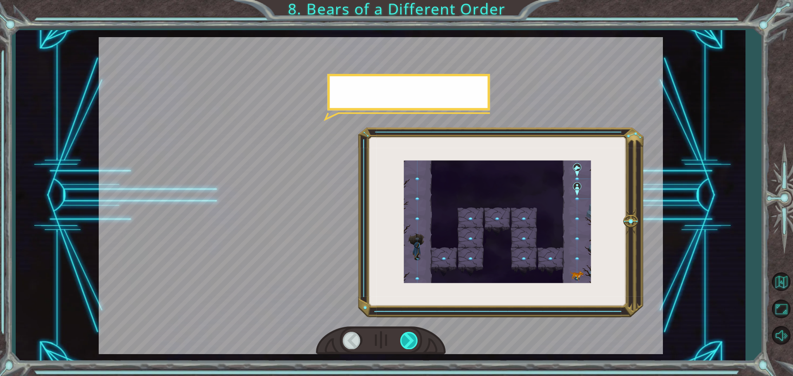
click at [402, 339] on div at bounding box center [409, 340] width 19 height 17
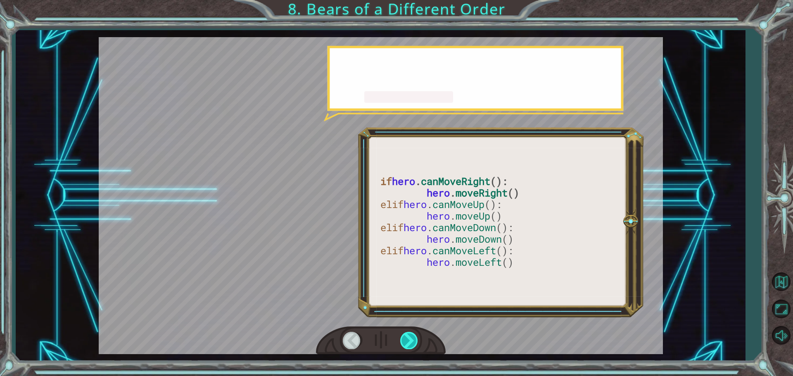
click at [402, 339] on div at bounding box center [409, 340] width 19 height 17
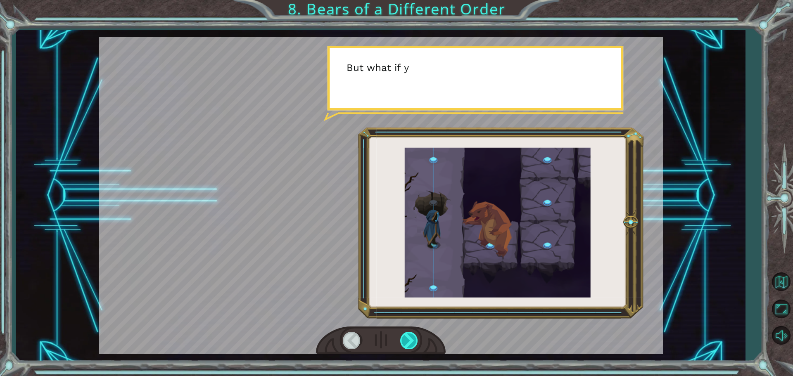
click at [402, 339] on div at bounding box center [409, 340] width 19 height 17
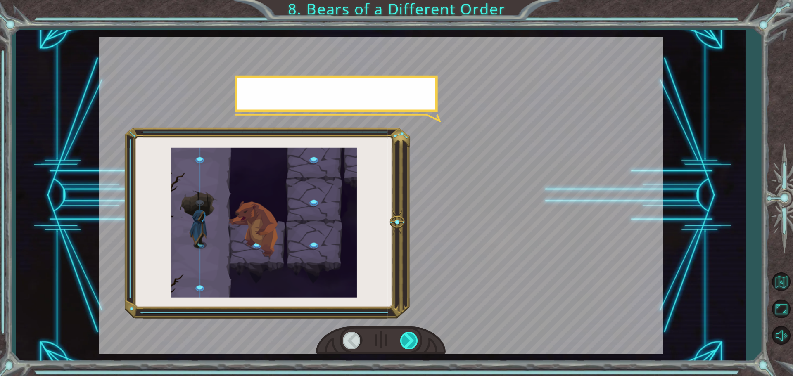
click at [402, 339] on div at bounding box center [409, 340] width 19 height 17
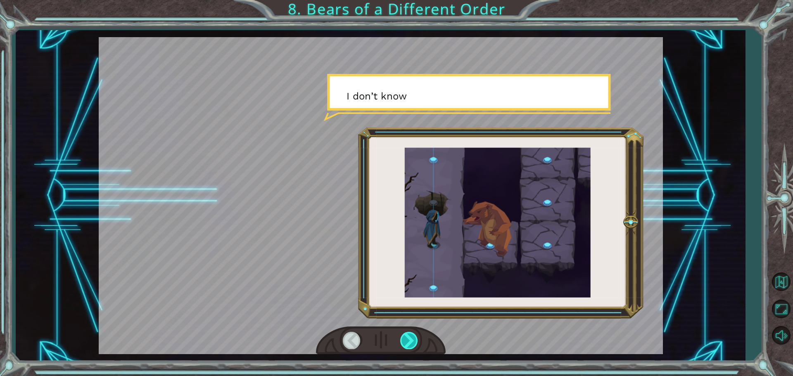
click at [402, 339] on div at bounding box center [409, 340] width 19 height 17
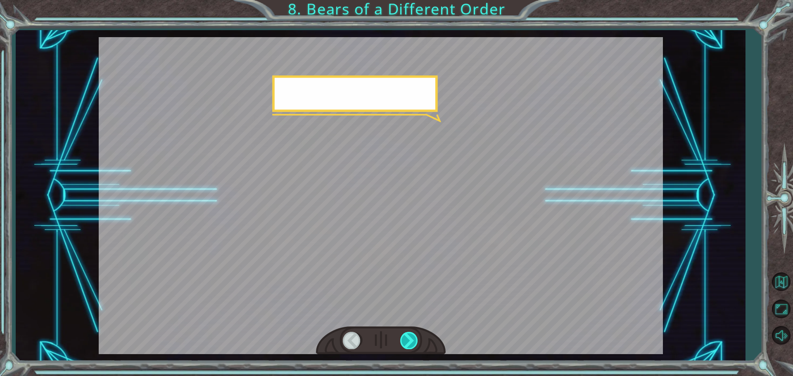
click at [402, 339] on div at bounding box center [409, 340] width 19 height 17
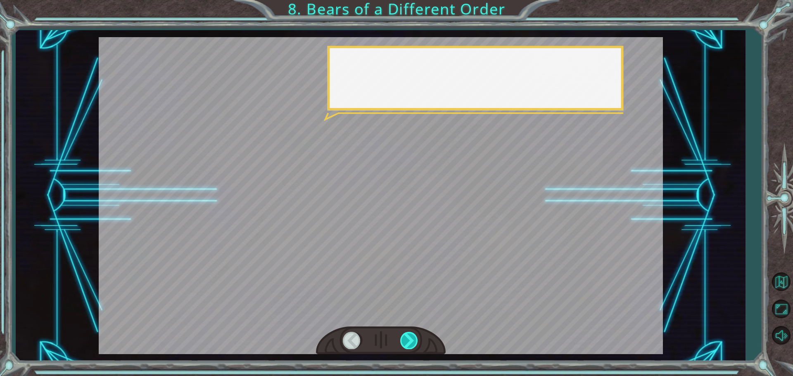
click at [402, 339] on div at bounding box center [409, 340] width 19 height 17
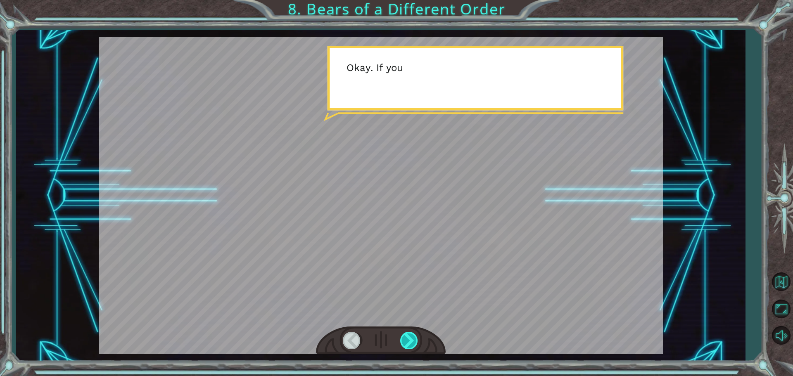
click at [402, 339] on div at bounding box center [409, 340] width 19 height 17
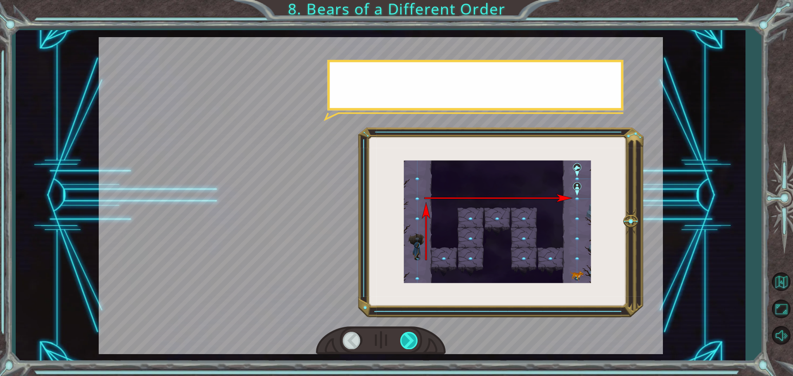
click at [402, 339] on div at bounding box center [409, 340] width 19 height 17
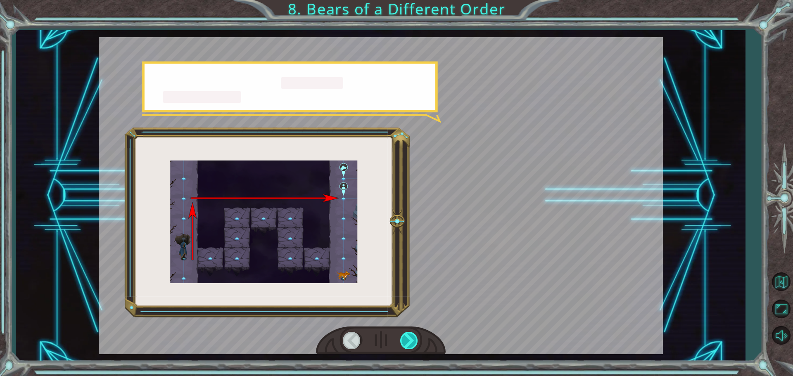
click at [402, 339] on div at bounding box center [409, 340] width 19 height 17
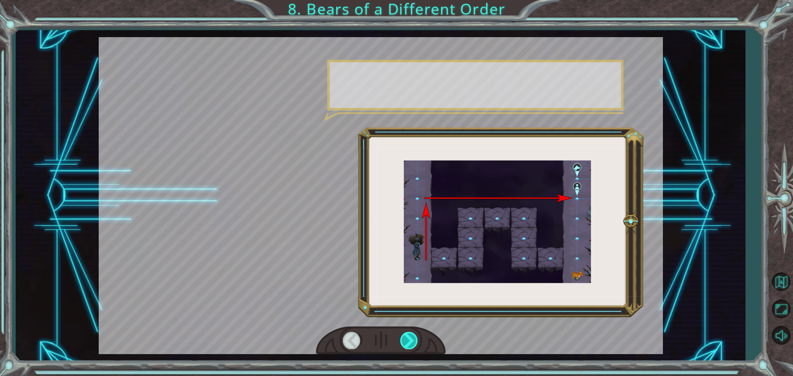
click at [402, 339] on div at bounding box center [409, 340] width 19 height 17
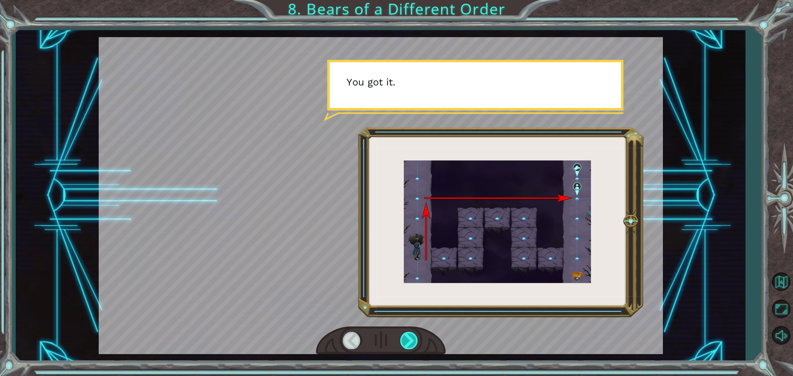
click at [402, 339] on div at bounding box center [409, 340] width 19 height 17
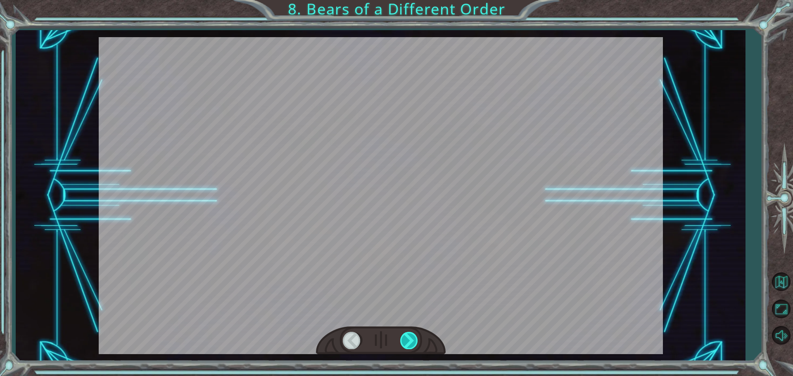
click at [402, 339] on div at bounding box center [409, 340] width 19 height 17
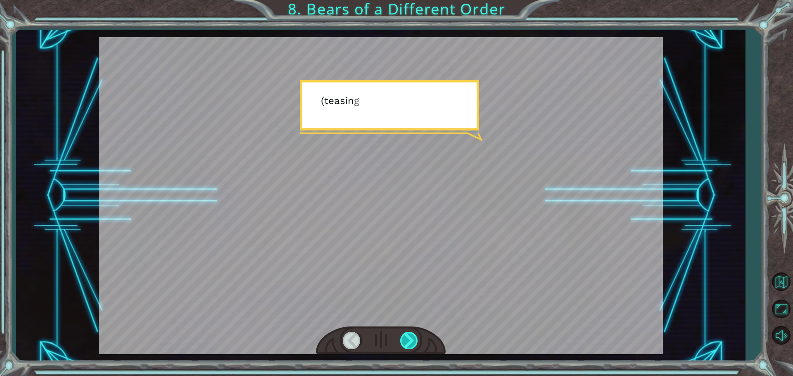
click at [402, 339] on div at bounding box center [409, 340] width 19 height 17
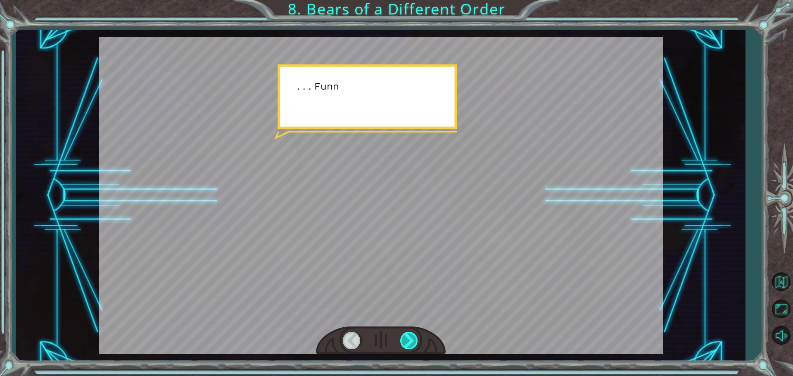
click at [402, 339] on div at bounding box center [409, 340] width 19 height 17
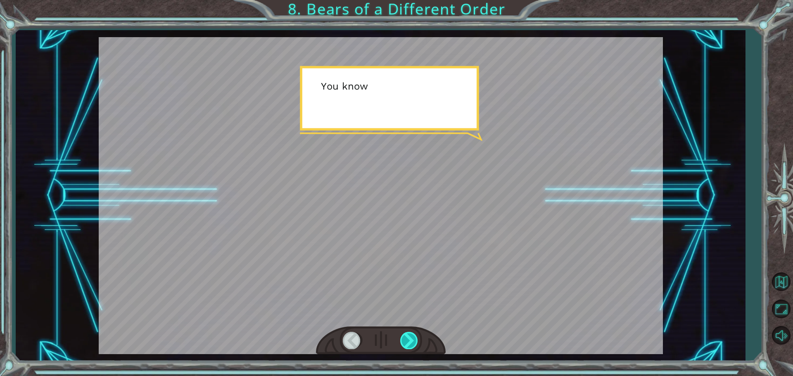
click at [402, 339] on div at bounding box center [409, 340] width 19 height 17
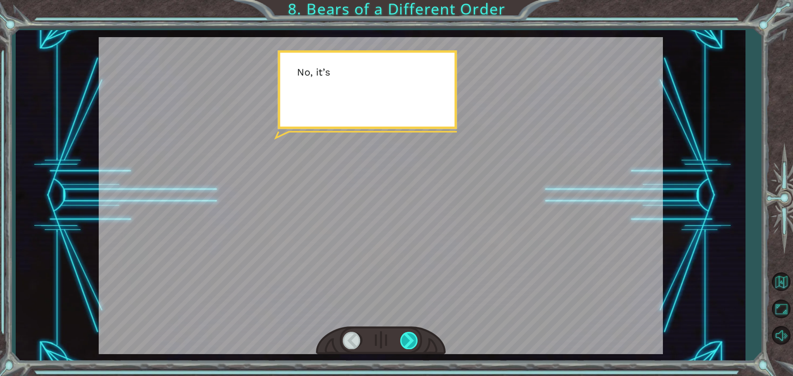
click at [402, 339] on div at bounding box center [409, 340] width 19 height 17
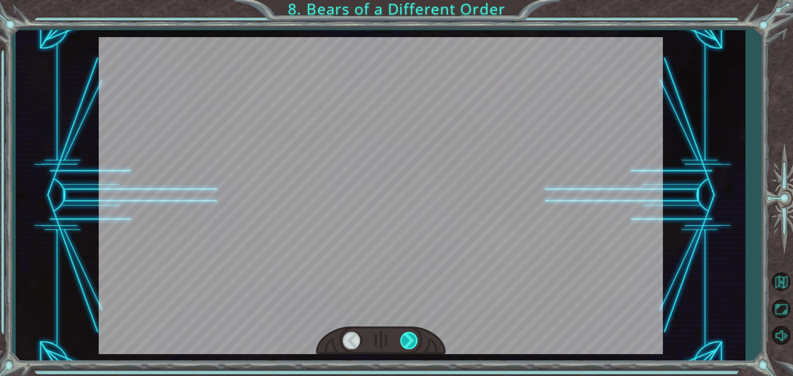
click at [402, 339] on div at bounding box center [409, 340] width 19 height 17
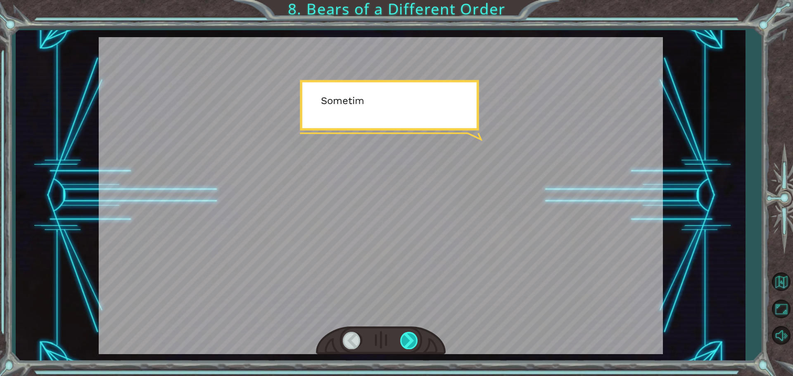
click at [402, 339] on div at bounding box center [409, 340] width 19 height 17
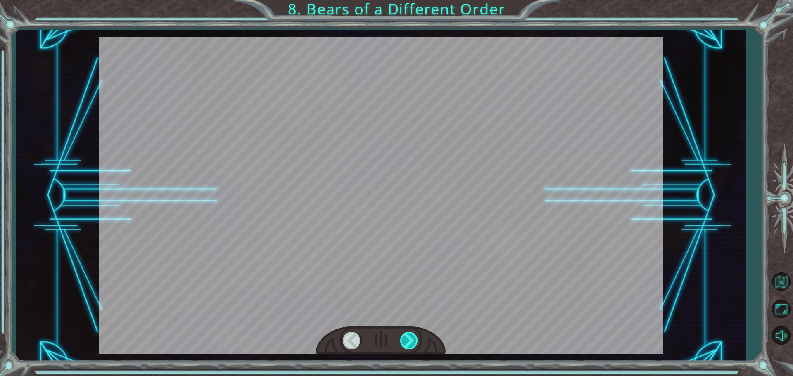
click at [402, 339] on div at bounding box center [409, 340] width 19 height 17
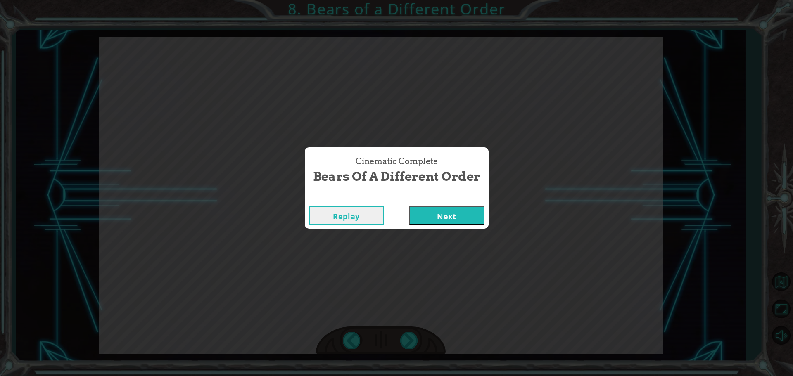
click at [423, 216] on button "Next" at bounding box center [446, 215] width 75 height 19
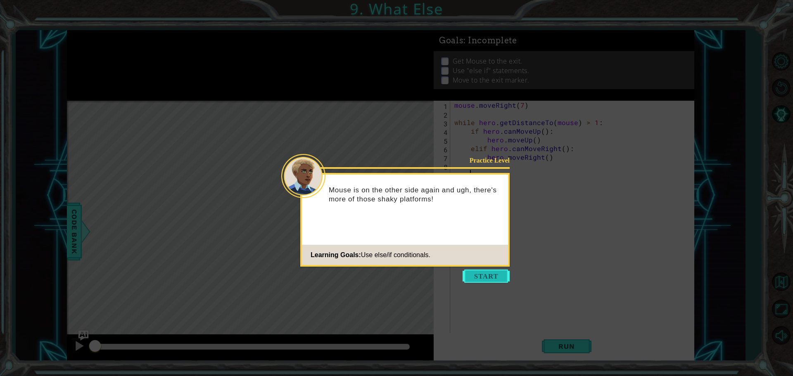
click at [483, 282] on button "Start" at bounding box center [486, 276] width 47 height 13
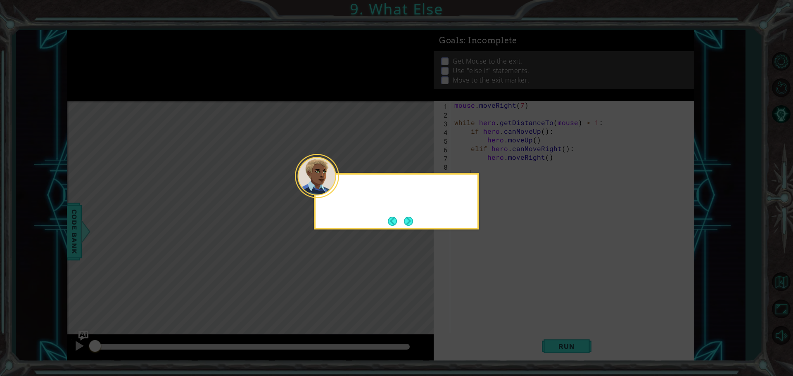
drag, startPoint x: 483, startPoint y: 282, endPoint x: 483, endPoint y: 276, distance: 5.8
click at [484, 282] on icon at bounding box center [396, 188] width 793 height 376
click at [413, 217] on button "Next" at bounding box center [408, 221] width 9 height 9
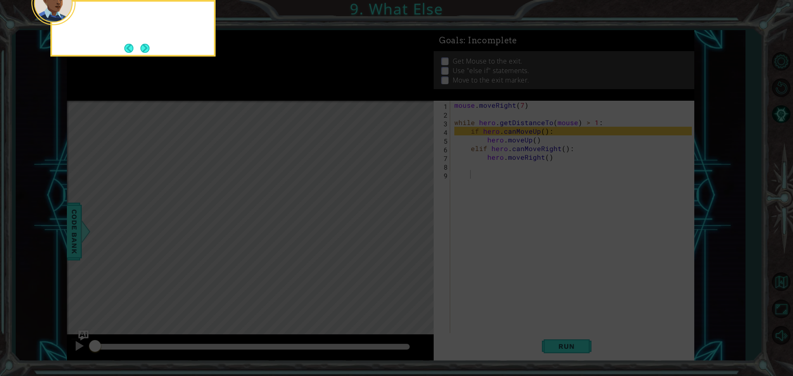
click at [415, 217] on icon at bounding box center [396, 57] width 793 height 640
click at [139, 45] on footer at bounding box center [136, 48] width 25 height 12
click at [139, 45] on button "Back" at bounding box center [132, 48] width 16 height 9
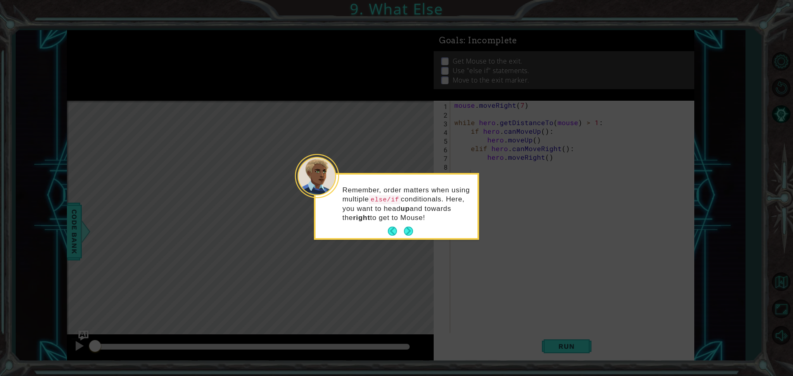
click at [139, 45] on icon at bounding box center [396, 188] width 793 height 376
click at [411, 235] on button "Next" at bounding box center [408, 231] width 9 height 9
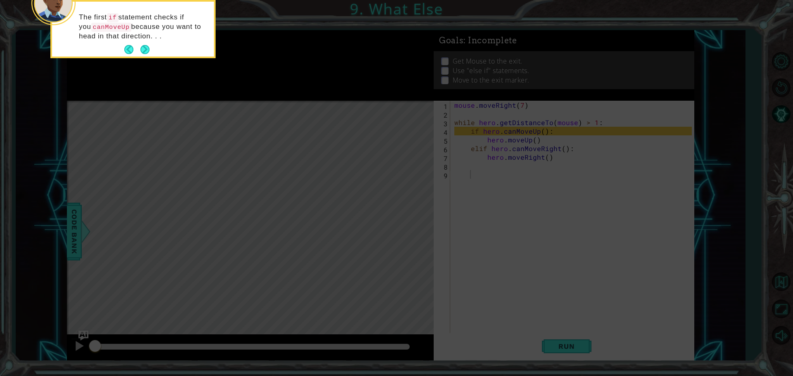
click at [411, 235] on icon at bounding box center [396, 57] width 793 height 640
click at [147, 51] on button "Next" at bounding box center [144, 49] width 9 height 9
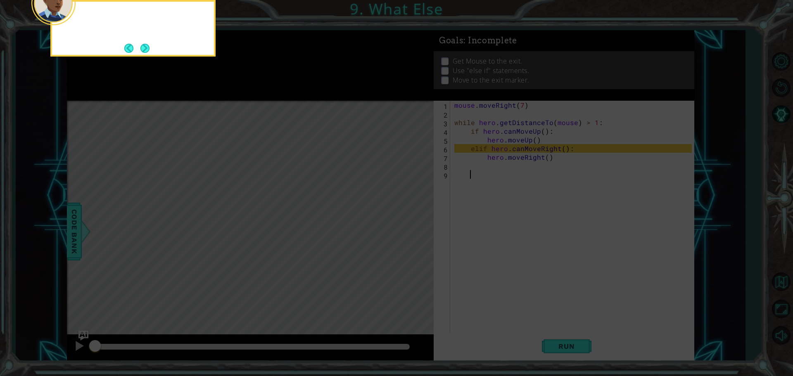
click at [146, 52] on button "Next" at bounding box center [144, 48] width 9 height 9
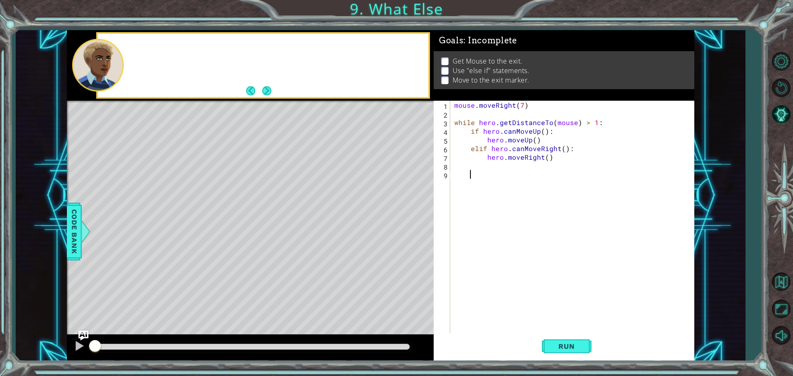
click at [145, 52] on div at bounding box center [263, 65] width 330 height 63
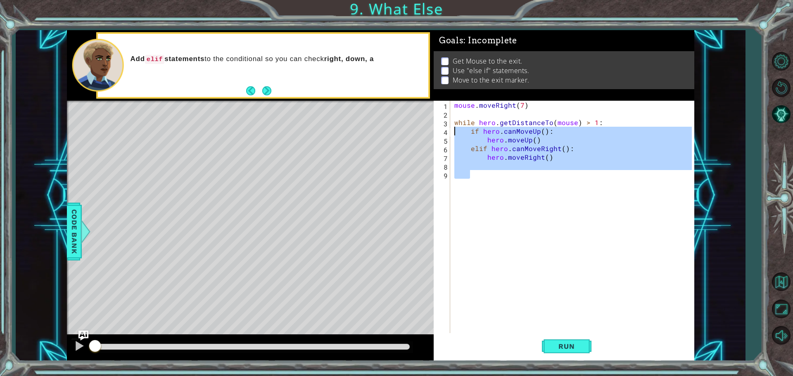
drag, startPoint x: 616, startPoint y: 179, endPoint x: 374, endPoint y: 127, distance: 247.5
click at [374, 127] on div "1 ההההההההההההההההההההההההההההההההההההההההההההההההההההההההההההההההההההההההההההה…" at bounding box center [380, 195] width 627 height 331
type textarea "if hero.canMoveUp(): hero.moveUp()"
paste textarea "Code Area"
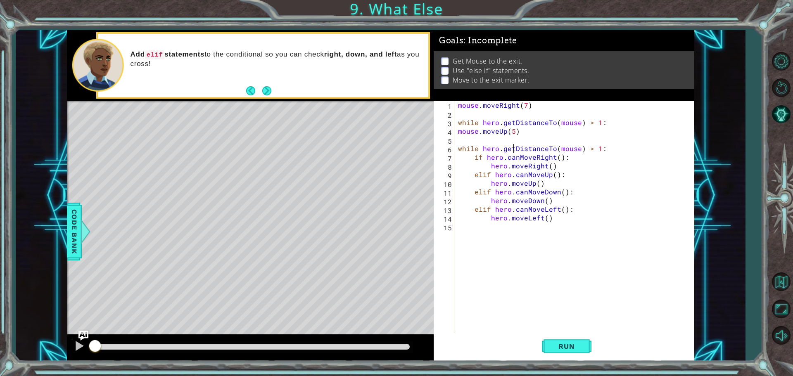
click at [518, 151] on div "mouse . moveRight ( 7 ) while hero . getDistanceTo ( mouse ) > 1 : mouse . move…" at bounding box center [576, 227] width 240 height 252
click at [518, 151] on div "mouse . moveRight ( 7 ) while hero . getDistanceTo ( mouse ) > 1 : mouse . move…" at bounding box center [573, 218] width 235 height 234
click at [518, 151] on div "mouse . moveRight ( 7 ) while hero . getDistanceTo ( mouse ) > 1 : mouse . move…" at bounding box center [576, 227] width 240 height 252
click at [467, 132] on div "mouse . moveRight ( 7 ) while hero . getDistanceTo ( mouse ) > 1 : mouse . move…" at bounding box center [576, 227] width 240 height 252
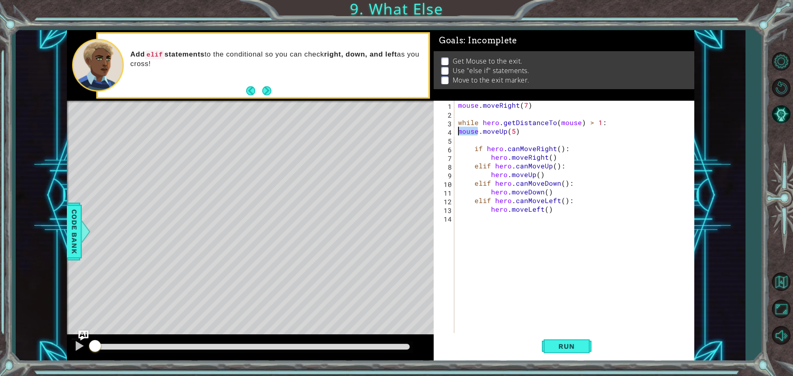
click at [467, 132] on div "mouse . moveRight ( 7 ) while hero . getDistanceTo ( mouse ) > 1 : mouse . move…" at bounding box center [576, 227] width 240 height 252
type textarea "mouse.moveUp(5)"
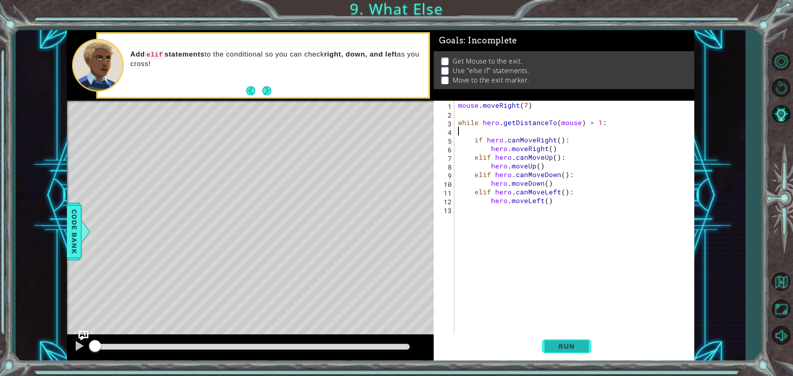
drag, startPoint x: 585, startPoint y: 332, endPoint x: 588, endPoint y: 338, distance: 5.9
click at [589, 337] on div "1 2 3 4 5 6 7 8 9 10 11 12 13 mouse . moveRight ( 7 ) while hero . getDistanceT…" at bounding box center [564, 231] width 261 height 261
click at [560, 335] on button "Run" at bounding box center [567, 346] width 50 height 26
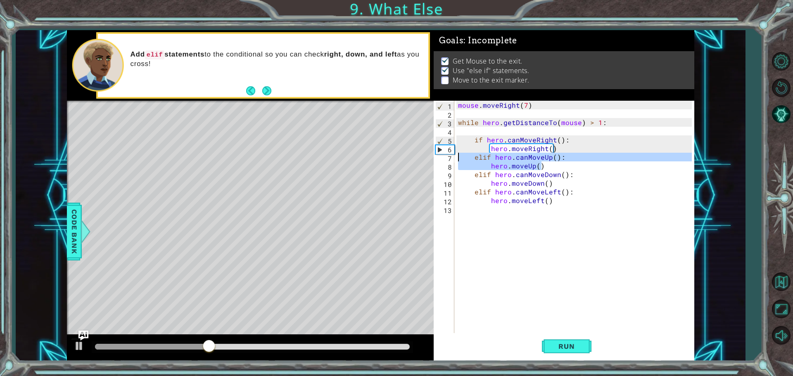
drag, startPoint x: 551, startPoint y: 169, endPoint x: 432, endPoint y: 155, distance: 118.9
click at [432, 155] on div "1 ההההההההההההההההההההההההההההההההההההההההההההההההההההההההההההההההההההההההההההה…" at bounding box center [380, 195] width 627 height 331
type textarea "elif hero.canMoveUp(): hero.moveUp()"
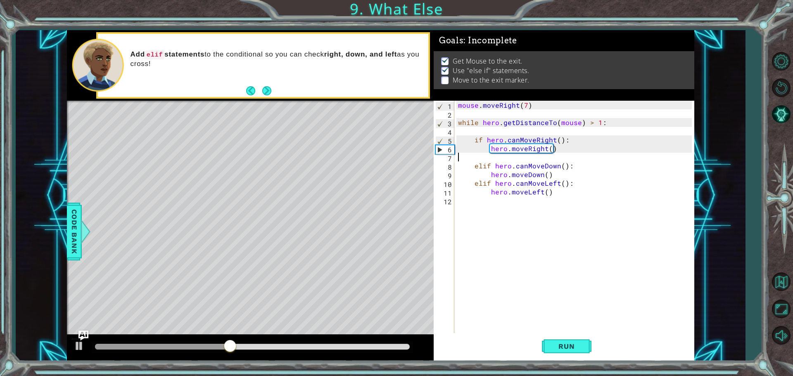
type textarea "hero.moveRight()"
click at [489, 195] on div "mouse . moveRight ( 7 ) while hero . getDistanceTo ( mouse ) > 1 : if hero . ca…" at bounding box center [576, 227] width 240 height 252
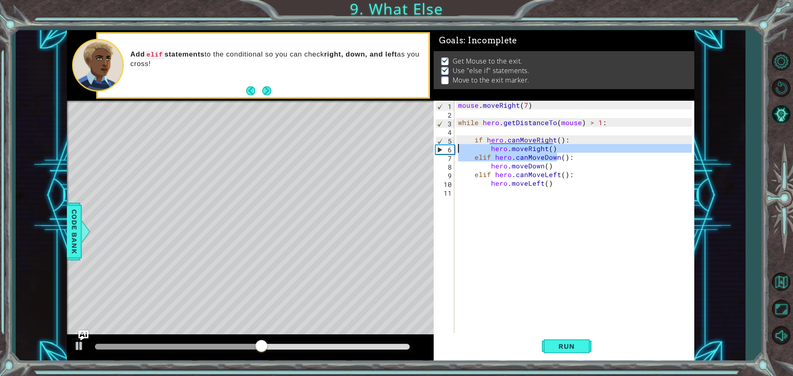
drag, startPoint x: 558, startPoint y: 153, endPoint x: 433, endPoint y: 146, distance: 124.9
click at [433, 146] on div "1 ההההההההההההההההההההההההההההההההההההההההההההההההההההההההההההההההההההההההההההה…" at bounding box center [380, 195] width 627 height 331
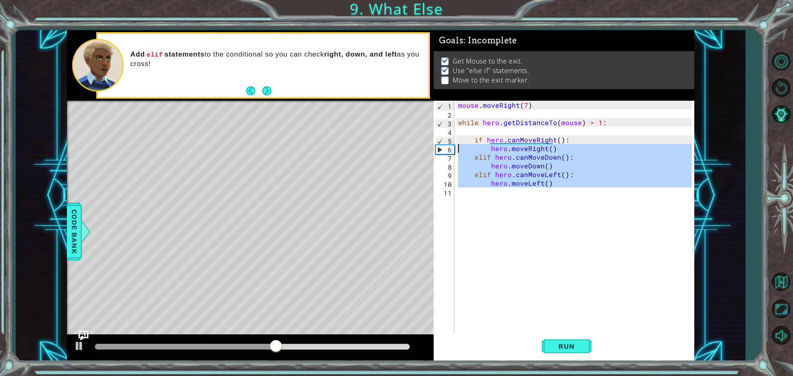
drag, startPoint x: 597, startPoint y: 193, endPoint x: 416, endPoint y: 150, distance: 186.5
click at [416, 150] on div "1 ההההההההההההההההההההההההההההההההההההההההההההההההההההההההההההההההההההההההההההה…" at bounding box center [380, 195] width 627 height 331
paste textarea "Up()"
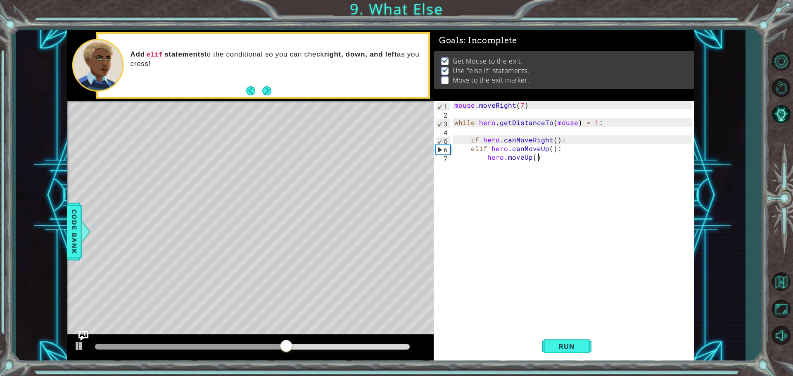
type textarea "hero.moveUp()"
click at [631, 166] on div "mouse . moveRight ( 7 ) while hero . getDistanceTo ( mouse ) > 1 : if hero . ca…" at bounding box center [574, 227] width 243 height 252
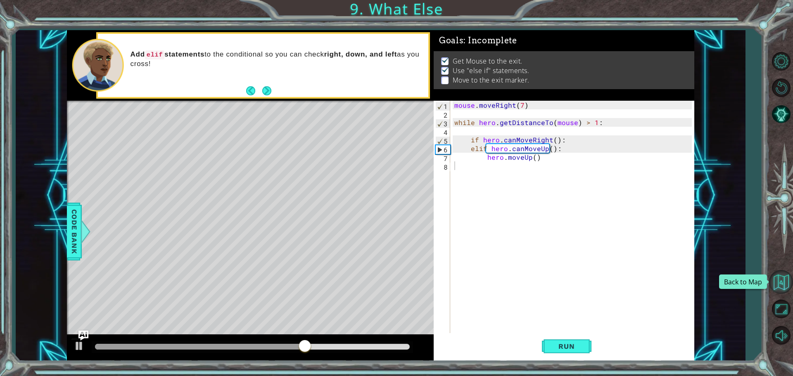
click at [779, 273] on button "Back to Map" at bounding box center [781, 282] width 24 height 24
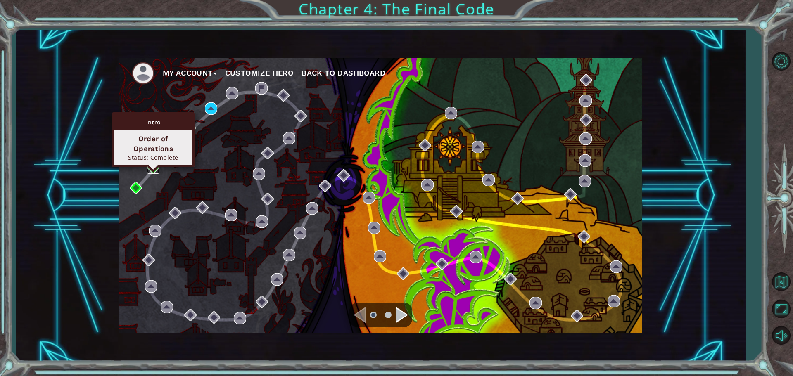
click at [148, 162] on img at bounding box center [153, 167] width 12 height 12
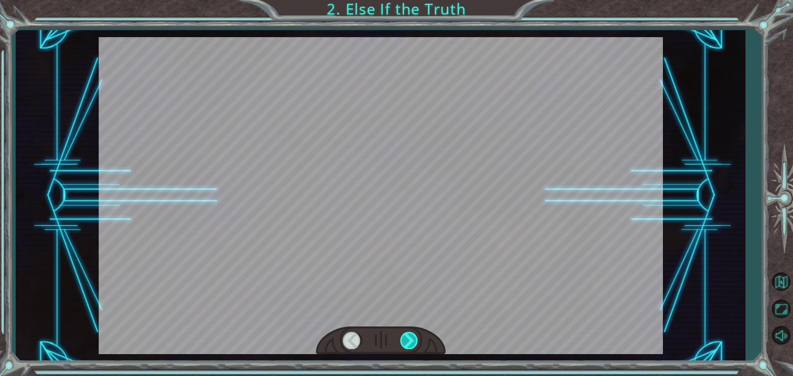
drag, startPoint x: 401, startPoint y: 332, endPoint x: 400, endPoint y: 340, distance: 7.4
click at [400, 340] on div at bounding box center [409, 340] width 19 height 17
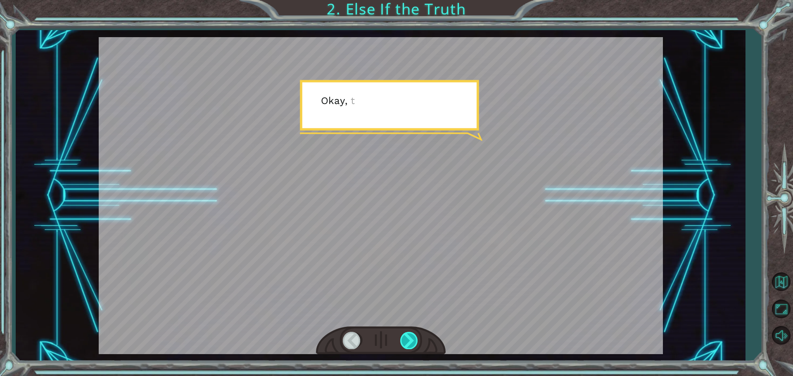
click at [400, 340] on div at bounding box center [409, 340] width 19 height 17
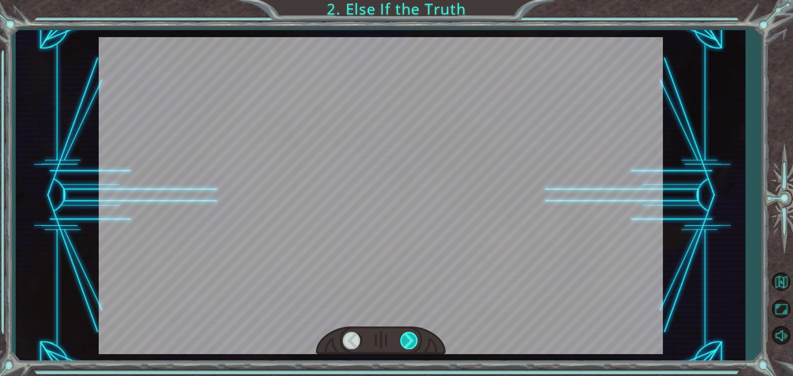
click at [400, 340] on div at bounding box center [409, 340] width 19 height 17
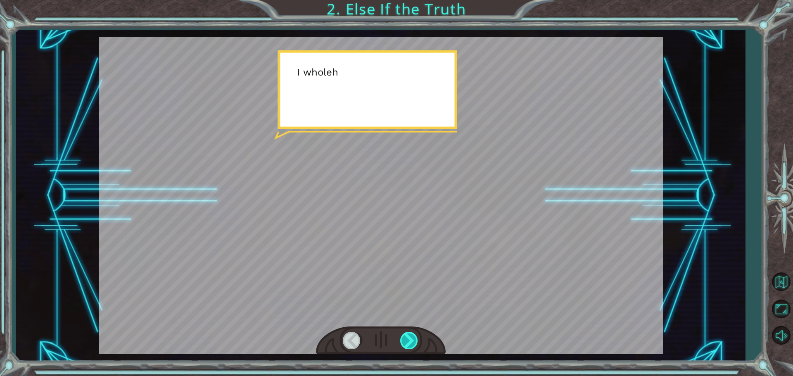
click at [400, 340] on div at bounding box center [409, 340] width 19 height 17
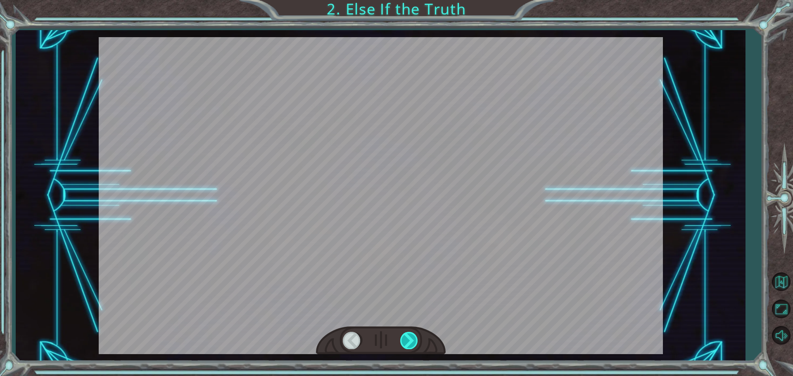
click at [400, 340] on div at bounding box center [409, 340] width 19 height 17
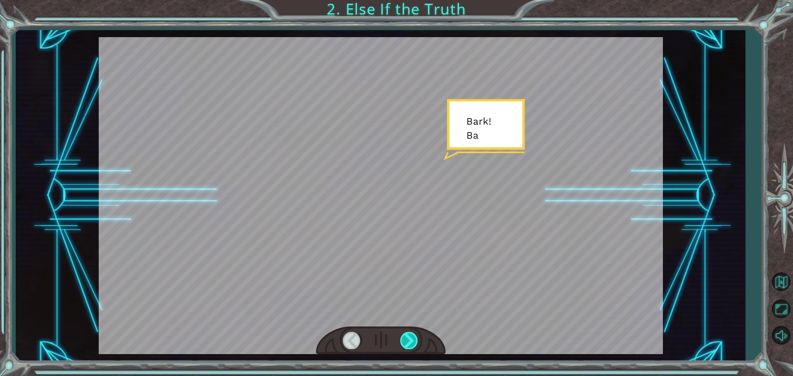
click at [400, 340] on div at bounding box center [409, 340] width 19 height 17
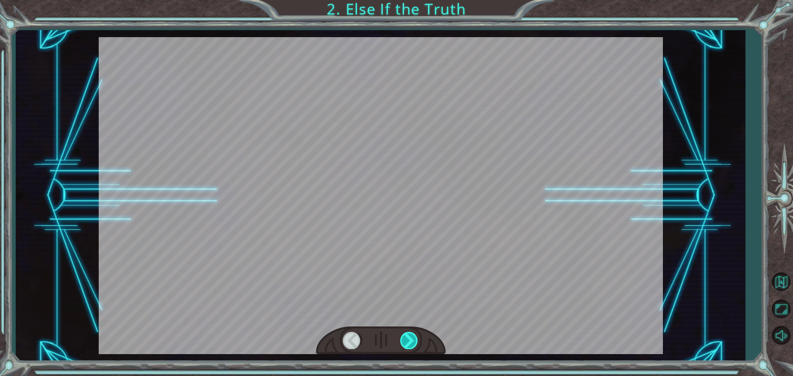
click at [400, 340] on div at bounding box center [409, 340] width 19 height 17
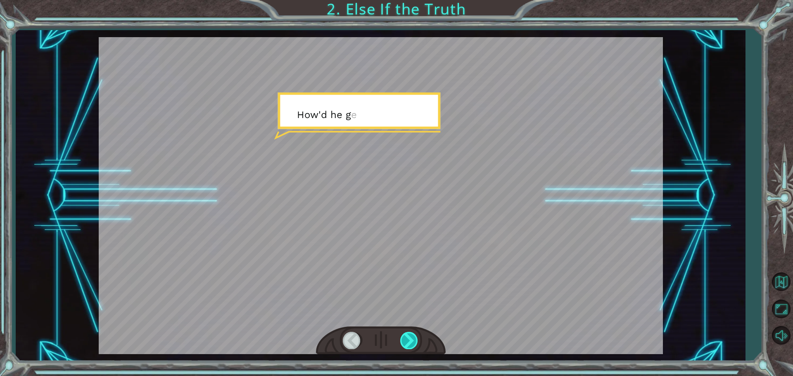
click at [400, 340] on div at bounding box center [409, 340] width 19 height 17
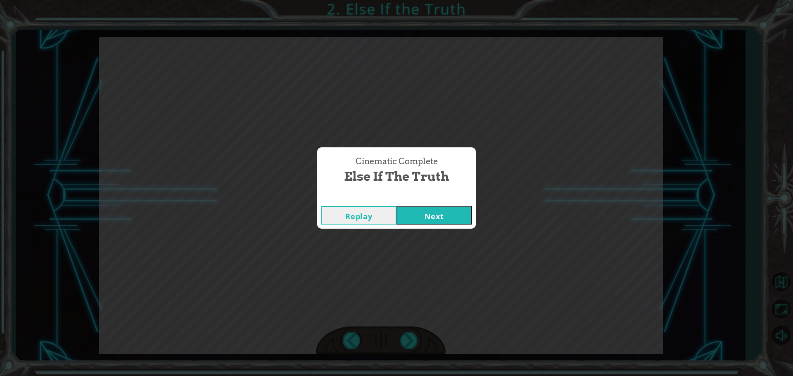
click at [441, 222] on button "Next" at bounding box center [433, 215] width 75 height 19
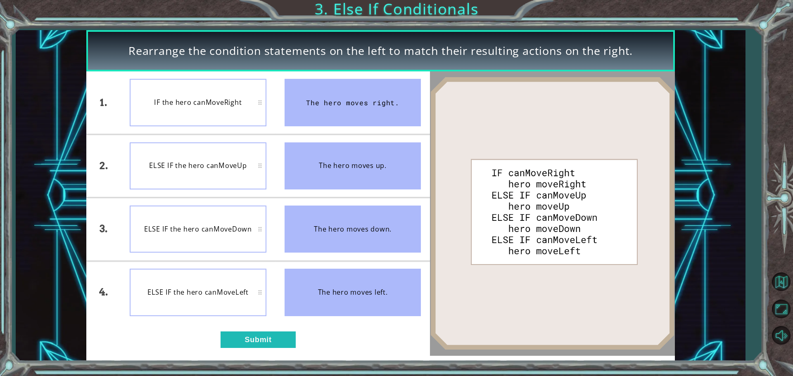
click at [225, 199] on li "ELSE IF the hero canMoveDown" at bounding box center [198, 229] width 155 height 62
click at [216, 263] on li "ELSE IF the hero canMoveLeft" at bounding box center [198, 292] width 155 height 62
click at [220, 239] on div "ELSE IF the hero canMoveDown" at bounding box center [198, 229] width 137 height 47
click at [237, 337] on button "Submit" at bounding box center [258, 340] width 75 height 17
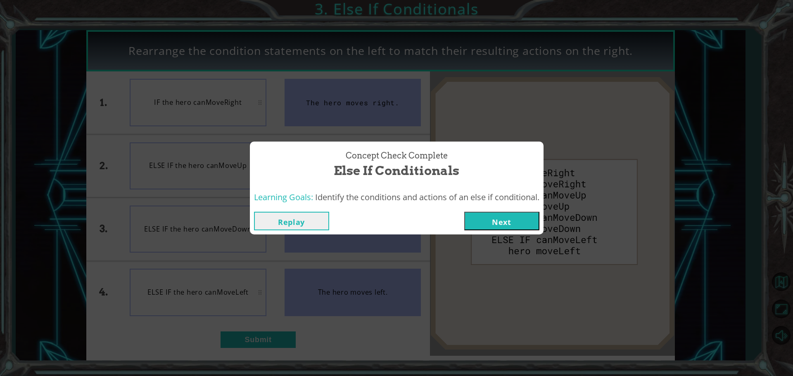
click at [487, 210] on div "Replay Next" at bounding box center [397, 221] width 294 height 27
click at [485, 219] on button "Next" at bounding box center [501, 221] width 75 height 19
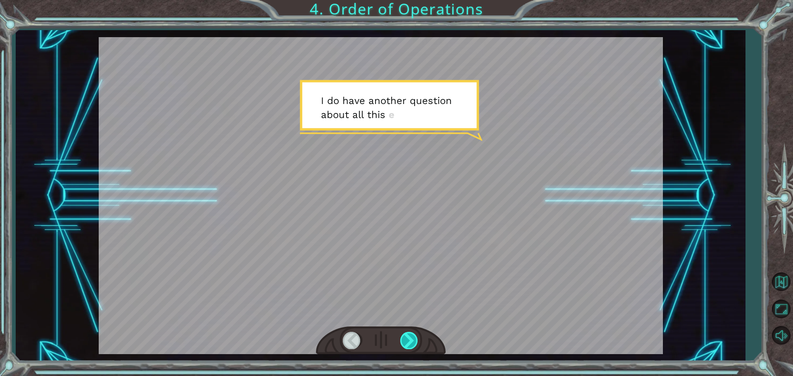
drag, startPoint x: 413, startPoint y: 320, endPoint x: 409, endPoint y: 336, distance: 16.6
click at [409, 336] on div at bounding box center [381, 195] width 564 height 317
click at [409, 336] on div at bounding box center [409, 340] width 19 height 17
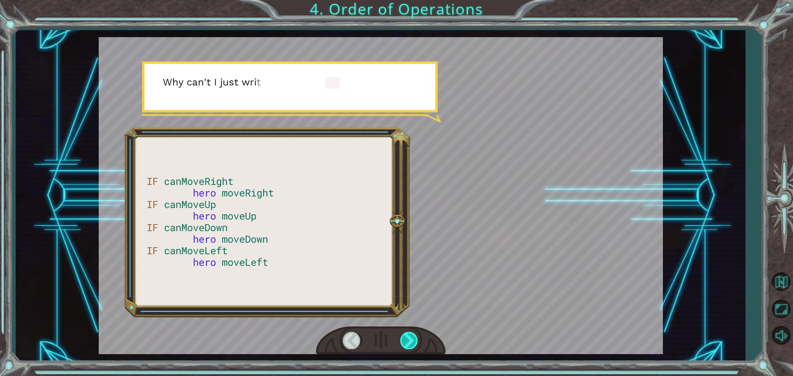
click at [409, 336] on div at bounding box center [409, 340] width 19 height 17
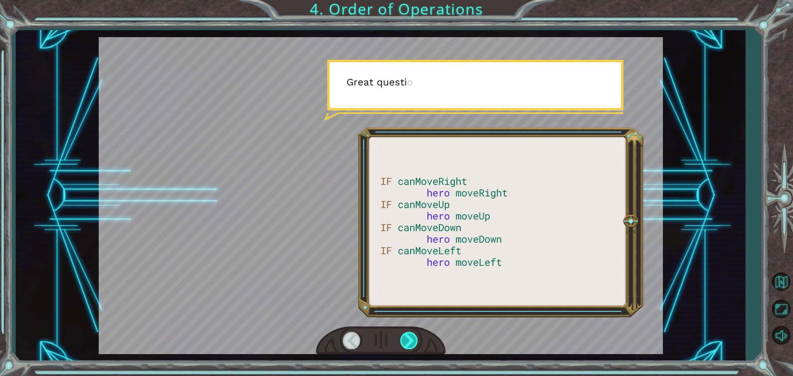
click at [409, 336] on div at bounding box center [409, 340] width 19 height 17
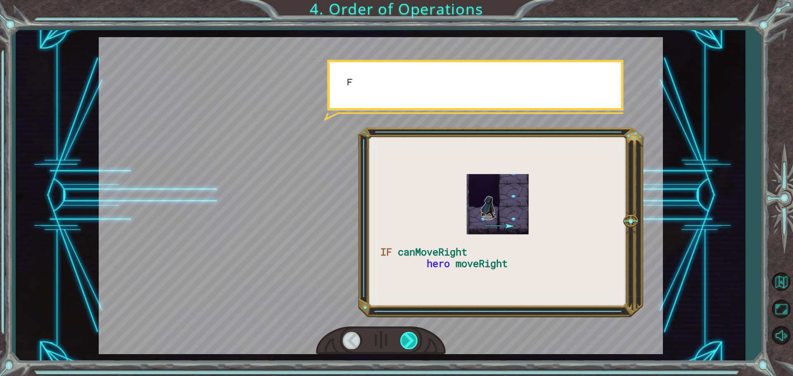
click at [409, 336] on div at bounding box center [409, 340] width 19 height 17
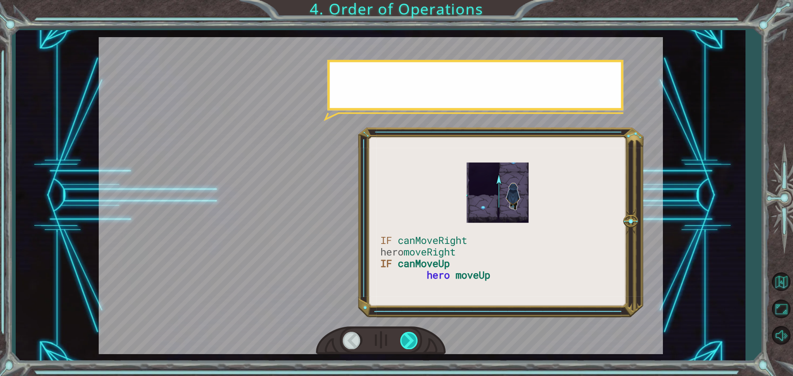
click at [409, 336] on div at bounding box center [409, 340] width 19 height 17
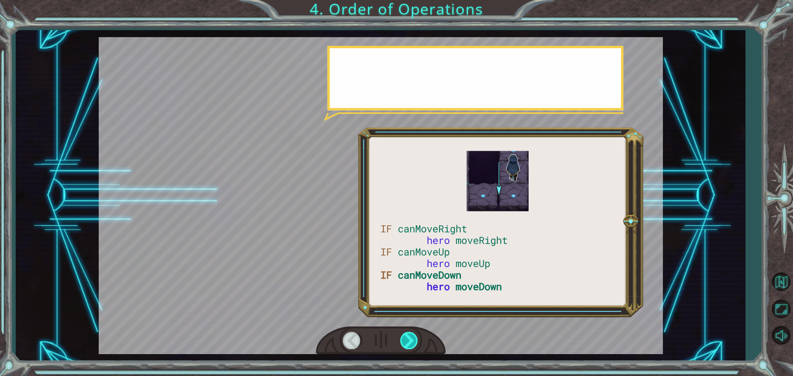
click at [409, 336] on div at bounding box center [409, 340] width 19 height 17
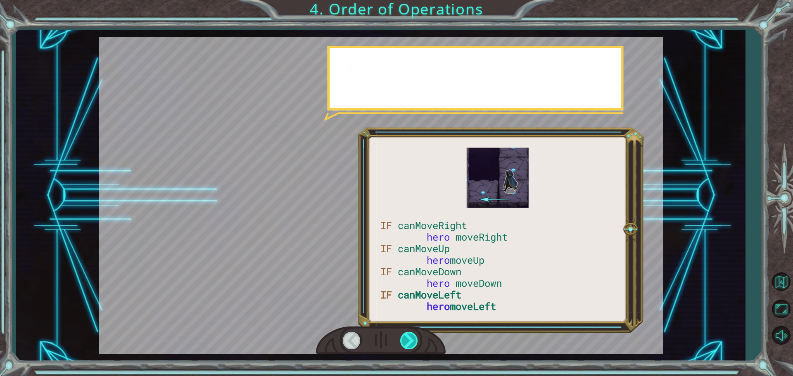
click at [409, 336] on div at bounding box center [409, 340] width 19 height 17
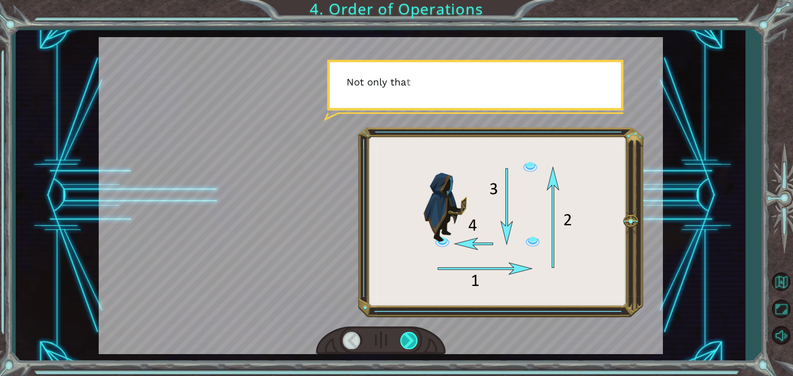
click at [409, 336] on div at bounding box center [409, 340] width 19 height 17
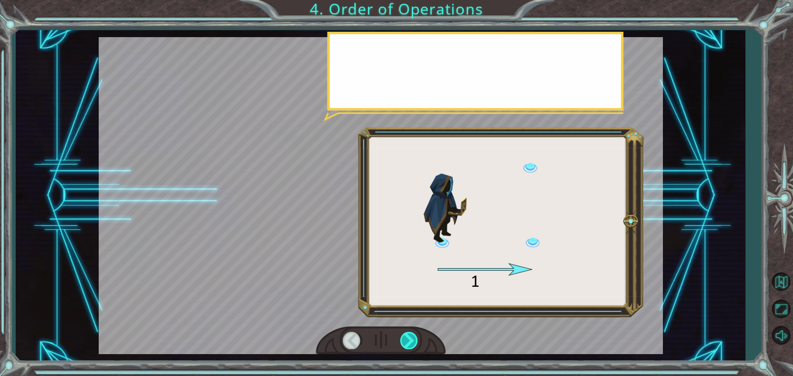
click at [409, 336] on div at bounding box center [409, 340] width 19 height 17
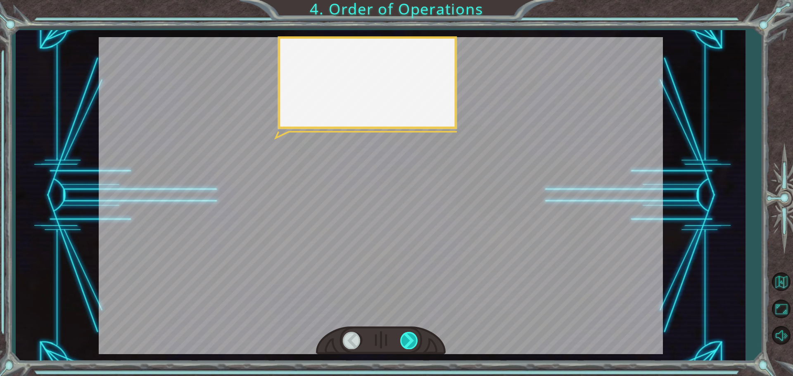
click at [409, 336] on div at bounding box center [409, 340] width 19 height 17
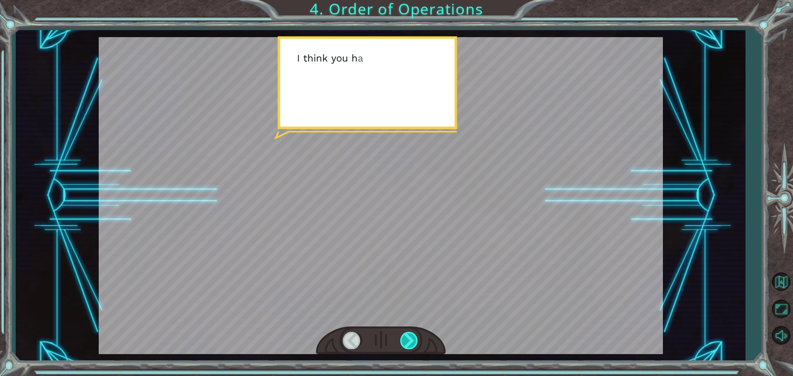
click at [409, 336] on div at bounding box center [409, 340] width 19 height 17
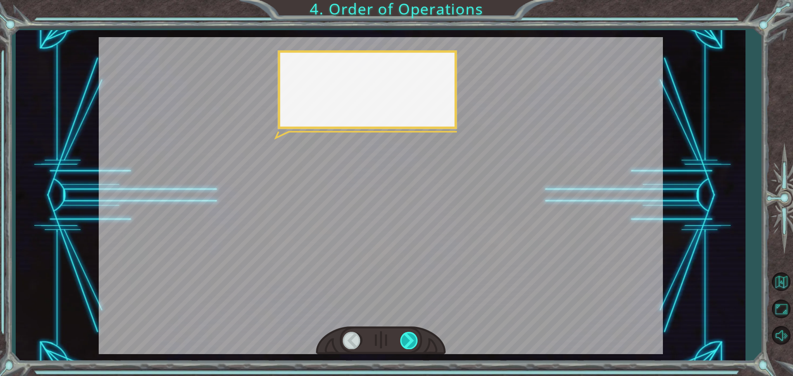
click at [409, 336] on div at bounding box center [409, 340] width 19 height 17
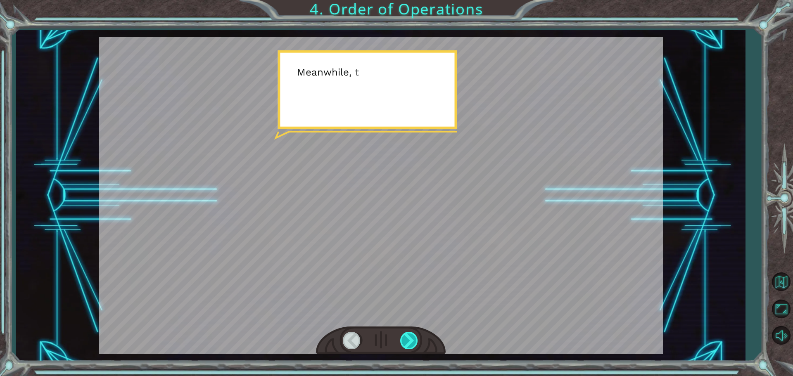
click at [409, 336] on div at bounding box center [409, 340] width 19 height 17
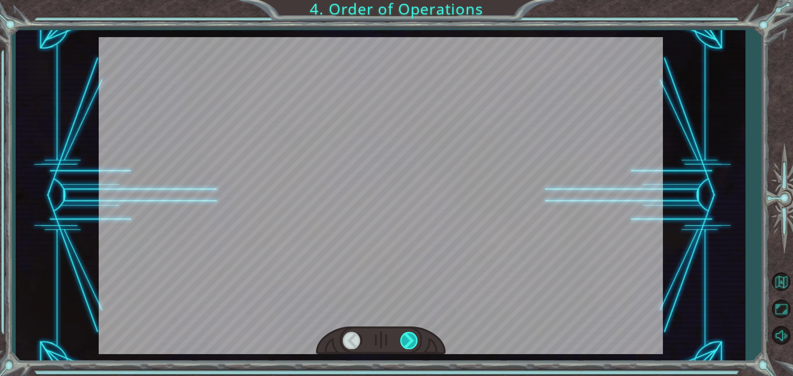
click at [409, 336] on div at bounding box center [409, 340] width 19 height 17
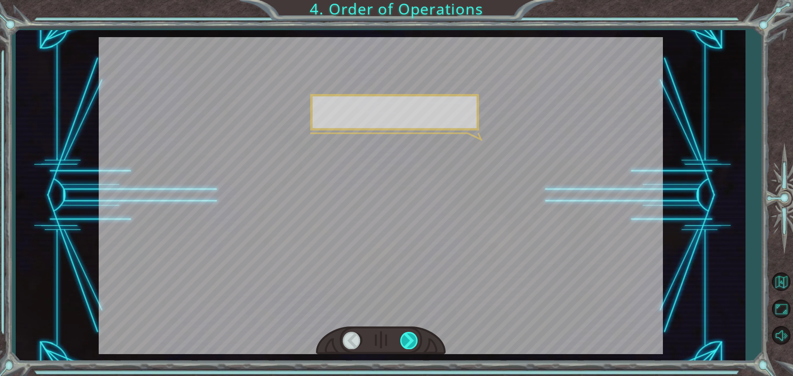
click at [409, 336] on div at bounding box center [409, 340] width 19 height 17
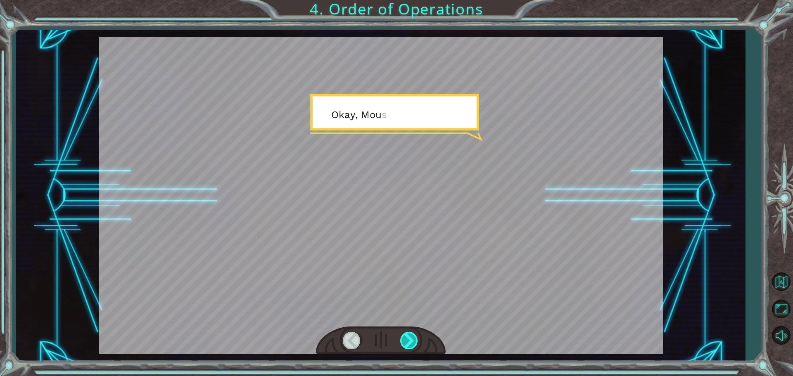
click at [408, 336] on div at bounding box center [409, 340] width 19 height 17
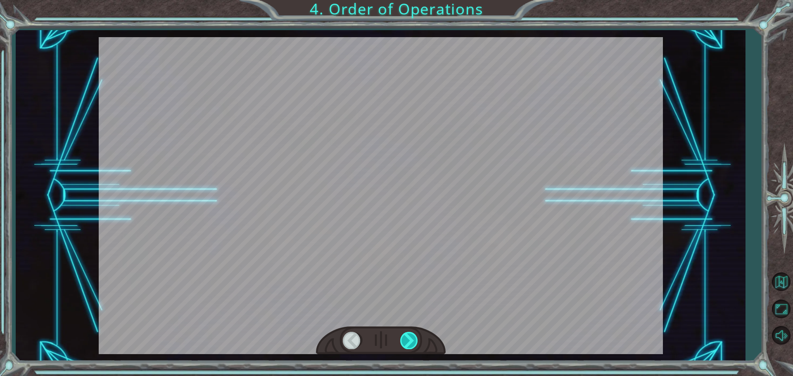
click at [408, 336] on div at bounding box center [409, 340] width 19 height 17
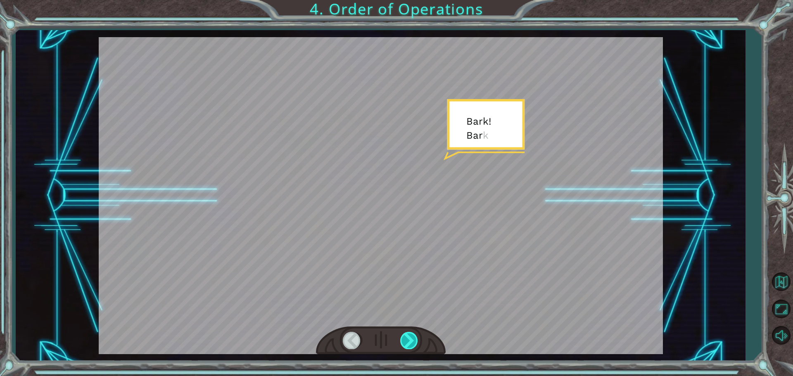
click at [408, 336] on div at bounding box center [409, 340] width 19 height 17
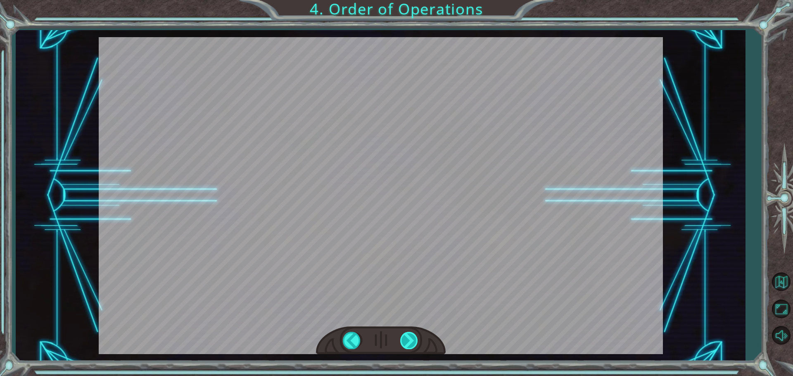
click at [408, 0] on div "I d o h a v e a n o t h e r q u e s t i o n a b o u t a l l t h i s e l s e \ i…" at bounding box center [396, 0] width 793 height 0
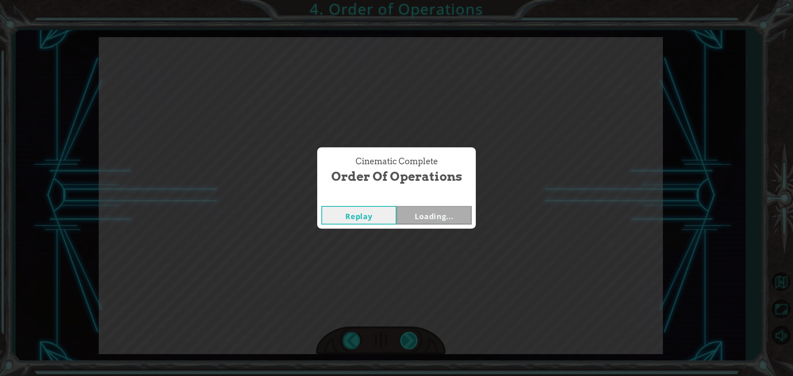
click at [408, 336] on div "Cinematic Complete Order of Operations Replay Loading..." at bounding box center [396, 188] width 793 height 376
click at [421, 209] on button "Next" at bounding box center [433, 215] width 75 height 19
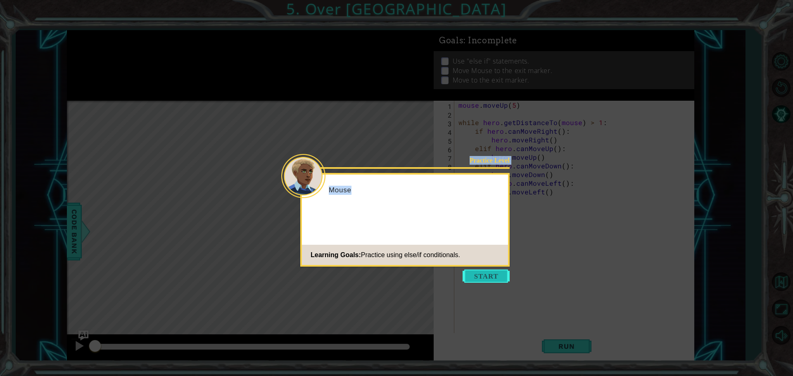
drag, startPoint x: 492, startPoint y: 271, endPoint x: 482, endPoint y: 276, distance: 11.6
click at [482, 276] on body "1 ההההההההההההההההההההההההההההההההההההההההההההההההההההההההההההההההההההההההההההה…" at bounding box center [396, 188] width 793 height 376
click at [482, 276] on button "Start" at bounding box center [486, 276] width 47 height 13
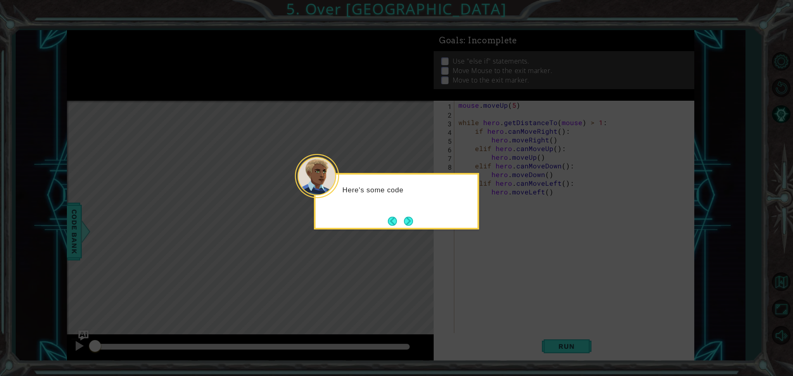
click at [418, 217] on div "Here's some code" at bounding box center [396, 201] width 165 height 57
click at [418, 217] on div "Here's some code that wi" at bounding box center [396, 201] width 165 height 57
click at [420, 217] on div "Here's some code that will work" at bounding box center [396, 201] width 165 height 57
click at [421, 217] on div "Here's some code that will work. You'l" at bounding box center [396, 201] width 165 height 57
click at [421, 217] on div "Here's some code that will work. You'll need" at bounding box center [397, 199] width 162 height 42
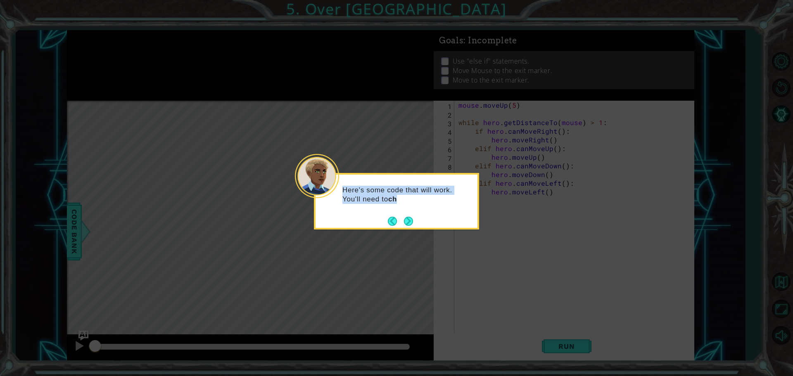
click at [421, 217] on div "Here's some code that will work. You'll need to ch" at bounding box center [397, 199] width 162 height 42
click at [421, 217] on div "Here's some code that will work. You'll need to check eac" at bounding box center [397, 199] width 162 height 42
click at [421, 217] on div "Here's some code that will work. You'll need to check each step" at bounding box center [397, 199] width 162 height 42
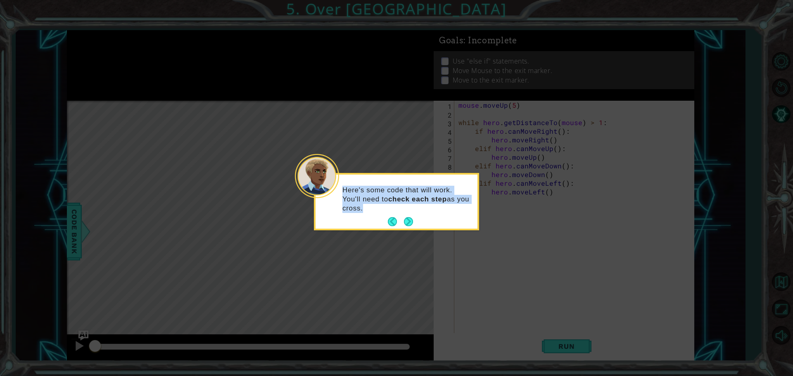
click at [424, 215] on div "Here's some code that will work. You'll need to check each step as you cross." at bounding box center [397, 203] width 162 height 51
click at [400, 223] on button "Back" at bounding box center [396, 221] width 16 height 9
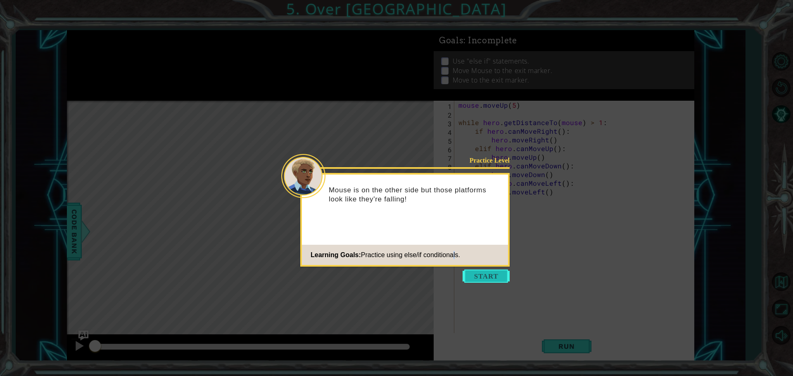
drag, startPoint x: 456, startPoint y: 264, endPoint x: 469, endPoint y: 275, distance: 16.4
click at [461, 266] on div "Practice Level Mouse is on the other side but those platforms look like they're…" at bounding box center [404, 220] width 209 height 94
click at [473, 277] on button "Start" at bounding box center [486, 276] width 47 height 13
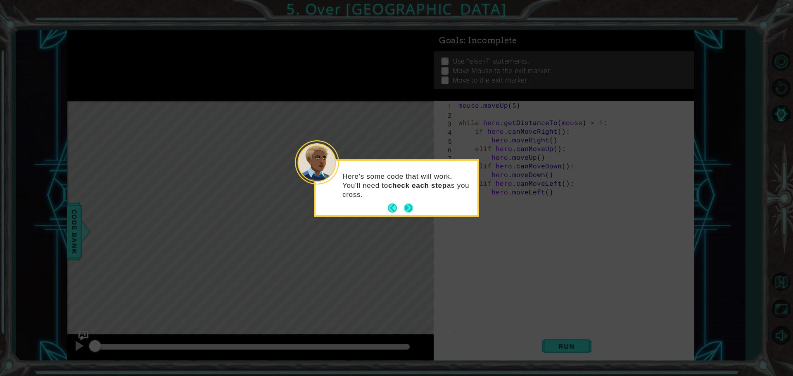
click at [413, 210] on button "Next" at bounding box center [408, 208] width 9 height 9
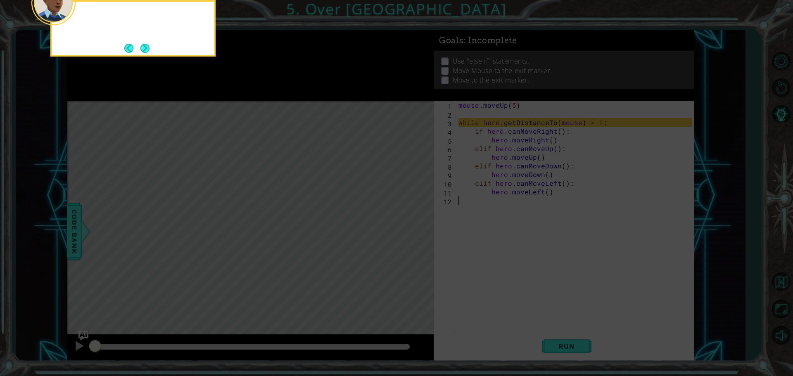
click at [414, 210] on icon at bounding box center [396, 57] width 793 height 640
drag, startPoint x: 414, startPoint y: 210, endPoint x: 370, endPoint y: 173, distance: 57.2
click at [398, 193] on icon at bounding box center [396, 57] width 793 height 640
click at [144, 33] on div "The while loop lets you check each step again an" at bounding box center [133, 26] width 162 height 42
drag, startPoint x: 144, startPoint y: 33, endPoint x: 152, endPoint y: 48, distance: 17.4
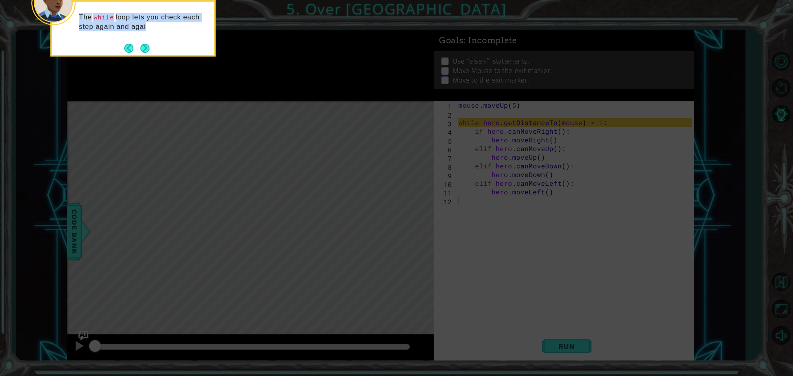
click at [152, 48] on div "The while loop lets you check each step again and agai" at bounding box center [132, 28] width 165 height 57
click at [153, 49] on div "The while loop lets you check each step again and again until" at bounding box center [132, 28] width 165 height 57
click at [150, 43] on div "The while loop lets you check each step again and again until you're next" at bounding box center [133, 26] width 162 height 42
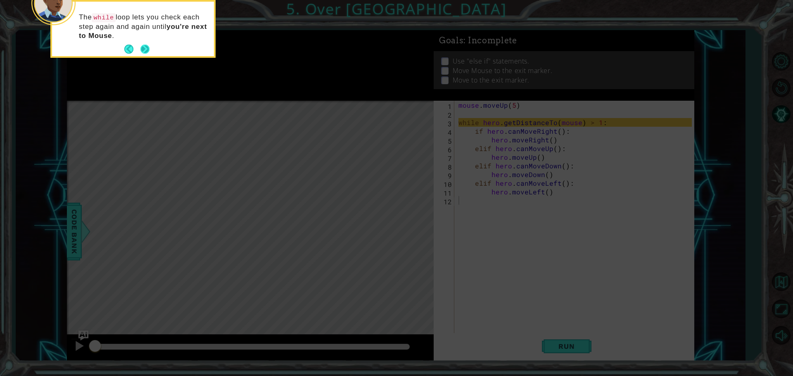
click at [140, 51] on button "Next" at bounding box center [144, 49] width 9 height 9
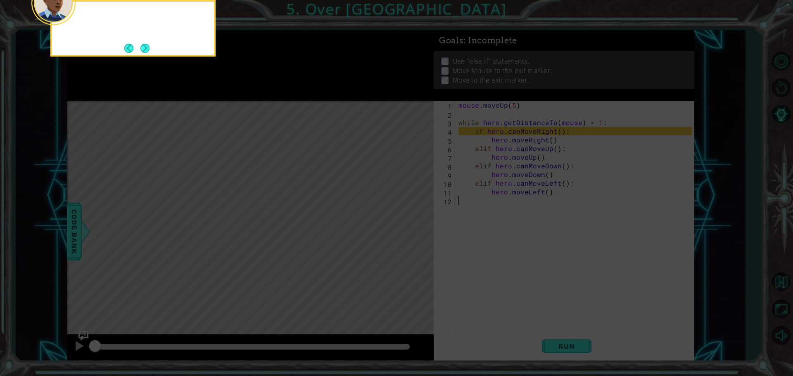
click at [140, 51] on button "Next" at bounding box center [144, 48] width 9 height 9
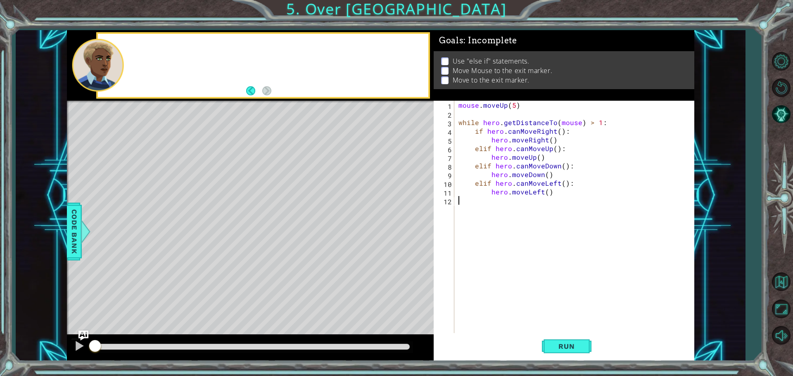
click at [140, 51] on div at bounding box center [263, 65] width 330 height 63
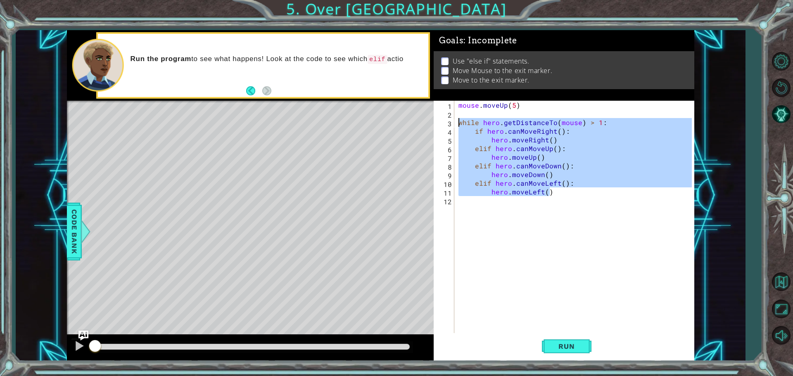
click at [425, 120] on div "1 ההההההההההההההההההההההההההההההההההההההההההההההההההההההההההההההההההההההההההההה…" at bounding box center [380, 195] width 627 height 331
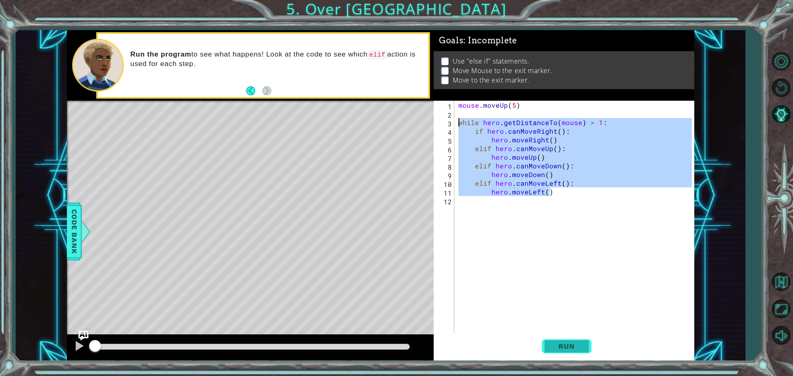
click at [561, 344] on span "Run" at bounding box center [566, 346] width 33 height 8
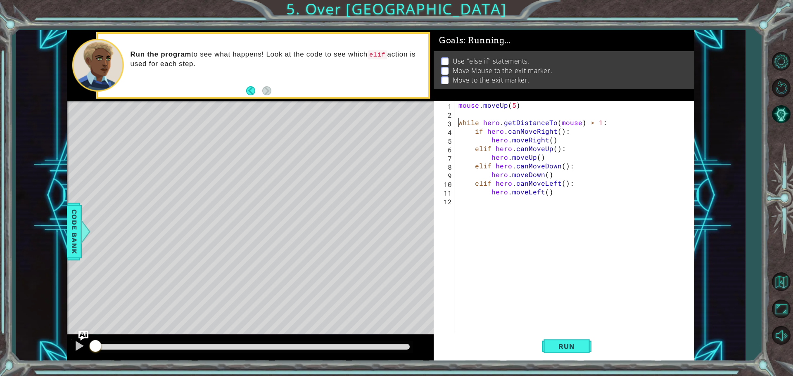
type textarea "while hero.getDistanceTo(mouse) > 1:"
drag, startPoint x: 399, startPoint y: 341, endPoint x: 449, endPoint y: 351, distance: 51.7
click at [449, 351] on div "1 ההההההההההההההההההההההההההההההההההההההההההההההההההההההההההההההההההההההההההההה…" at bounding box center [380, 195] width 627 height 331
click at [399, 342] on div at bounding box center [252, 348] width 321 height 12
drag, startPoint x: 401, startPoint y: 343, endPoint x: 403, endPoint y: 351, distance: 8.0
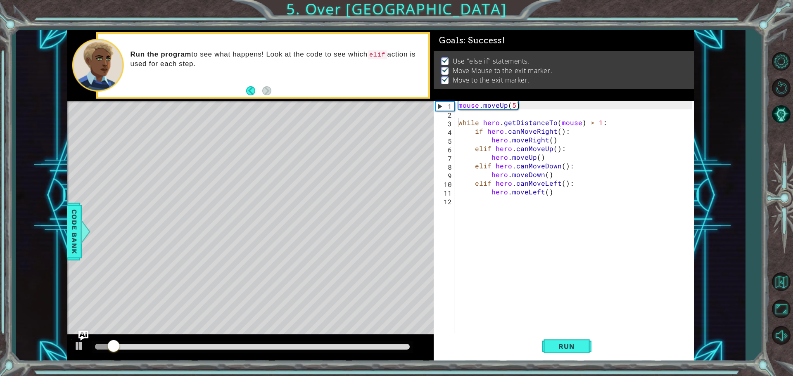
click at [403, 351] on div at bounding box center [252, 348] width 321 height 12
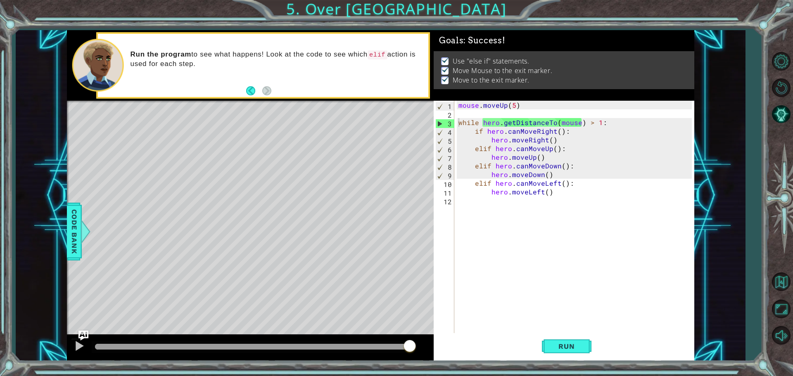
drag, startPoint x: 382, startPoint y: 347, endPoint x: 467, endPoint y: 341, distance: 85.7
click at [467, 341] on body "1 ההההההההההההההההההההההההההההההההההההההההההההההההההההההההההההההההההההההההההההה…" at bounding box center [396, 188] width 793 height 376
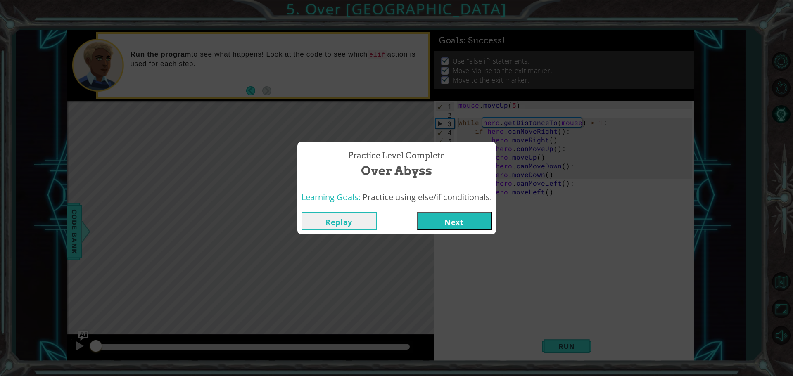
click at [453, 240] on div "Practice Level Complete Over Abyss Learning Goals: Practice using else/if condi…" at bounding box center [396, 188] width 793 height 376
click at [443, 228] on button "Next" at bounding box center [454, 221] width 75 height 19
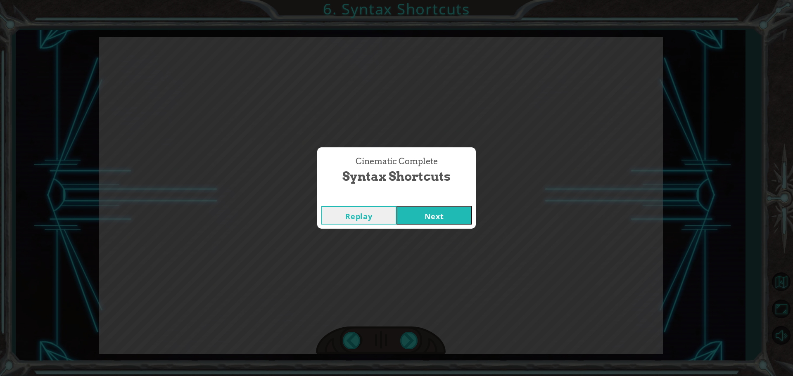
click at [423, 206] on button "Next" at bounding box center [433, 215] width 75 height 19
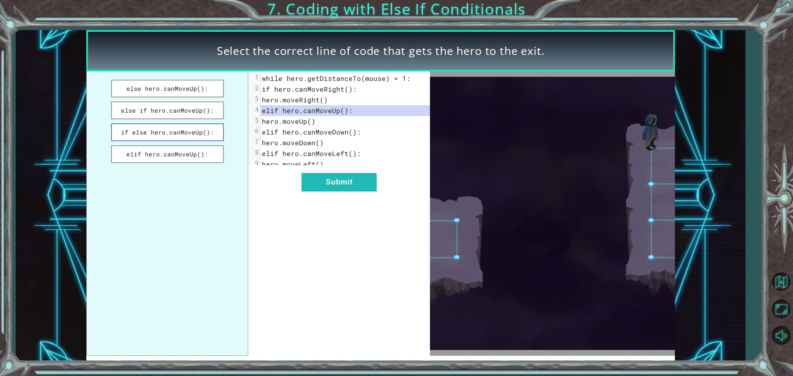
click at [175, 135] on button "if else hero.canMoveUp():" at bounding box center [167, 132] width 113 height 18
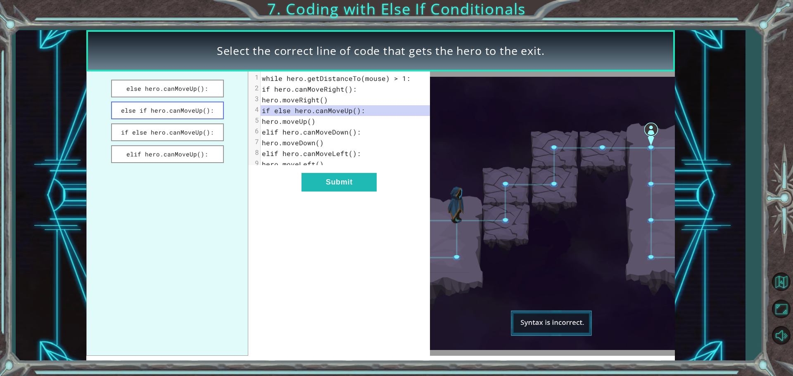
click at [166, 114] on button "else if hero.canMoveUp():" at bounding box center [167, 111] width 113 height 18
click at [176, 148] on button "elif hero.canMoveUp():" at bounding box center [167, 154] width 113 height 18
click at [306, 199] on div "xxxxxxxxxx 9 1 while hero.getDistanceTo(mouse) > 1: 2 if hero.canMoveRight(): 3…" at bounding box center [339, 213] width 182 height 285
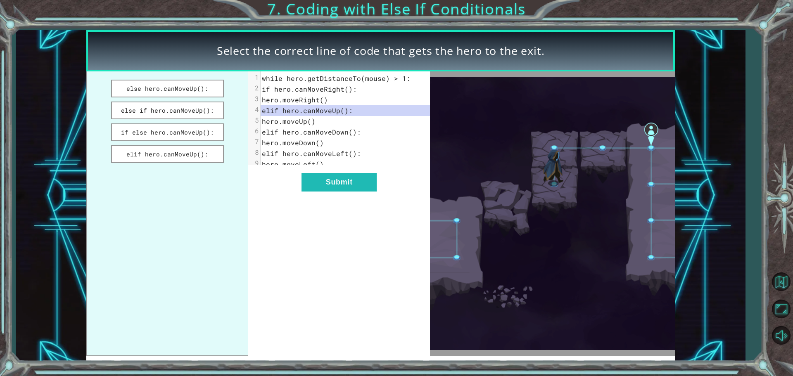
click at [307, 199] on div "xxxxxxxxxx 9 1 while hero.getDistanceTo(mouse) > 1: 2 if hero.canMoveRight(): 3…" at bounding box center [339, 213] width 182 height 285
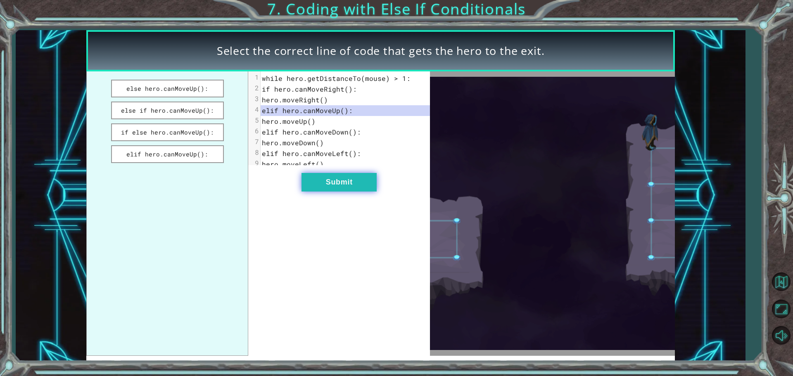
click at [304, 187] on button "Submit" at bounding box center [338, 182] width 75 height 19
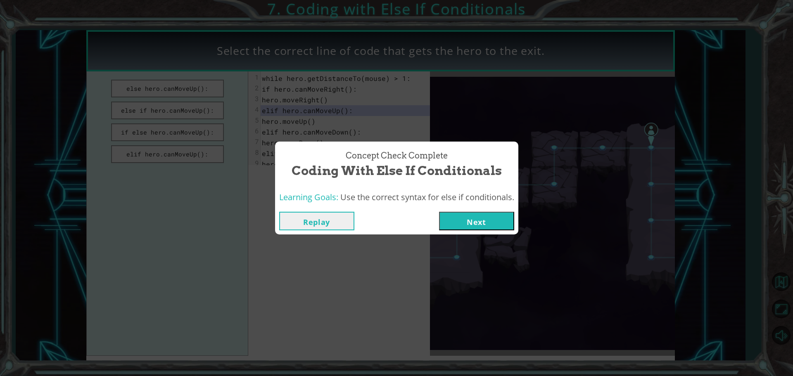
click at [478, 209] on div "Replay Next" at bounding box center [396, 221] width 243 height 27
click at [471, 211] on div "Replay Next" at bounding box center [396, 221] width 243 height 27
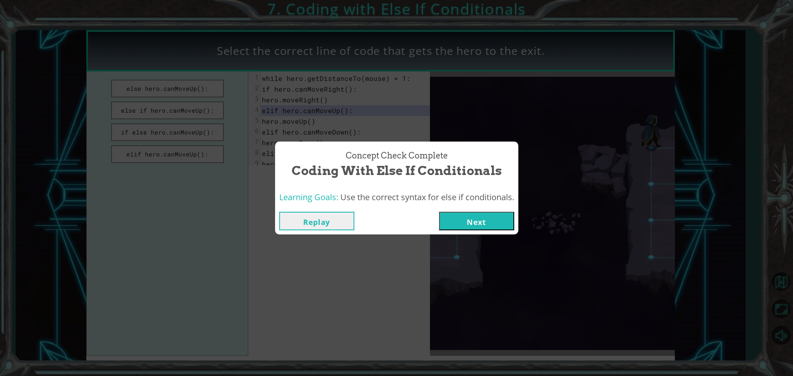
click at [465, 222] on button "Next" at bounding box center [476, 221] width 75 height 19
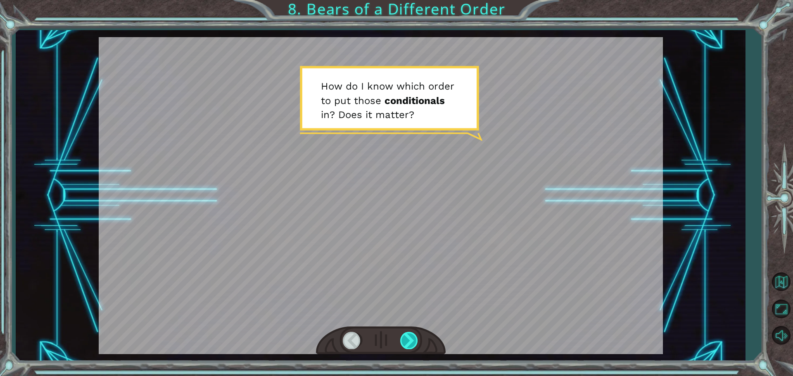
click at [413, 341] on div at bounding box center [409, 340] width 19 height 17
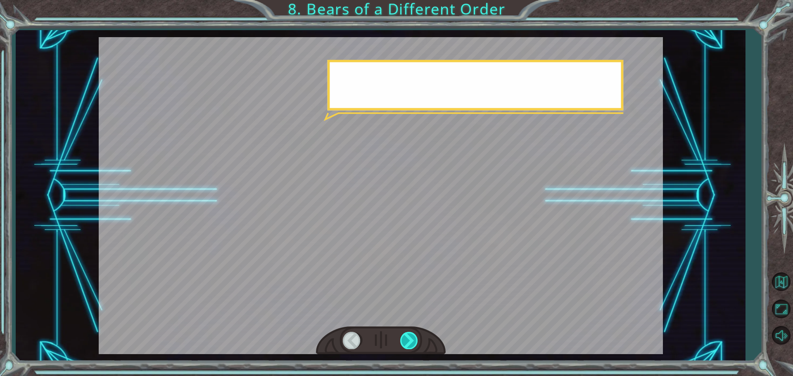
click at [413, 341] on div at bounding box center [409, 340] width 19 height 17
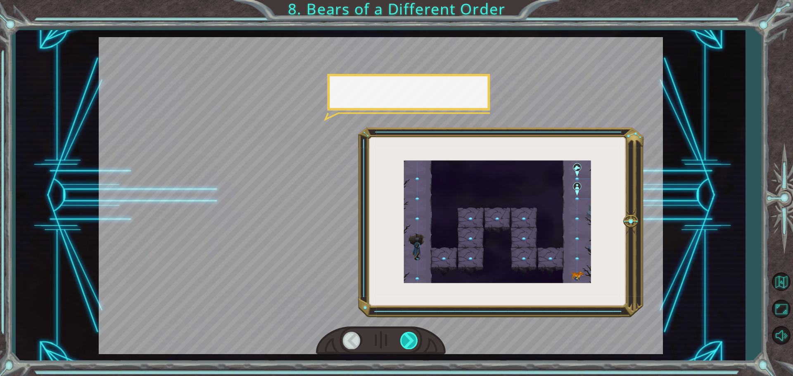
drag, startPoint x: 413, startPoint y: 341, endPoint x: 403, endPoint y: 338, distance: 9.8
click at [405, 343] on div at bounding box center [409, 340] width 19 height 17
click at [404, 337] on div at bounding box center [409, 340] width 19 height 17
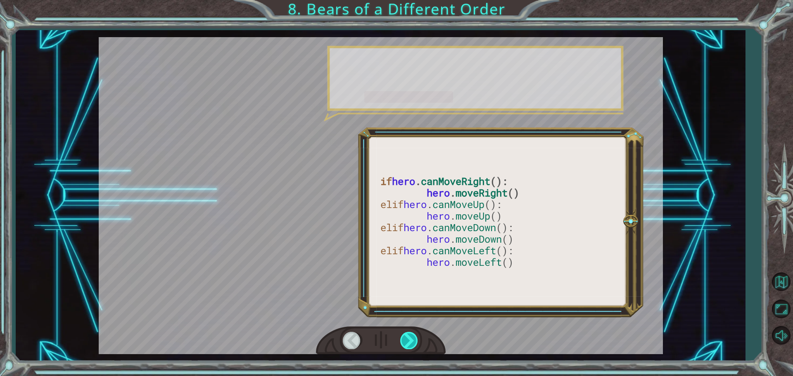
click at [404, 337] on div at bounding box center [409, 340] width 19 height 17
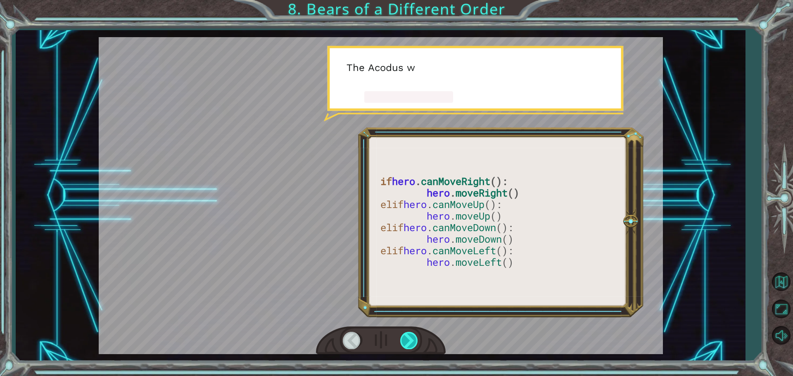
click at [404, 337] on div at bounding box center [409, 340] width 19 height 17
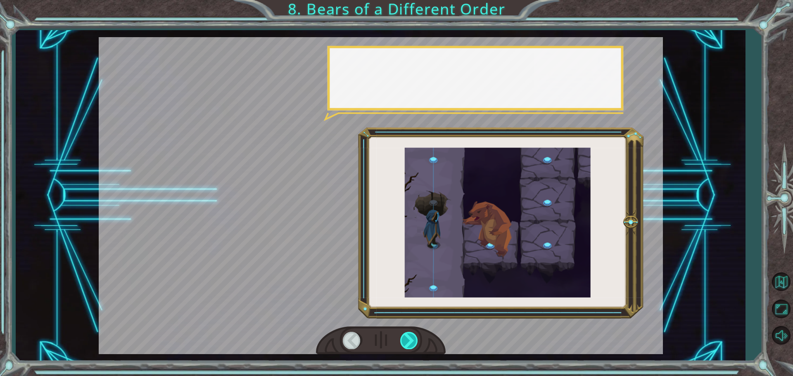
click at [404, 337] on div at bounding box center [409, 340] width 19 height 17
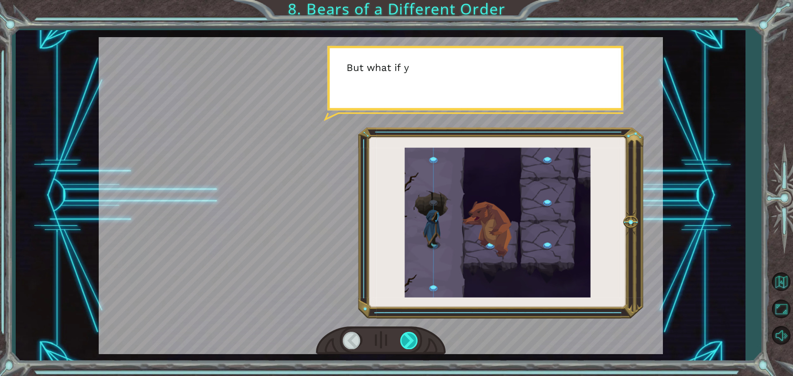
click at [404, 337] on div at bounding box center [409, 340] width 19 height 17
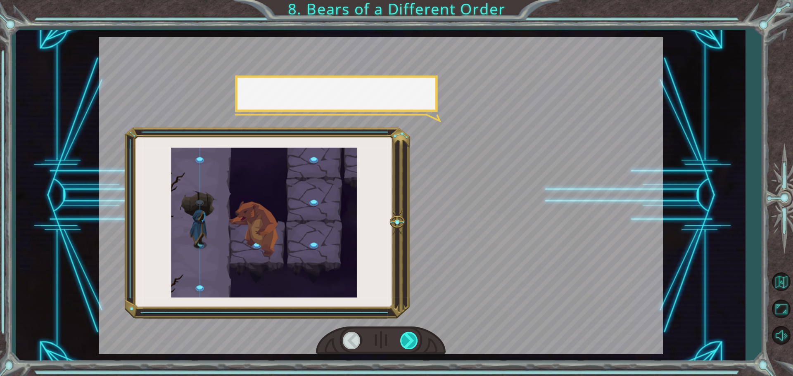
click at [404, 337] on div at bounding box center [409, 340] width 19 height 17
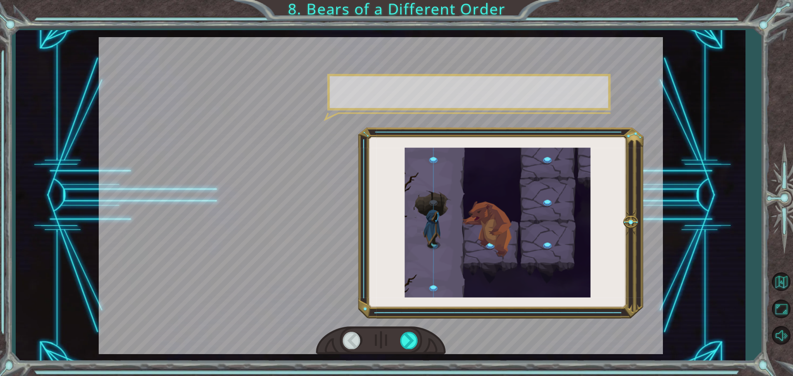
drag, startPoint x: 404, startPoint y: 337, endPoint x: 413, endPoint y: 323, distance: 16.2
click at [413, 323] on div at bounding box center [381, 195] width 564 height 317
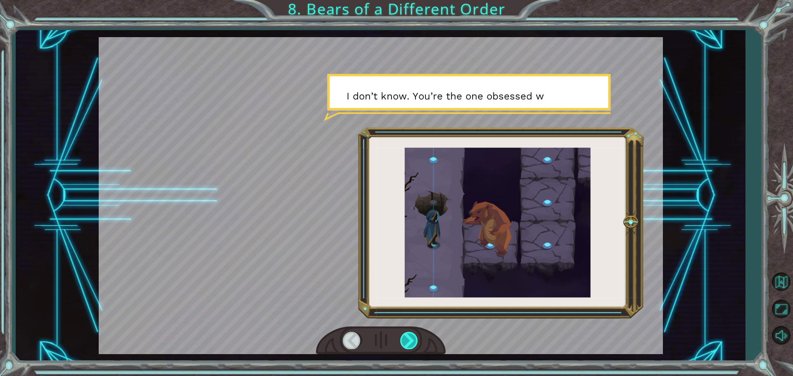
click at [411, 344] on div at bounding box center [409, 340] width 19 height 17
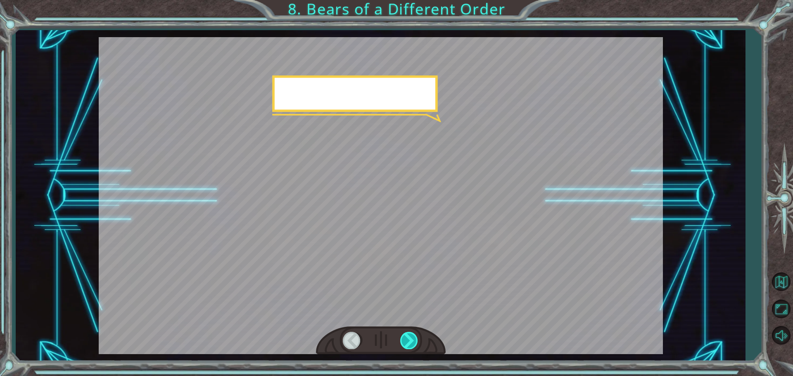
click at [410, 344] on div at bounding box center [409, 340] width 19 height 17
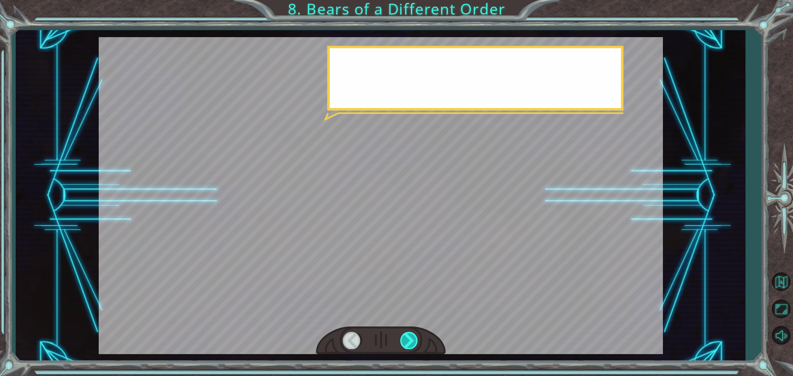
click at [410, 344] on div at bounding box center [409, 340] width 19 height 17
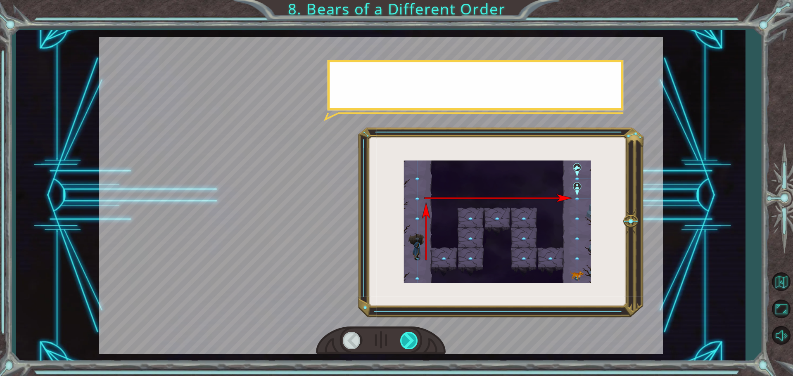
click at [410, 344] on div at bounding box center [409, 340] width 19 height 17
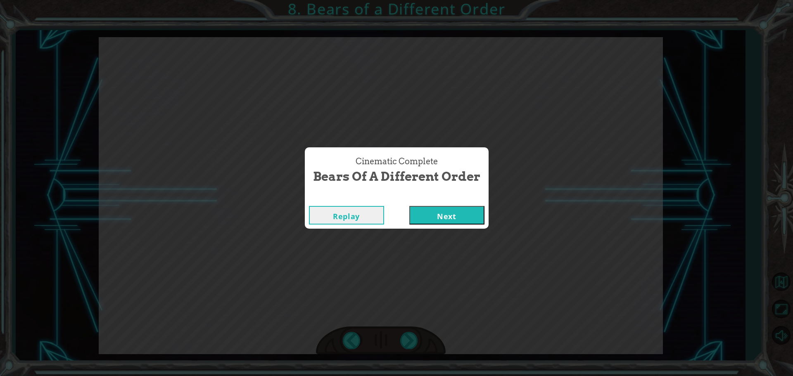
click at [425, 221] on button "Next" at bounding box center [446, 215] width 75 height 19
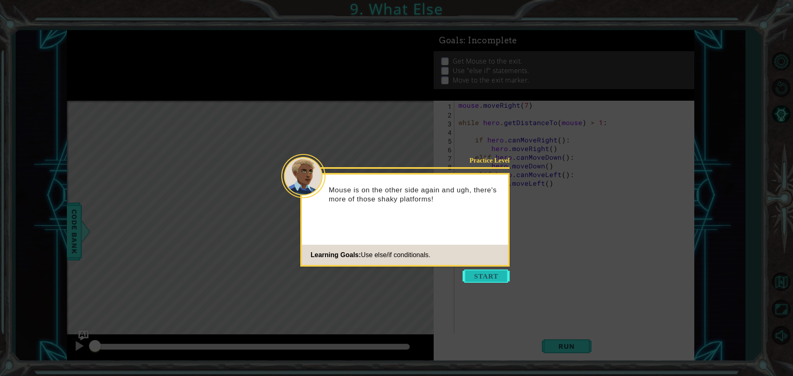
click at [471, 277] on button "Start" at bounding box center [486, 276] width 47 height 13
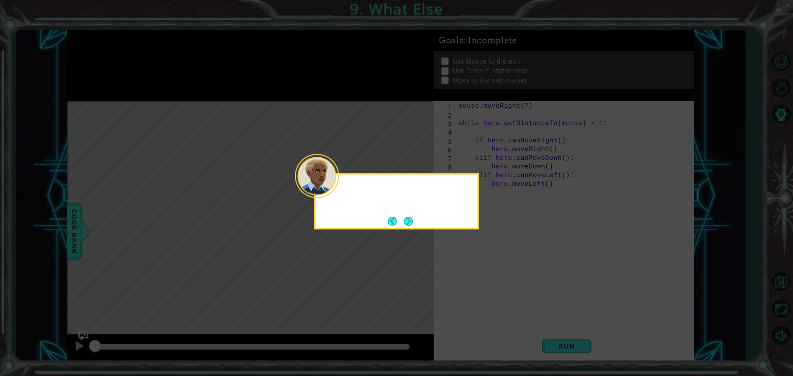
click at [471, 277] on icon at bounding box center [396, 188] width 793 height 376
click at [409, 217] on button "Next" at bounding box center [408, 221] width 9 height 9
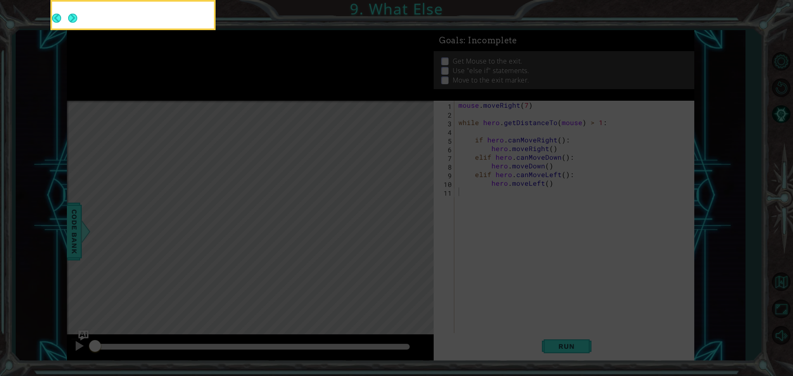
click at [409, 216] on icon at bounding box center [396, 57] width 793 height 640
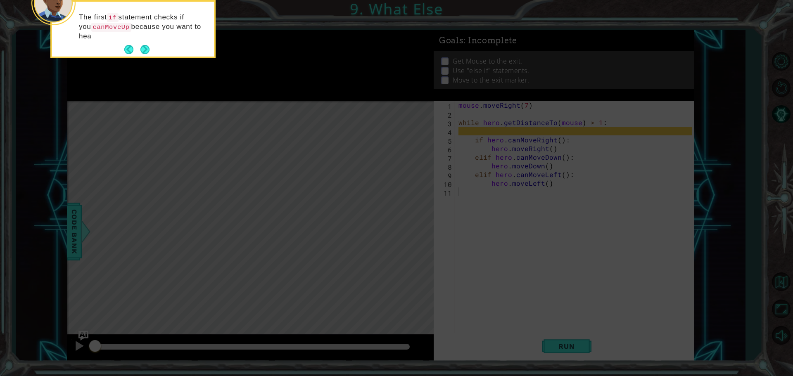
click at [147, 54] on footer at bounding box center [136, 49] width 25 height 12
click at [146, 40] on div "The first if statement checks if you canMoveUp because you want to head in t" at bounding box center [133, 31] width 162 height 52
click at [144, 48] on button "Next" at bounding box center [144, 49] width 9 height 9
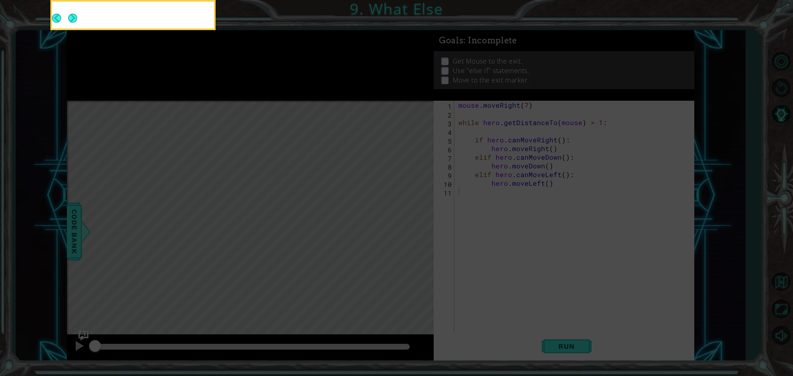
click at [77, 23] on button "Next" at bounding box center [72, 18] width 9 height 9
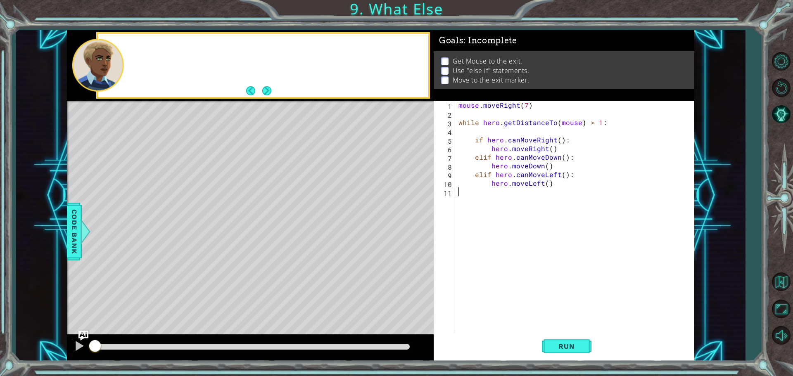
click at [144, 48] on div at bounding box center [263, 65] width 330 height 63
click at [262, 92] on button "Next" at bounding box center [266, 90] width 9 height 9
click at [261, 92] on button "Back" at bounding box center [254, 90] width 16 height 9
click at [261, 94] on button "Back" at bounding box center [254, 90] width 16 height 9
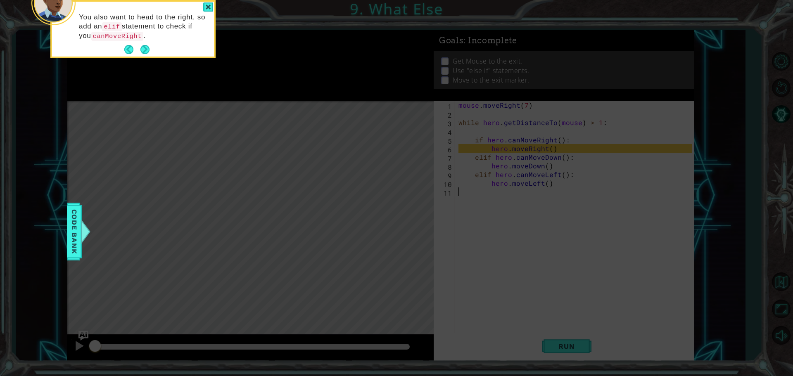
click at [153, 53] on div "You also want to head to the right, so add an elif statement to check if you ca…" at bounding box center [133, 31] width 162 height 52
click at [143, 47] on button "Next" at bounding box center [144, 49] width 9 height 9
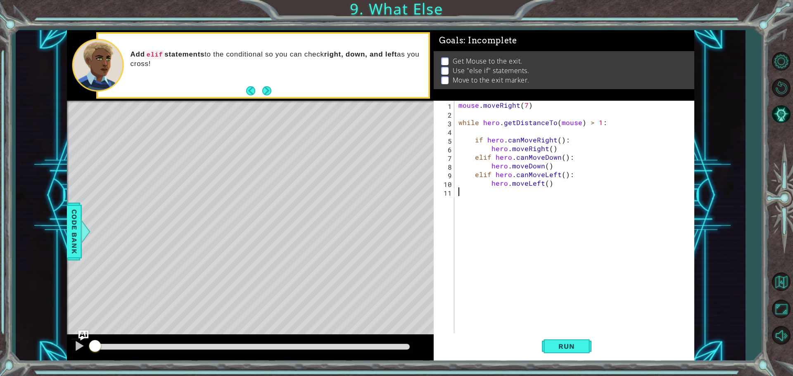
click at [142, 47] on div "Add elif statements to the conditional so you can check right, down, and left a…" at bounding box center [277, 65] width 304 height 39
click at [262, 92] on button "Next" at bounding box center [266, 90] width 9 height 9
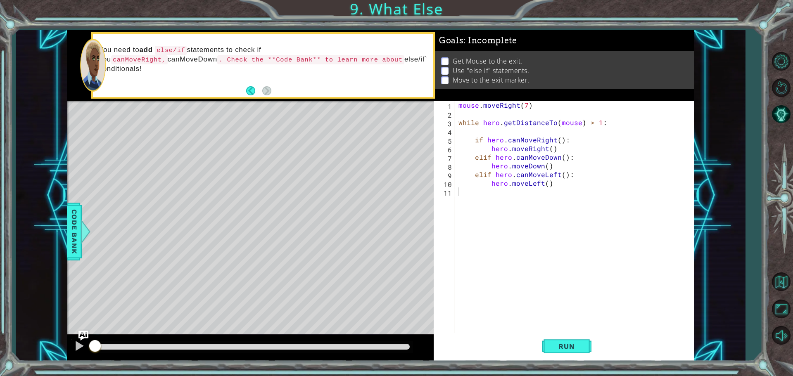
click at [261, 92] on button "Back" at bounding box center [254, 90] width 16 height 9
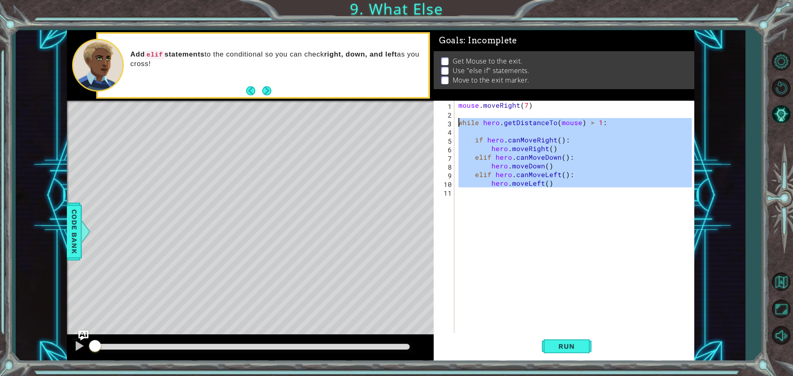
drag, startPoint x: 551, startPoint y: 200, endPoint x: 450, endPoint y: 125, distance: 125.6
click at [450, 125] on div "1 2 3 4 5 6 7 8 9 10 11 mouse . moveRight ( 7 ) while hero . getDistanceTo ( mo…" at bounding box center [563, 218] width 258 height 234
paste textarea "hero.moveLeft()"
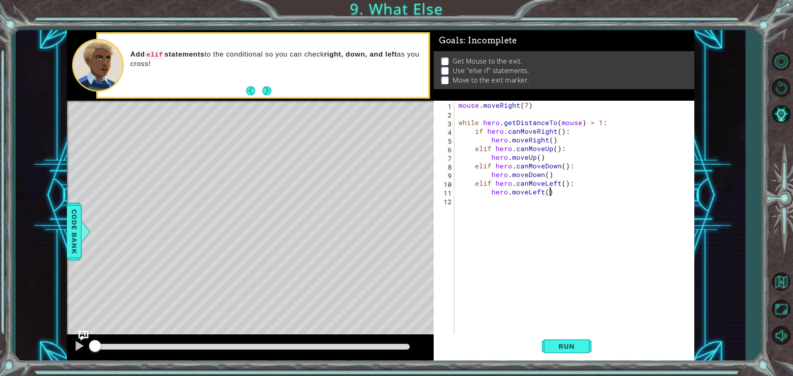
click at [535, 131] on div "mouse . moveRight ( 7 ) while hero . getDistanceTo ( mouse ) > 1 : if hero . ca…" at bounding box center [576, 227] width 239 height 252
drag, startPoint x: 529, startPoint y: 176, endPoint x: 490, endPoint y: 184, distance: 40.6
click at [530, 176] on div "mouse . moveRight ( 7 ) while hero . getDistanceTo ( mouse ) > 1 : if hero . ca…" at bounding box center [576, 227] width 239 height 252
click at [538, 141] on div "mouse . moveRight ( 7 ) while hero . getDistanceTo ( mouse ) > 1 : if hero . ca…" at bounding box center [576, 227] width 239 height 252
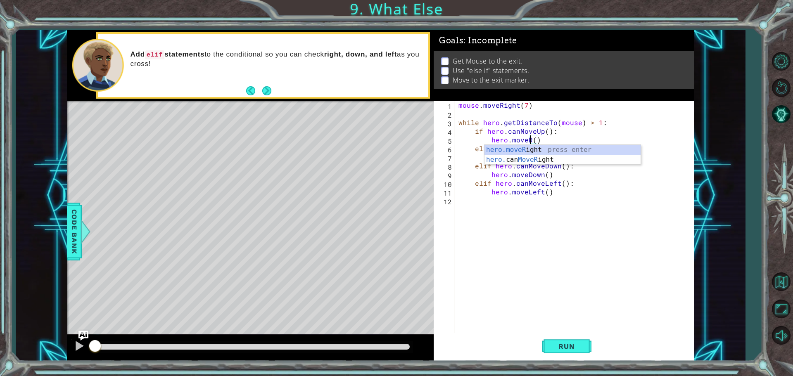
scroll to position [0, 4]
type textarea "hero.moveUp()"
click at [535, 198] on div "mouse . moveRight ( 7 ) while hero . getDistanceTo ( mouse ) > 1 : if hero . ca…" at bounding box center [576, 227] width 239 height 252
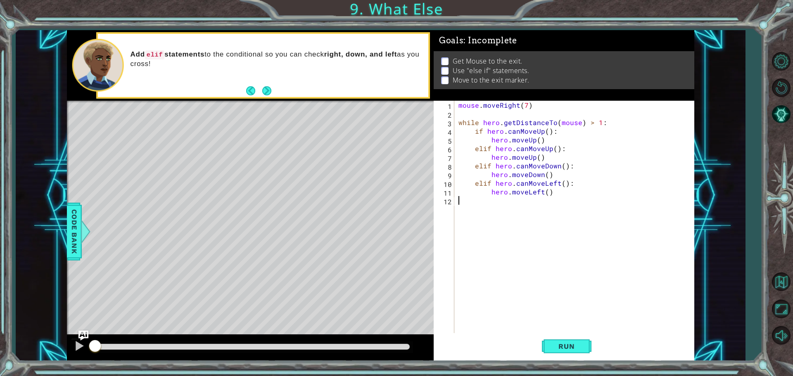
click at [548, 148] on div "mouse . moveRight ( 7 ) while hero . getDistanceTo ( mouse ) > 1 : if hero . ca…" at bounding box center [576, 227] width 239 height 252
type textarea "elif hero.canMoveRight():"
click at [529, 197] on div "mouse . moveRight ( 7 ) while hero . getDistanceTo ( mouse ) > 1 : if hero . ca…" at bounding box center [576, 227] width 239 height 252
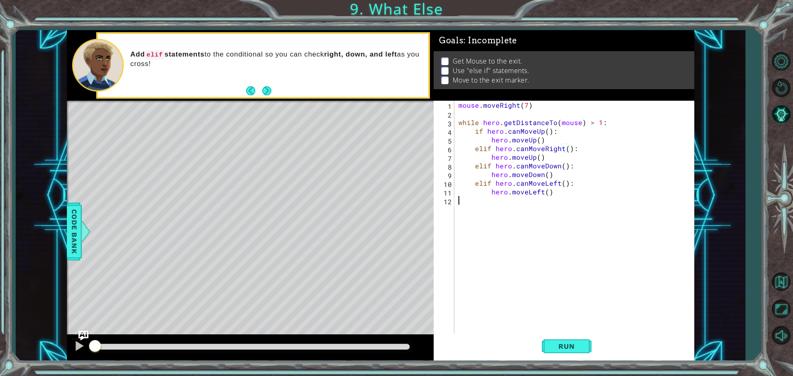
scroll to position [0, 0]
click at [534, 150] on div "mouse . moveRight ( 7 ) while hero . getDistanceTo ( mouse ) > 1 : if hero . ca…" at bounding box center [576, 227] width 239 height 252
click at [528, 156] on div "mouse . moveRight ( 7 ) while hero . getDistanceTo ( mouse ) > 1 : if hero . ca…" at bounding box center [576, 227] width 239 height 252
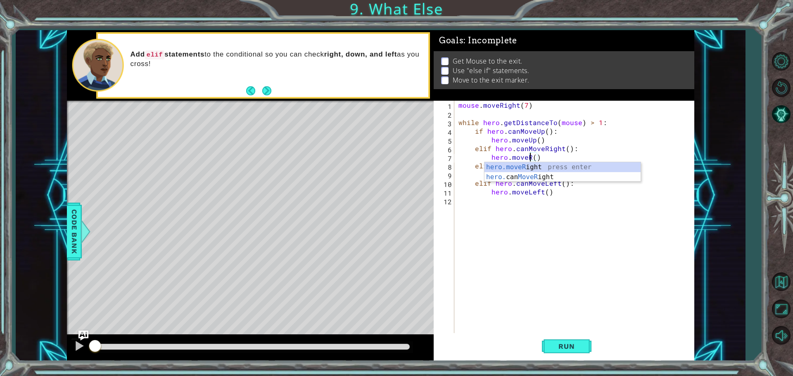
scroll to position [0, 4]
type textarea "hero.moveRight()"
drag, startPoint x: 684, startPoint y: 288, endPoint x: 667, endPoint y: 302, distance: 22.0
click at [684, 288] on div "mouse . moveRight ( 7 ) while hero . getDistanceTo ( mouse ) > 1 : if hero . ca…" at bounding box center [576, 227] width 239 height 252
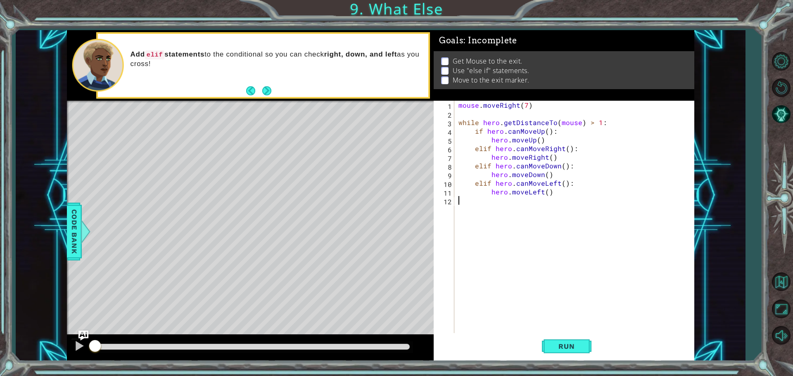
scroll to position [0, 0]
click at [566, 351] on button "Run" at bounding box center [567, 346] width 50 height 26
drag, startPoint x: 360, startPoint y: 342, endPoint x: 360, endPoint y: 357, distance: 15.3
click at [360, 349] on div at bounding box center [252, 348] width 321 height 12
click at [360, 357] on div at bounding box center [250, 348] width 367 height 26
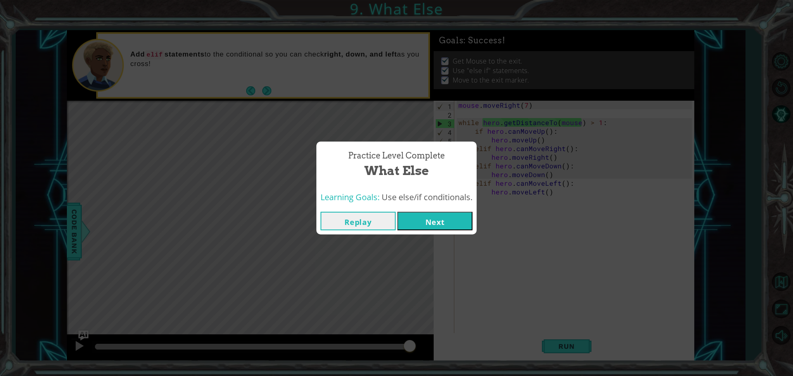
click at [415, 230] on button "Next" at bounding box center [434, 221] width 75 height 19
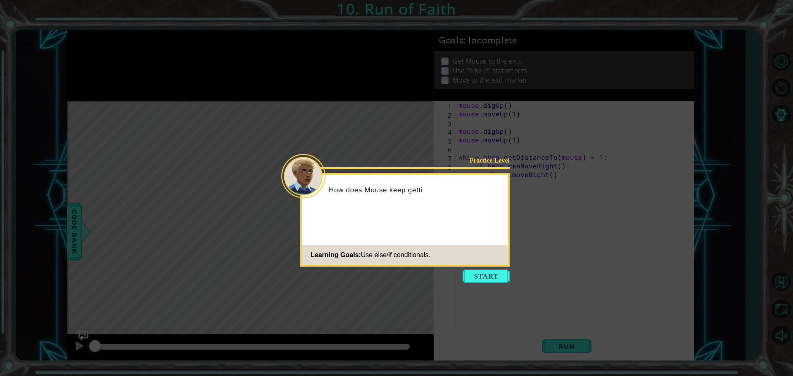
click at [499, 268] on icon at bounding box center [396, 188] width 793 height 376
click at [498, 272] on button "Start" at bounding box center [486, 276] width 47 height 13
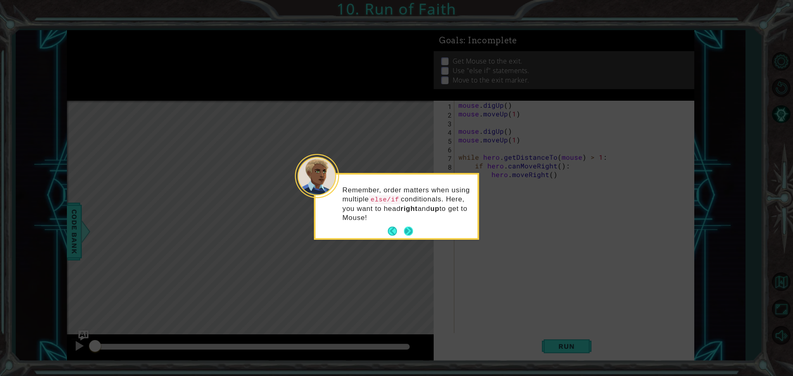
click at [410, 227] on button "Next" at bounding box center [408, 231] width 9 height 9
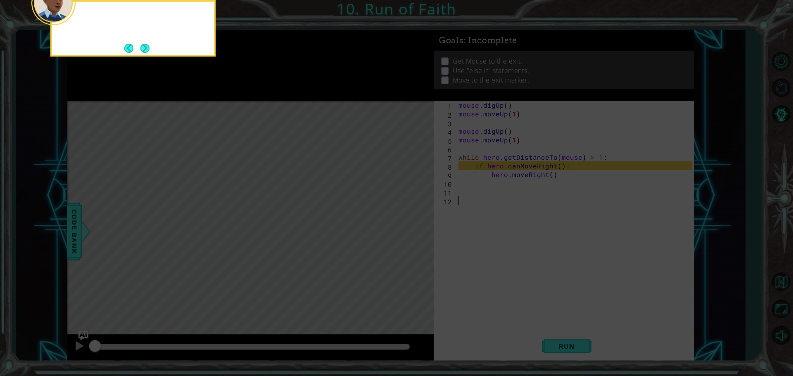
click at [410, 227] on icon at bounding box center [396, 57] width 793 height 640
click at [150, 44] on button "Next" at bounding box center [144, 48] width 9 height 9
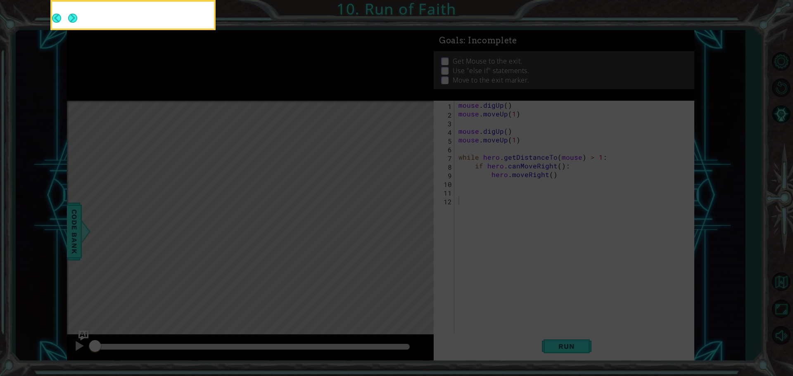
click at [152, 30] on div at bounding box center [132, 15] width 165 height 30
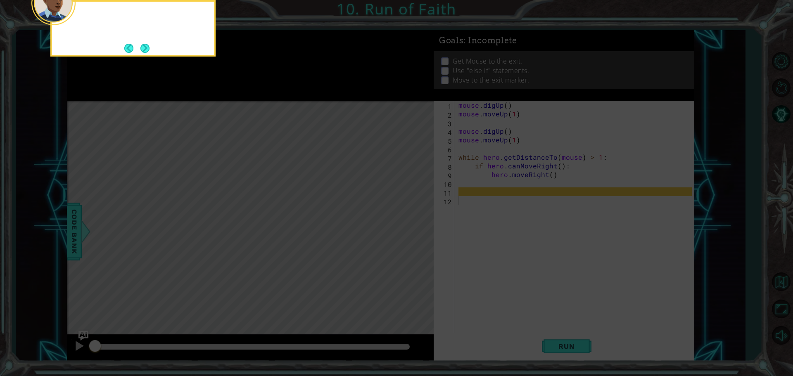
click at [152, 42] on div at bounding box center [132, 28] width 165 height 57
click at [147, 57] on icon at bounding box center [396, 57] width 793 height 640
click at [145, 53] on button "Next" at bounding box center [144, 48] width 9 height 9
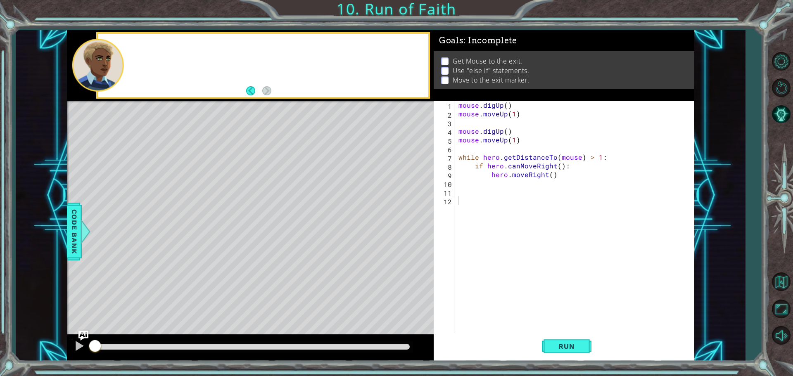
click at [145, 54] on div at bounding box center [263, 65] width 330 height 63
click at [145, 54] on div "Add" at bounding box center [277, 65] width 304 height 30
